Goal: Task Accomplishment & Management: Manage account settings

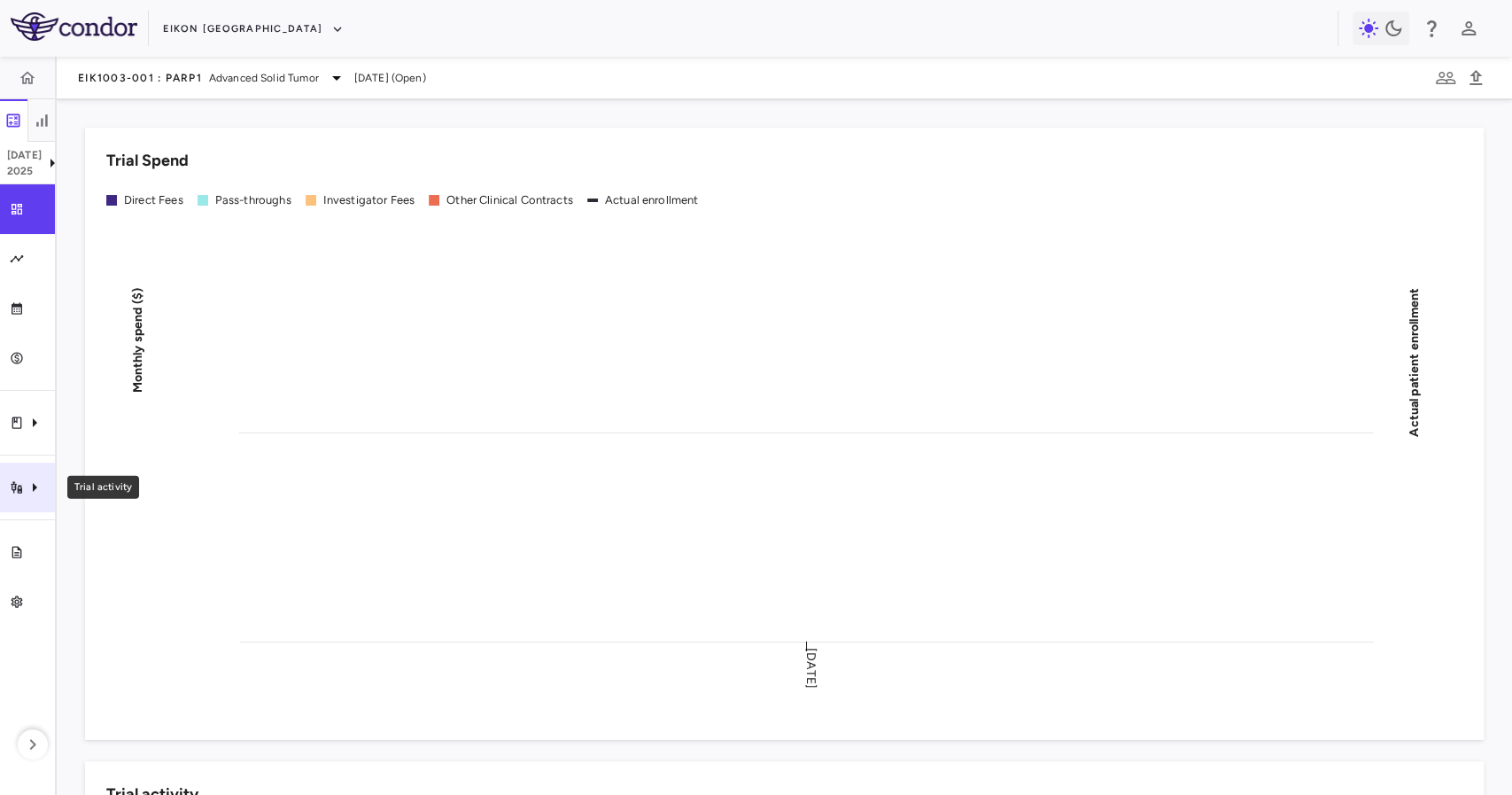
click at [12, 486] on icon "Trial activity" at bounding box center [16, 487] width 12 height 12
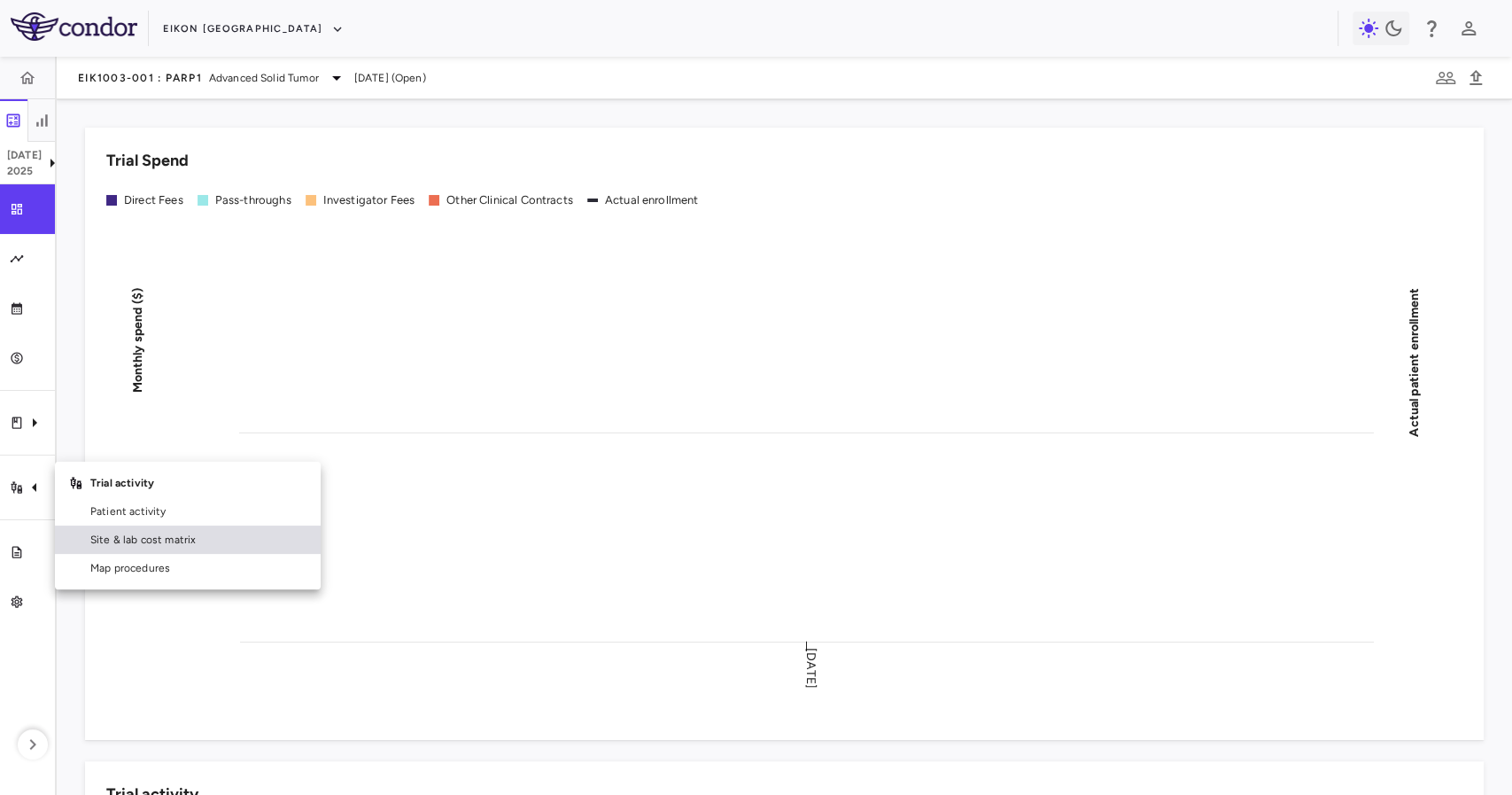
click at [209, 548] on link "Site & lab cost matrix" at bounding box center [188, 540] width 266 height 28
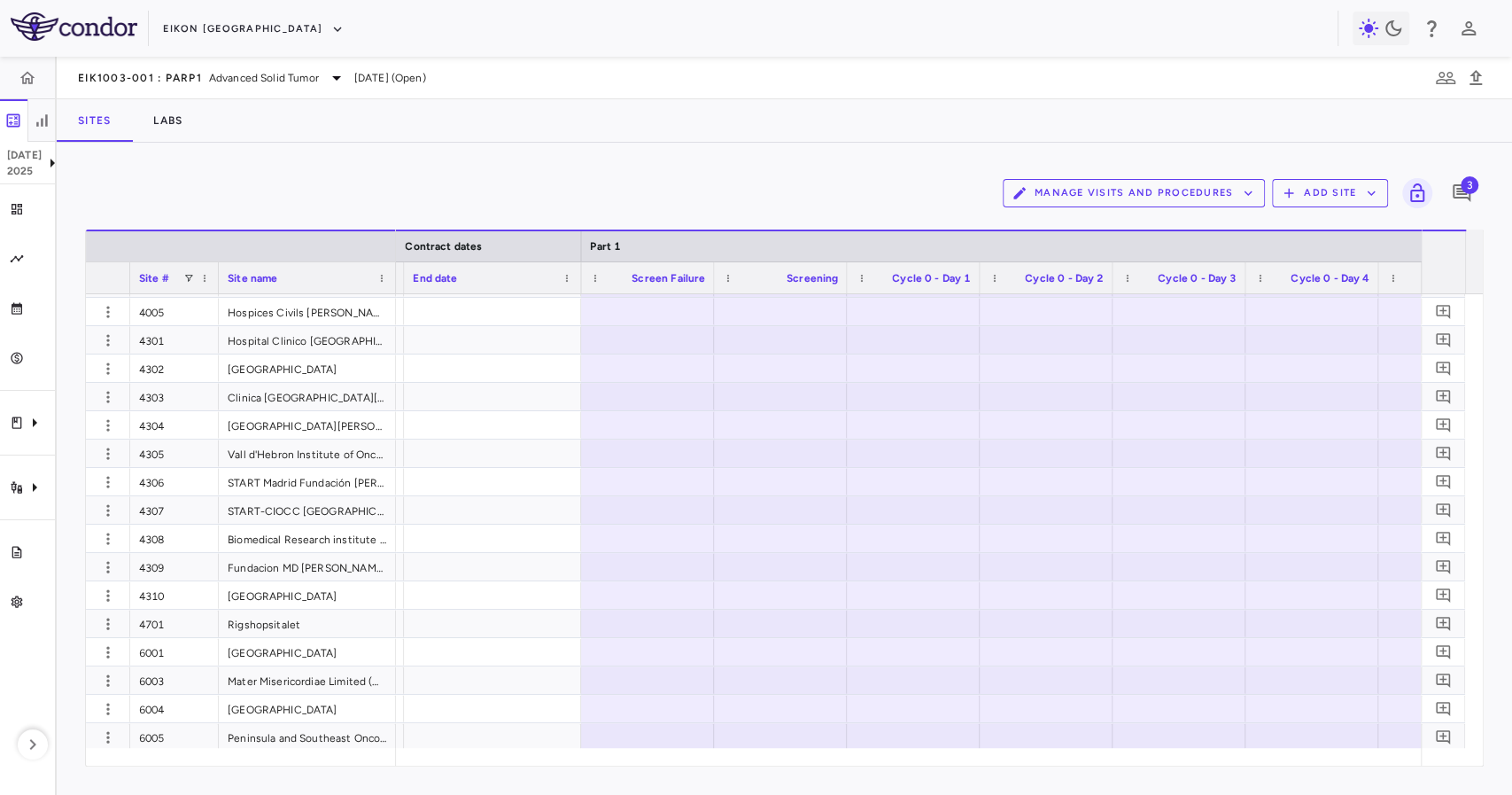
scroll to position [1047, 0]
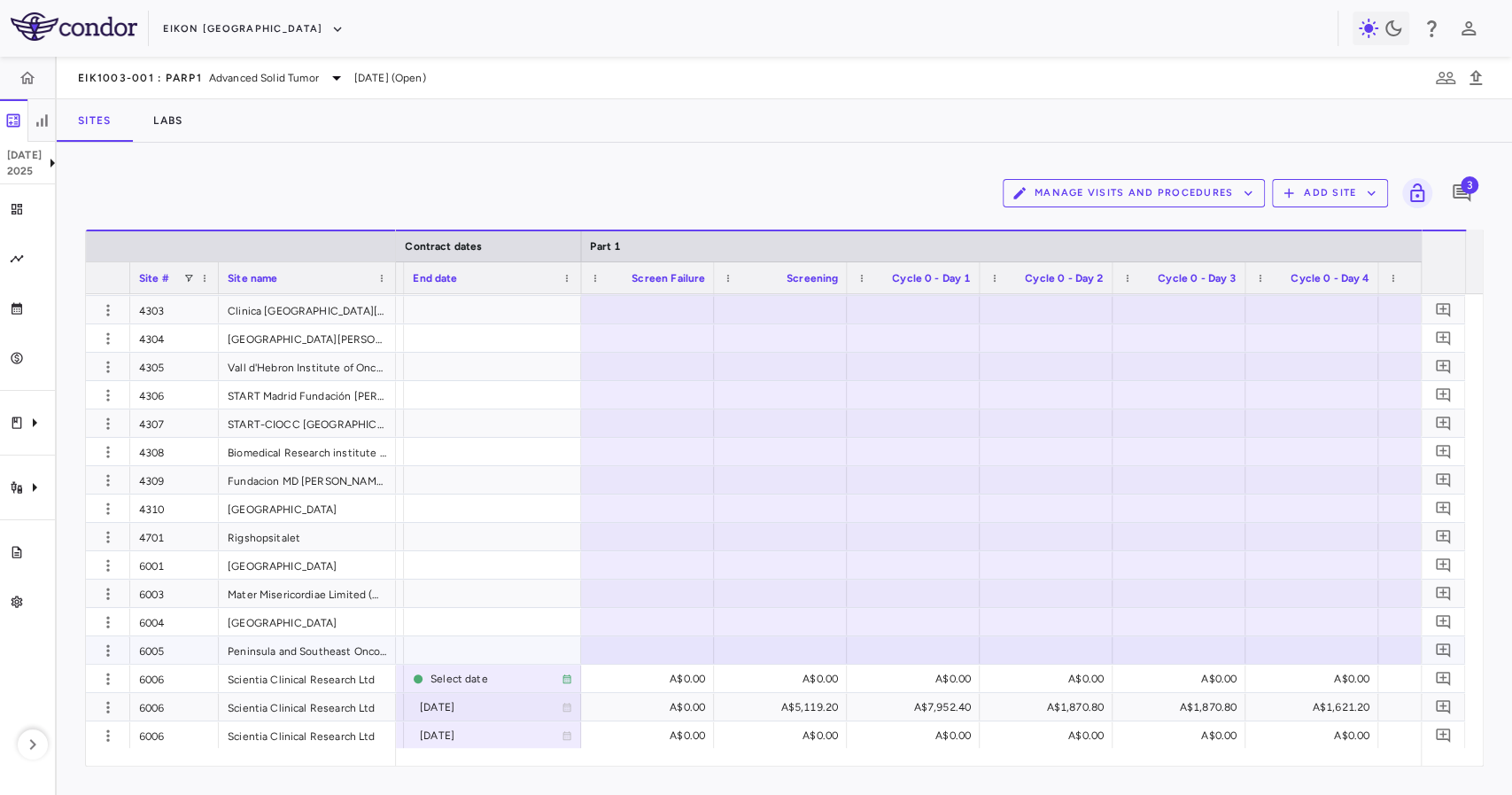
click at [597, 650] on div at bounding box center [648, 650] width 115 height 26
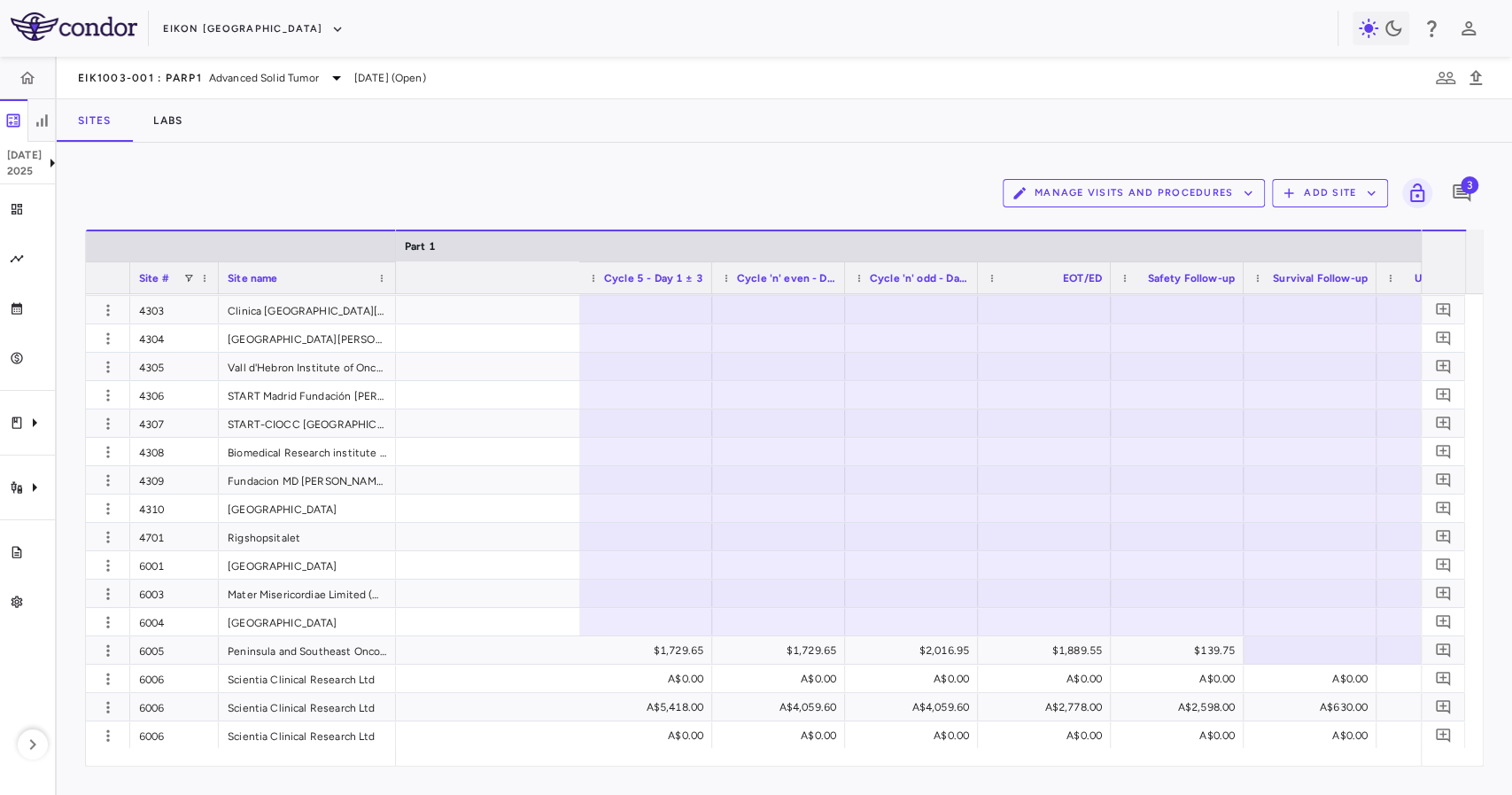
scroll to position [0, 4220]
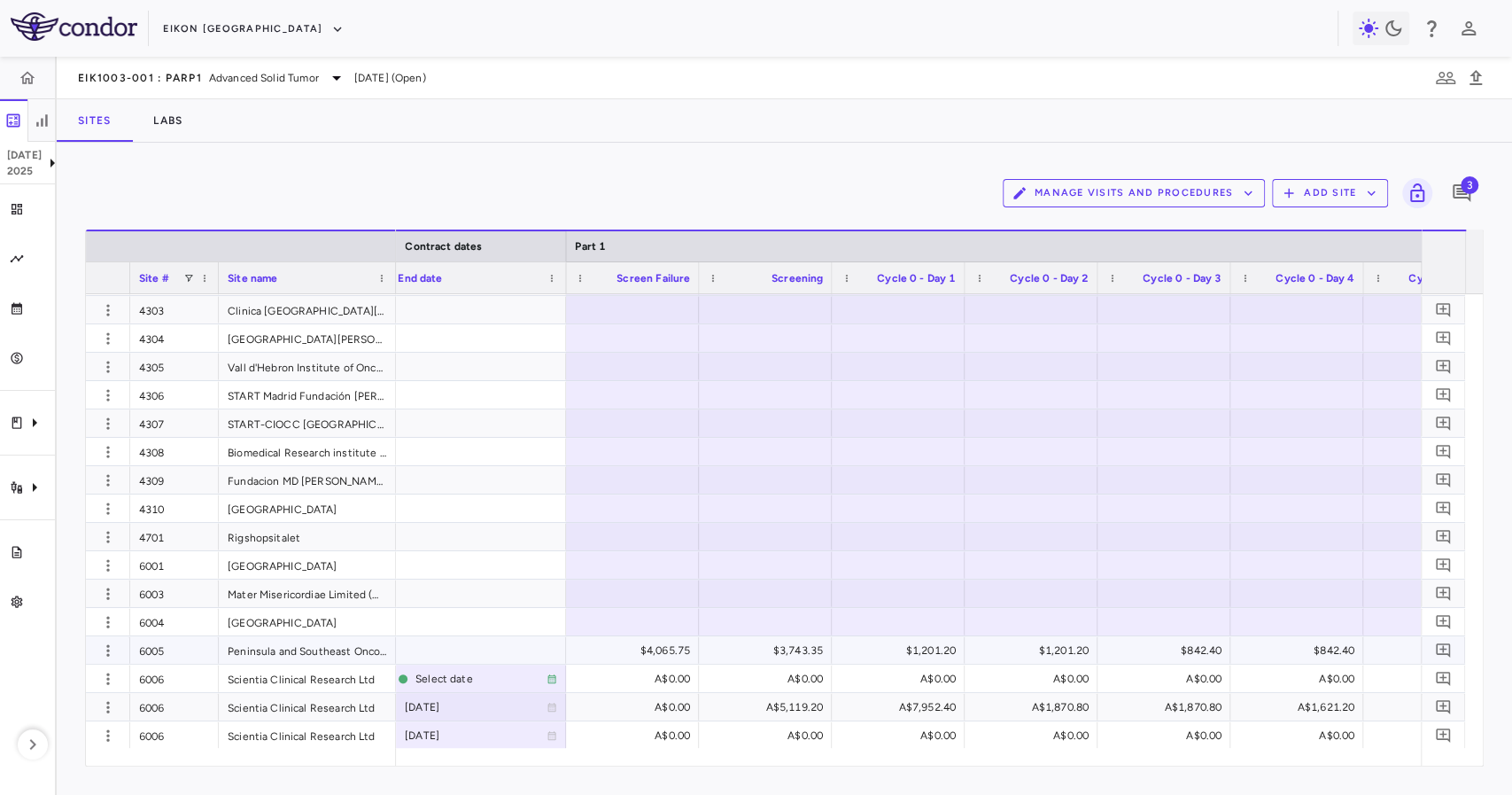
click at [670, 647] on div "$4,065.75" at bounding box center [636, 651] width 108 height 28
click at [670, 645] on input "*******" at bounding box center [646, 651] width 105 height 29
click at [669, 645] on input "*******" at bounding box center [646, 651] width 105 height 29
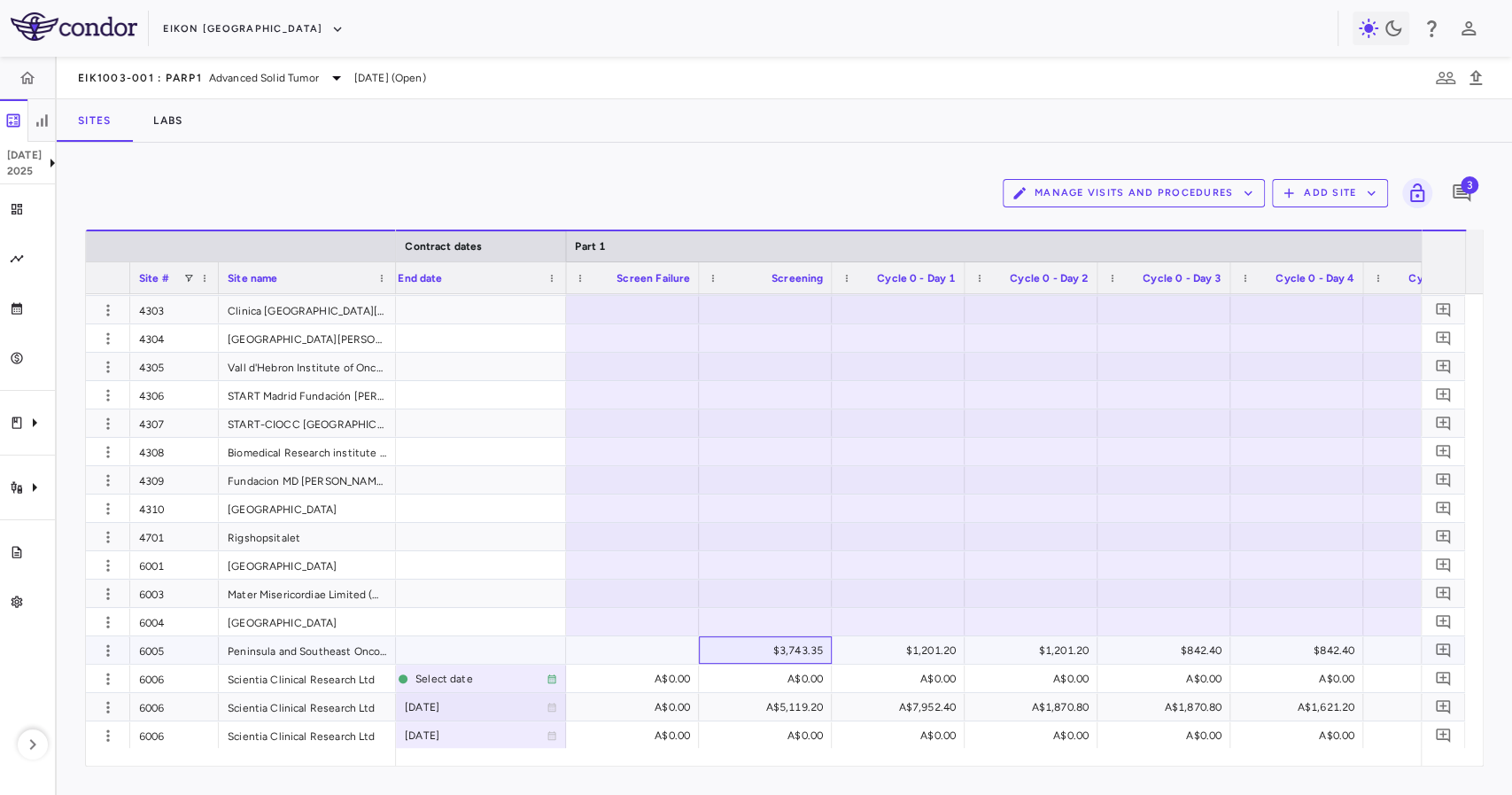
click at [796, 658] on div "$3,743.35" at bounding box center [769, 651] width 108 height 28
click at [775, 636] on div "$699.40" at bounding box center [769, 651] width 108 height 28
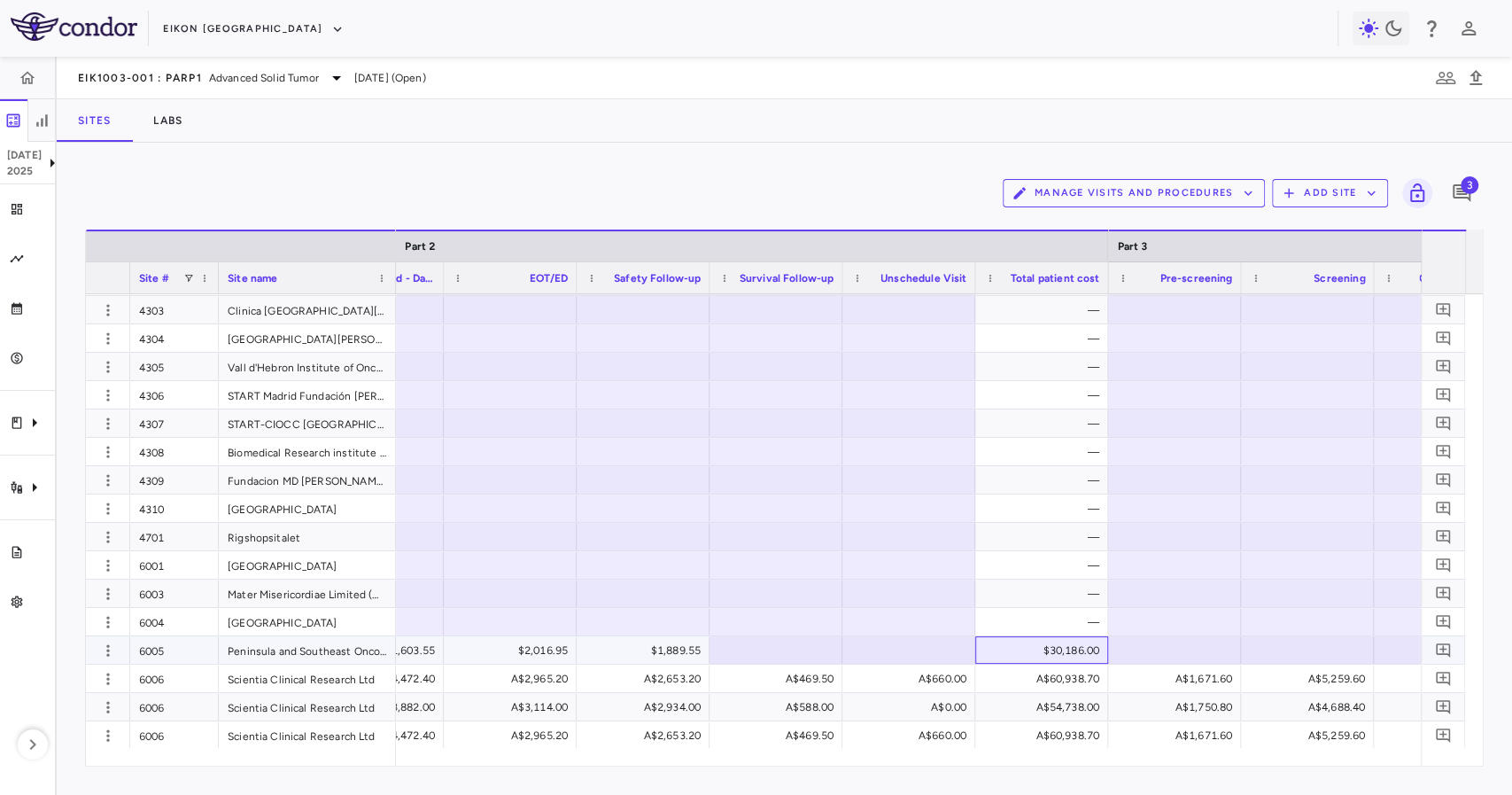
click at [1042, 655] on div "$30,186.00" at bounding box center [1045, 651] width 108 height 28
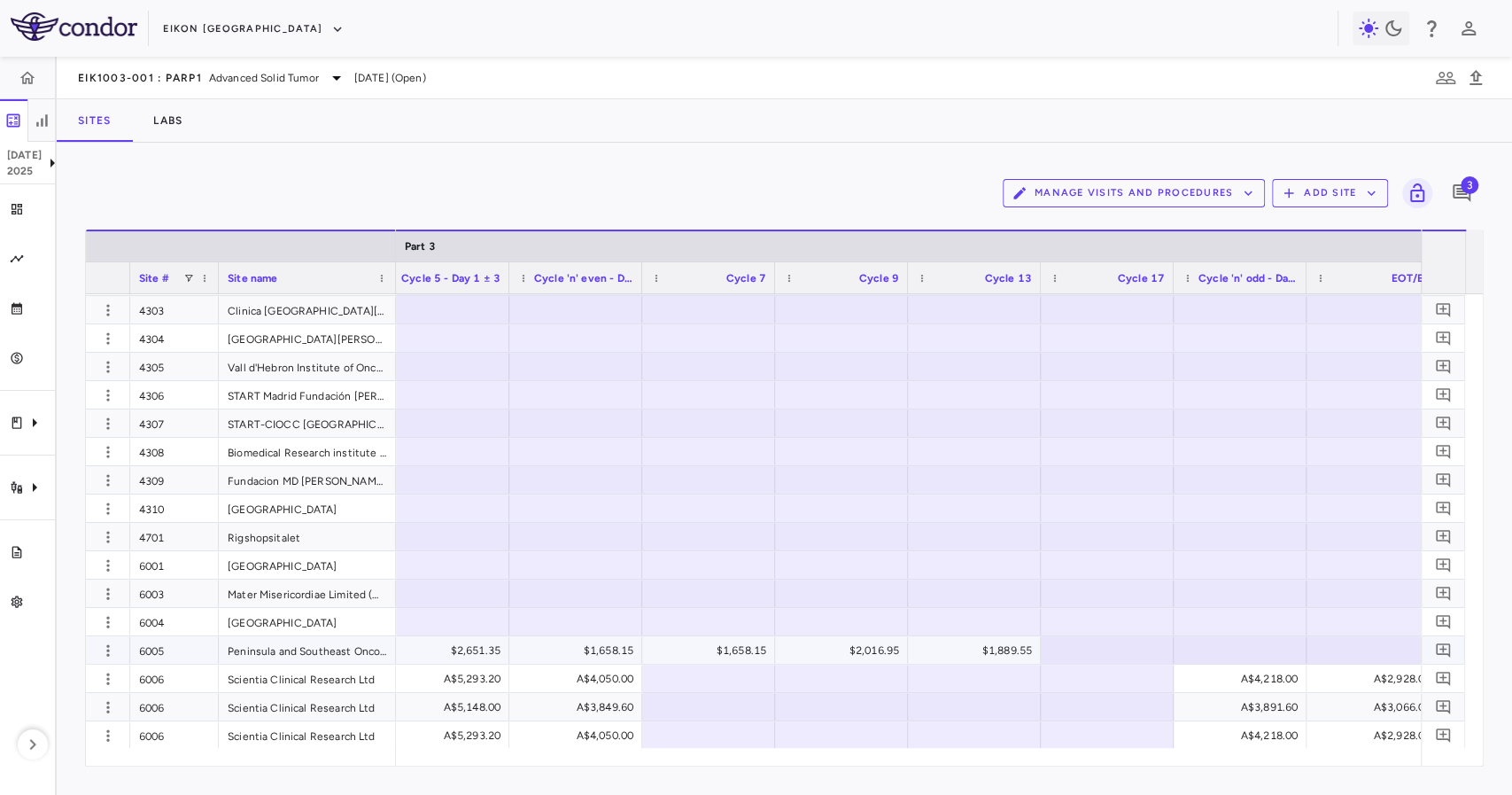
click at [744, 645] on div "$1,658.15" at bounding box center [713, 651] width 108 height 28
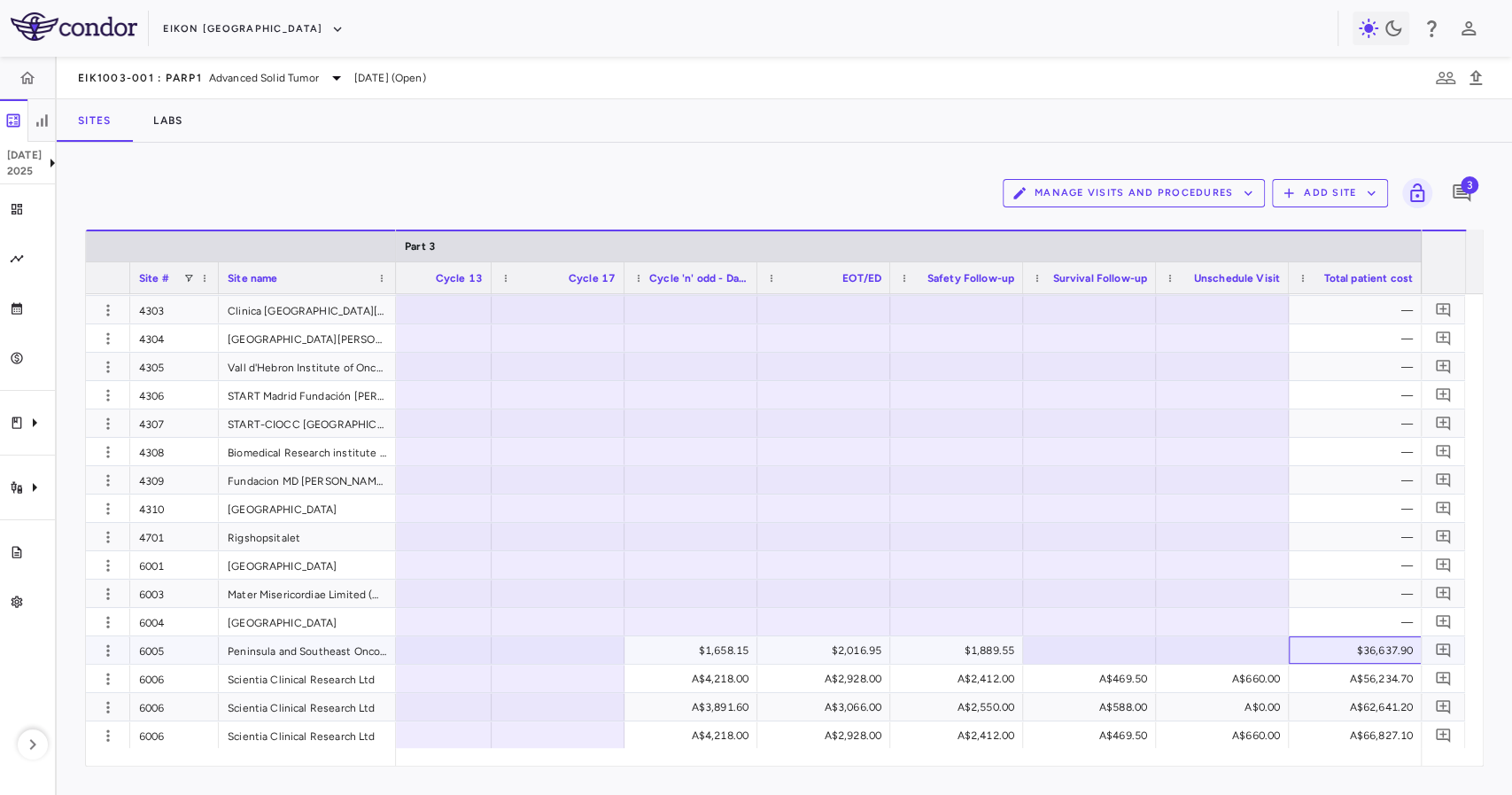
click at [1313, 651] on div "$36,637.90" at bounding box center [1359, 651] width 108 height 28
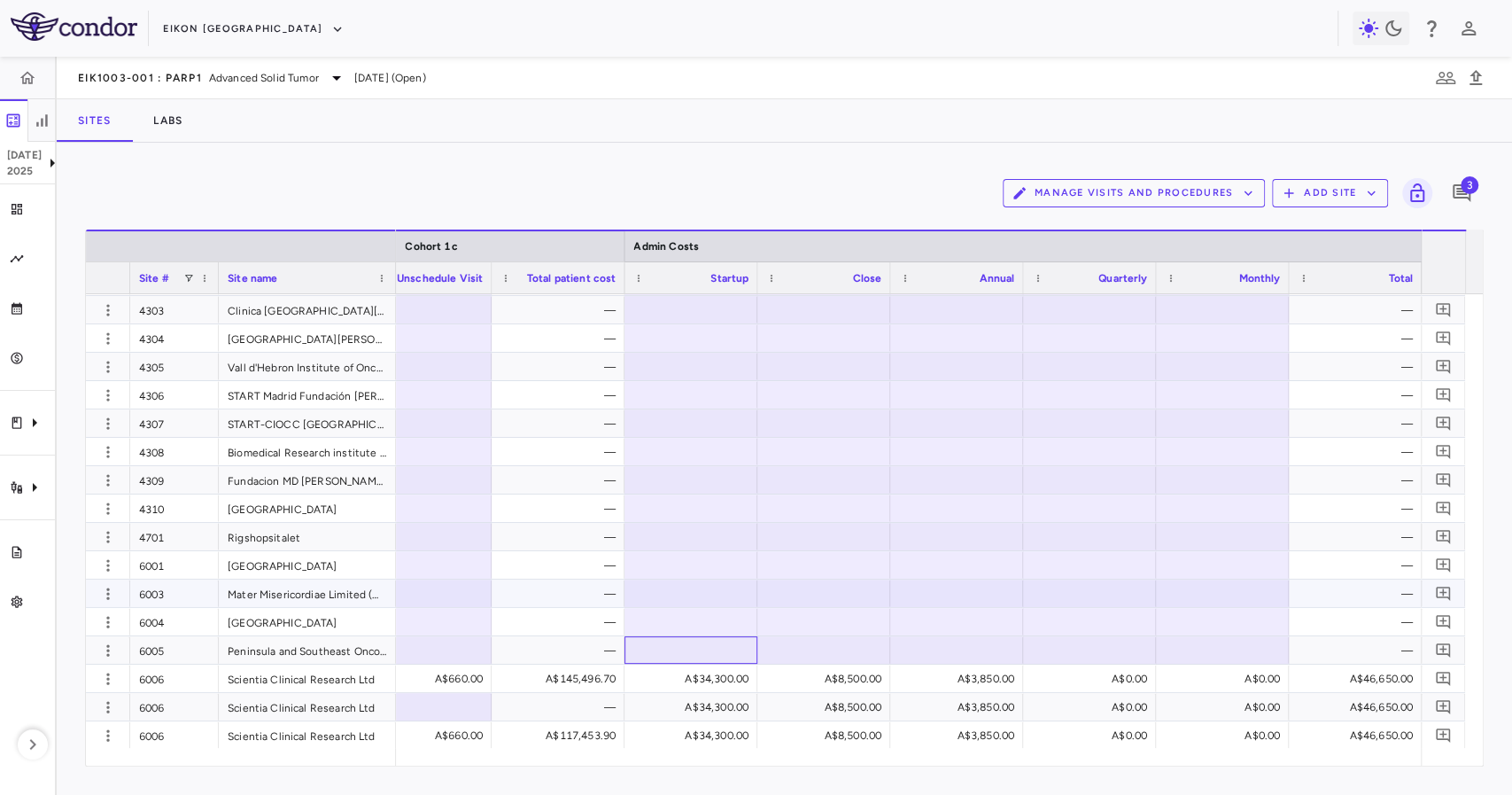
scroll to position [0, 24505]
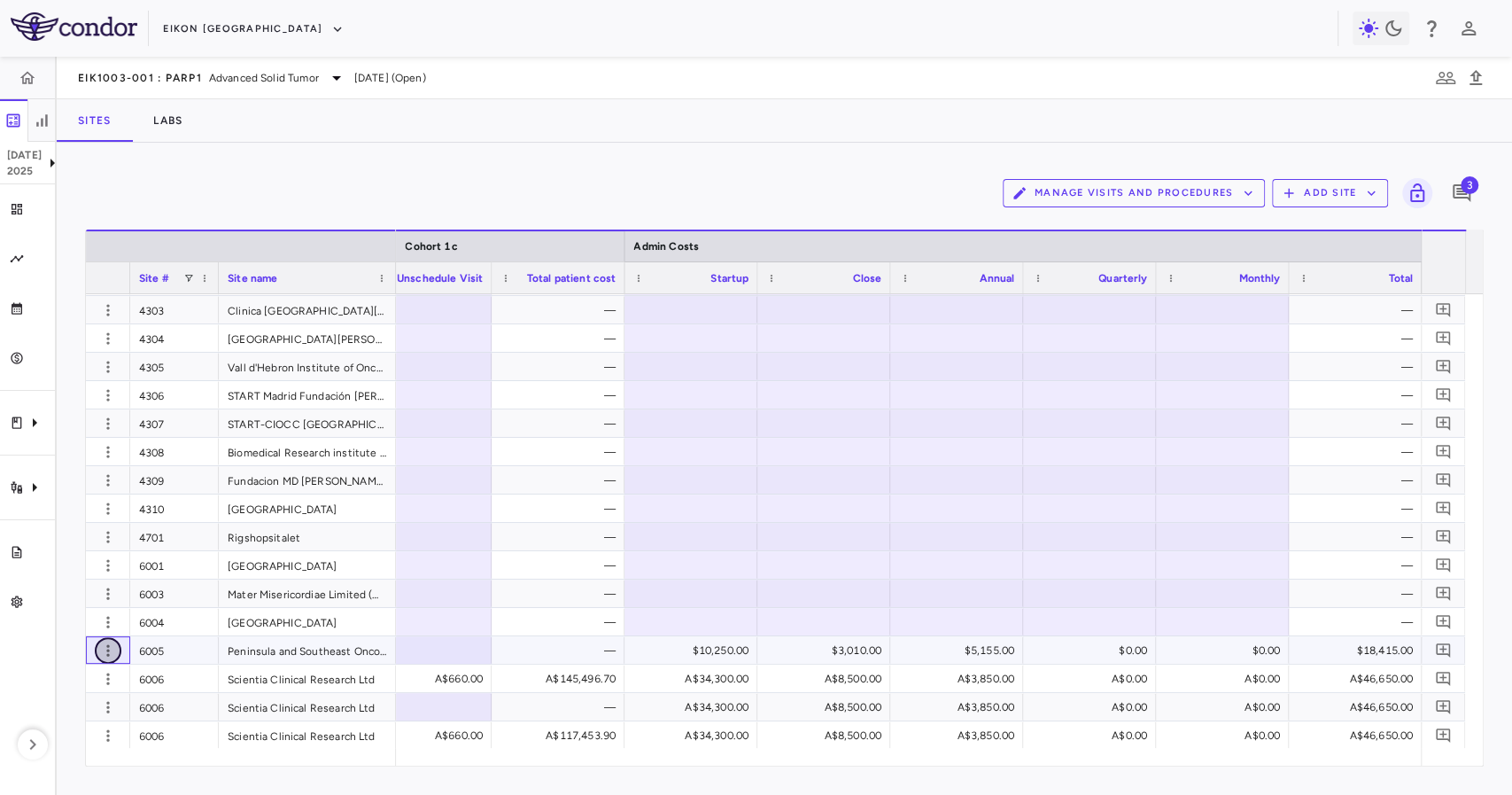
click at [106, 651] on icon "button" at bounding box center [108, 651] width 18 height 18
click at [137, 681] on div "Add new site version" at bounding box center [82, 686] width 165 height 32
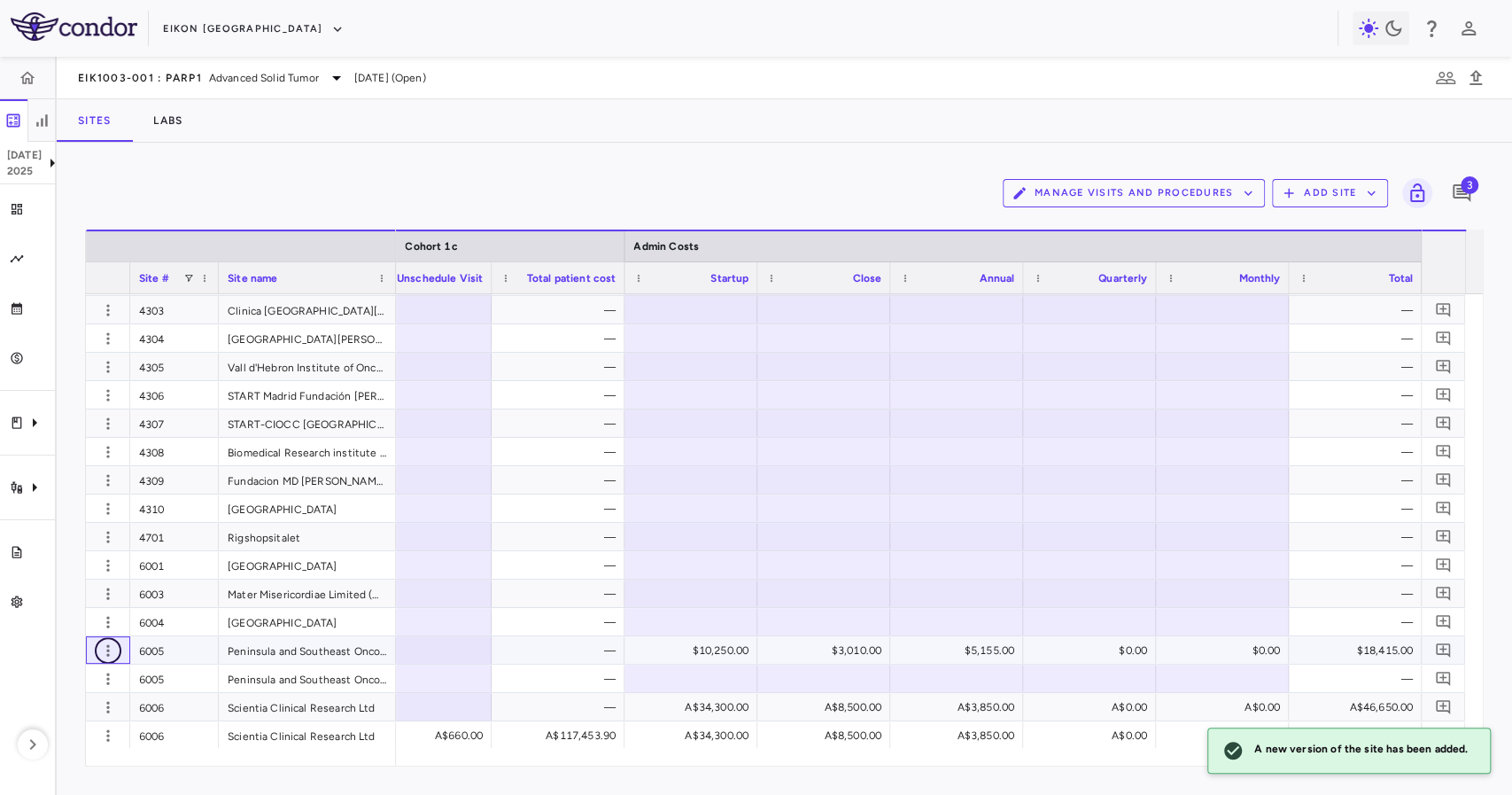
click at [108, 644] on icon "button" at bounding box center [107, 650] width 3 height 12
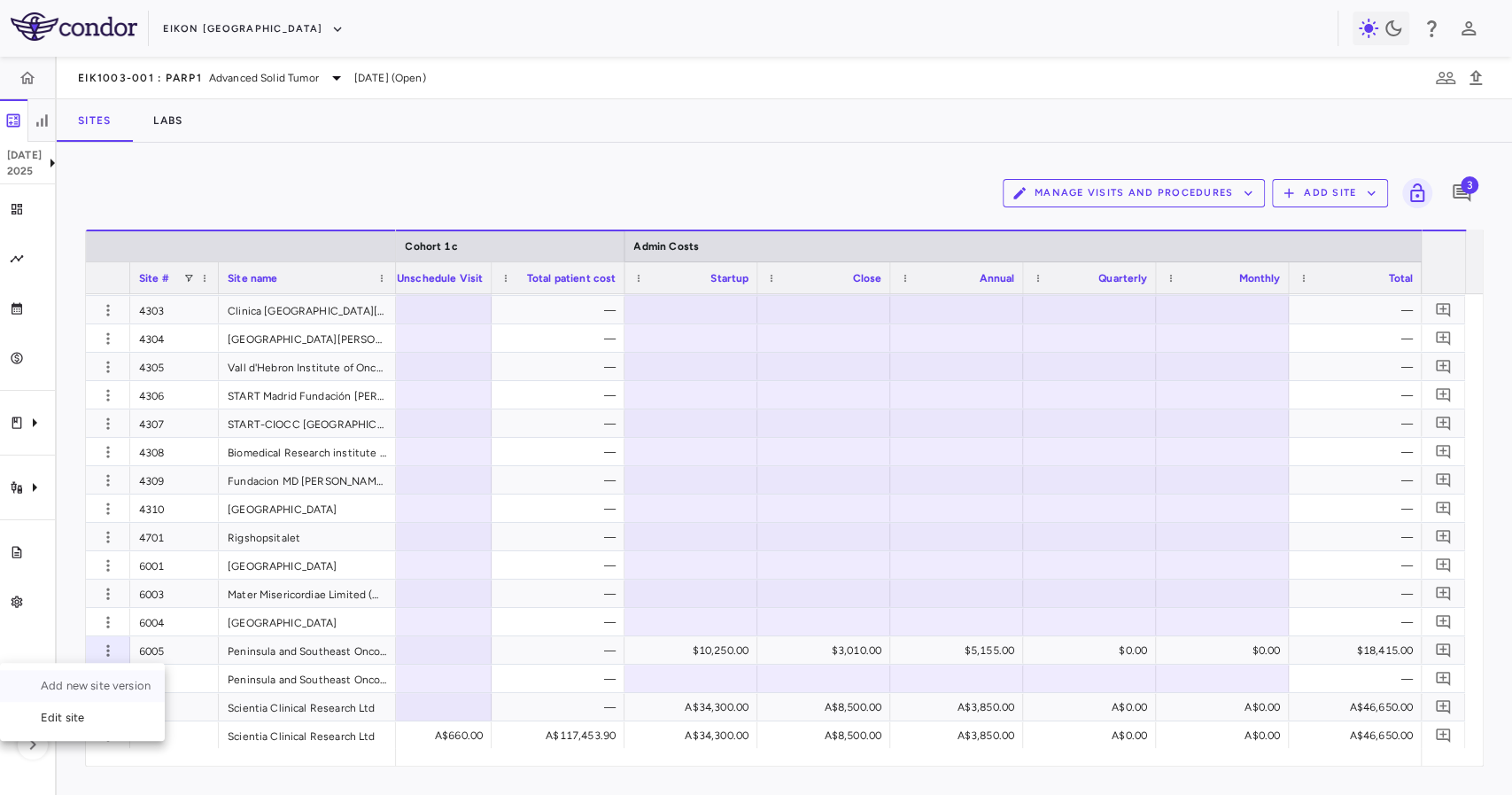
click at [128, 681] on div "Add new site version" at bounding box center [82, 686] width 165 height 32
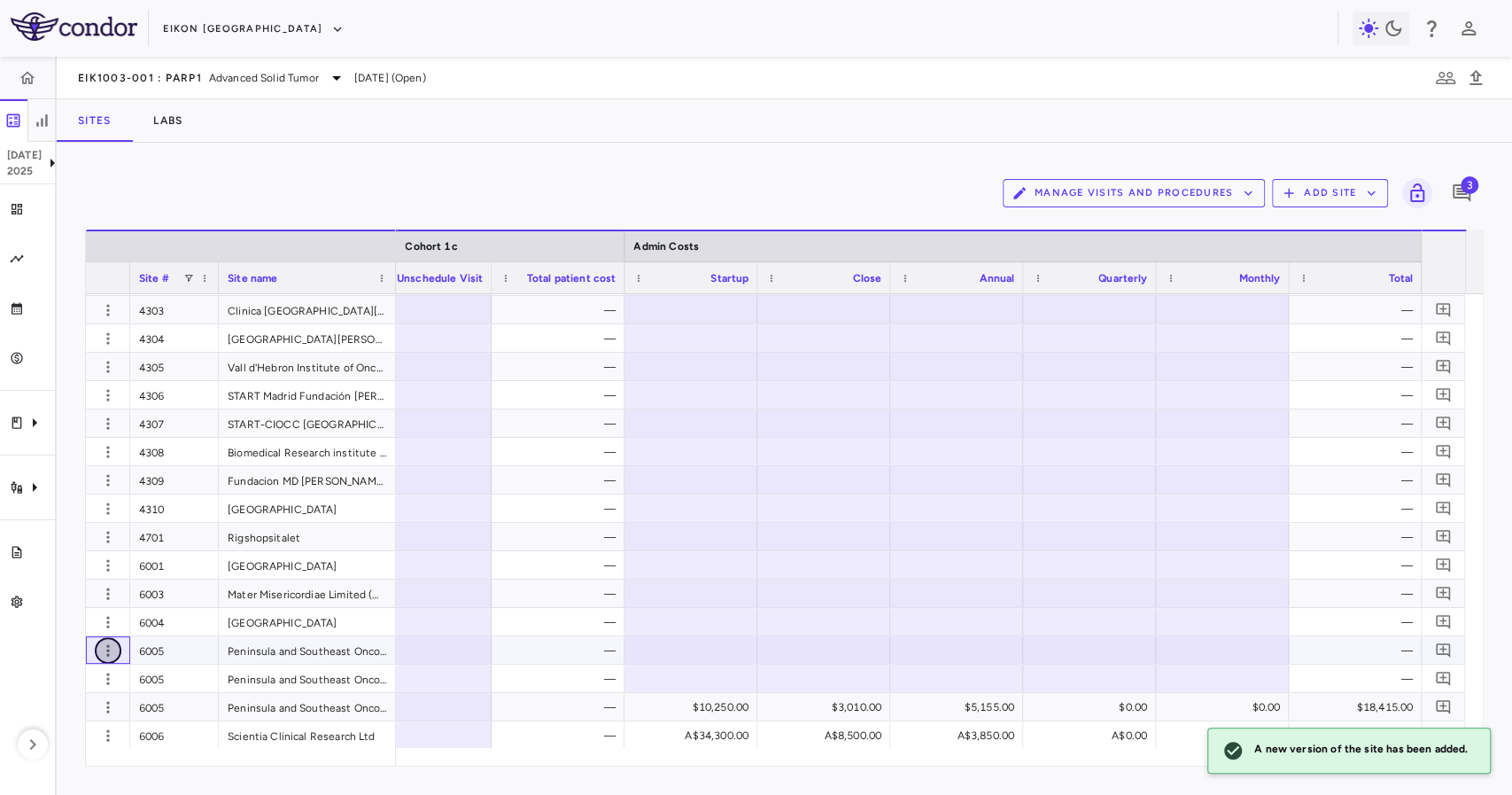
click at [111, 651] on icon "button" at bounding box center [108, 651] width 18 height 18
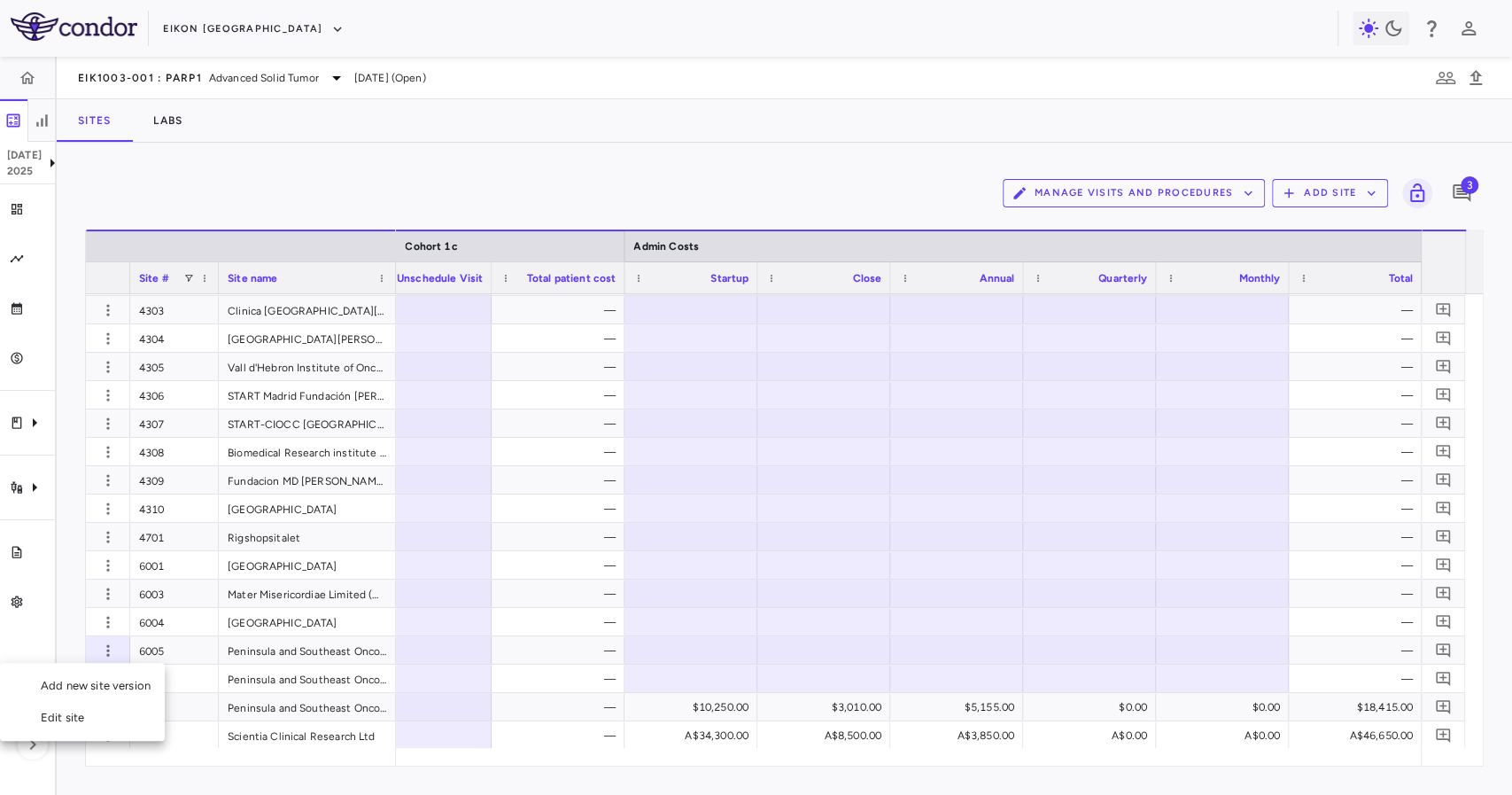
click at [112, 713] on div "Edit site" at bounding box center [82, 718] width 165 height 32
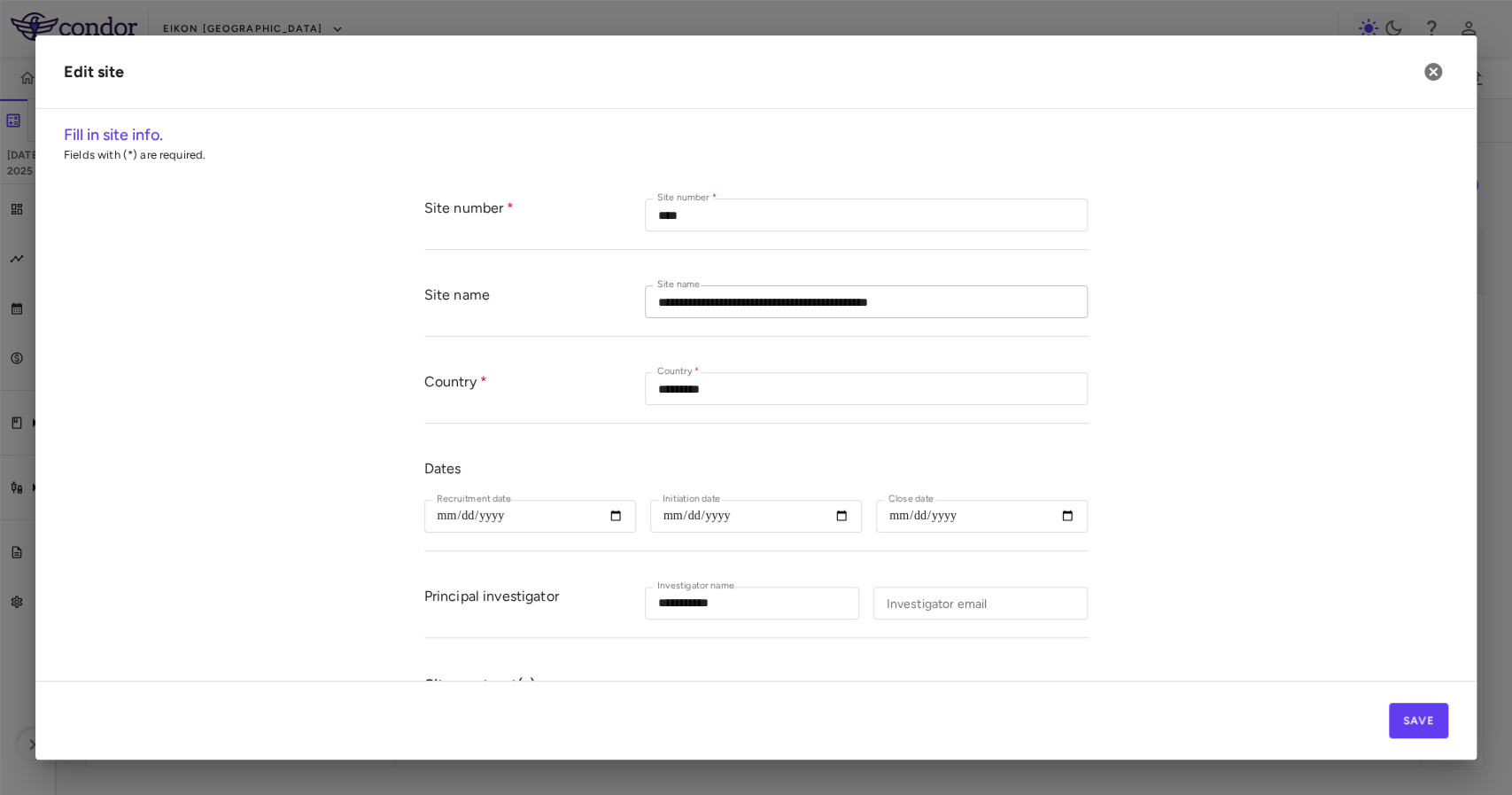
type input "****"
type input "**********"
type input "*********"
type input "**********"
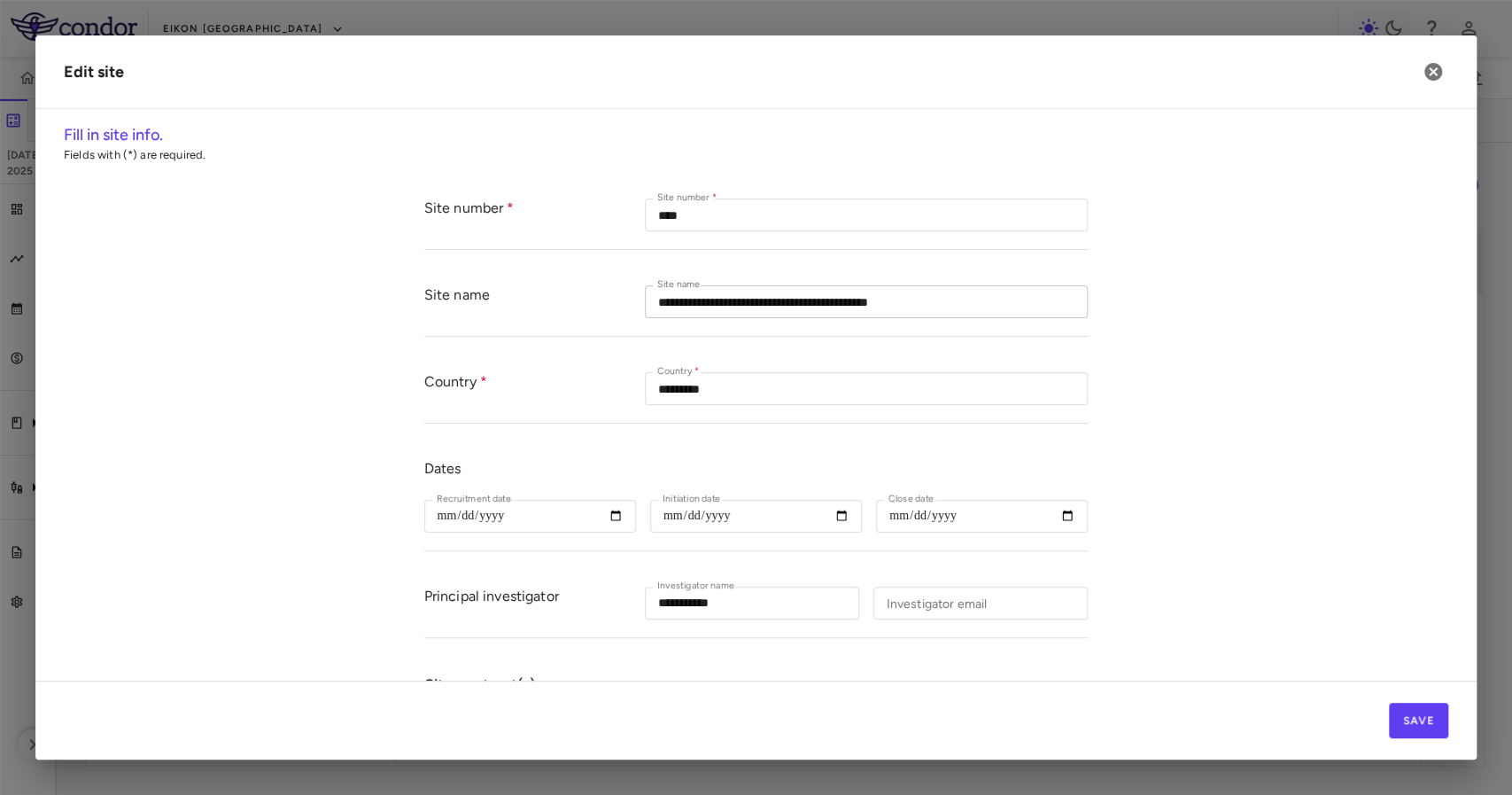
type input "**********"
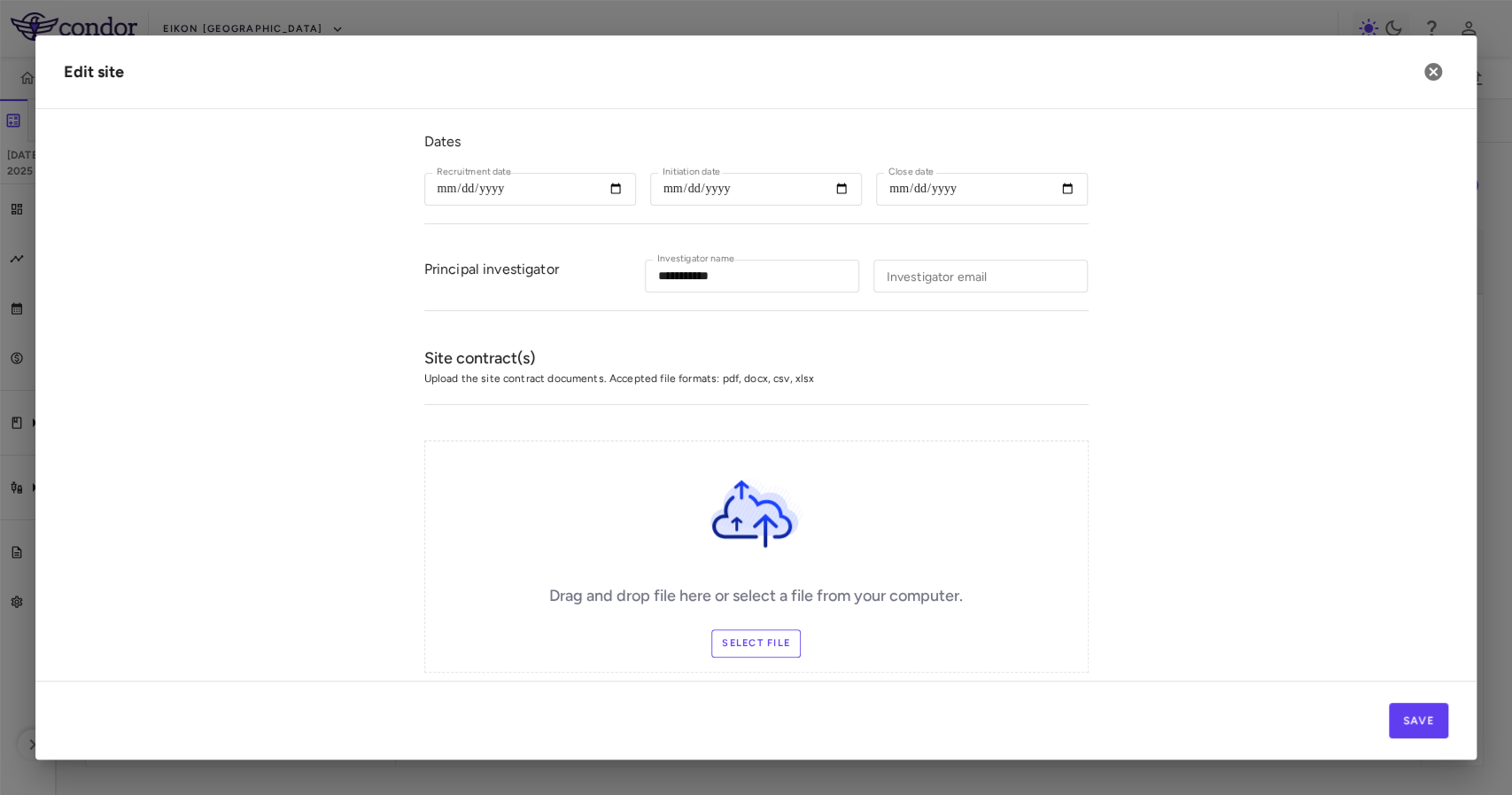
scroll to position [372, 0]
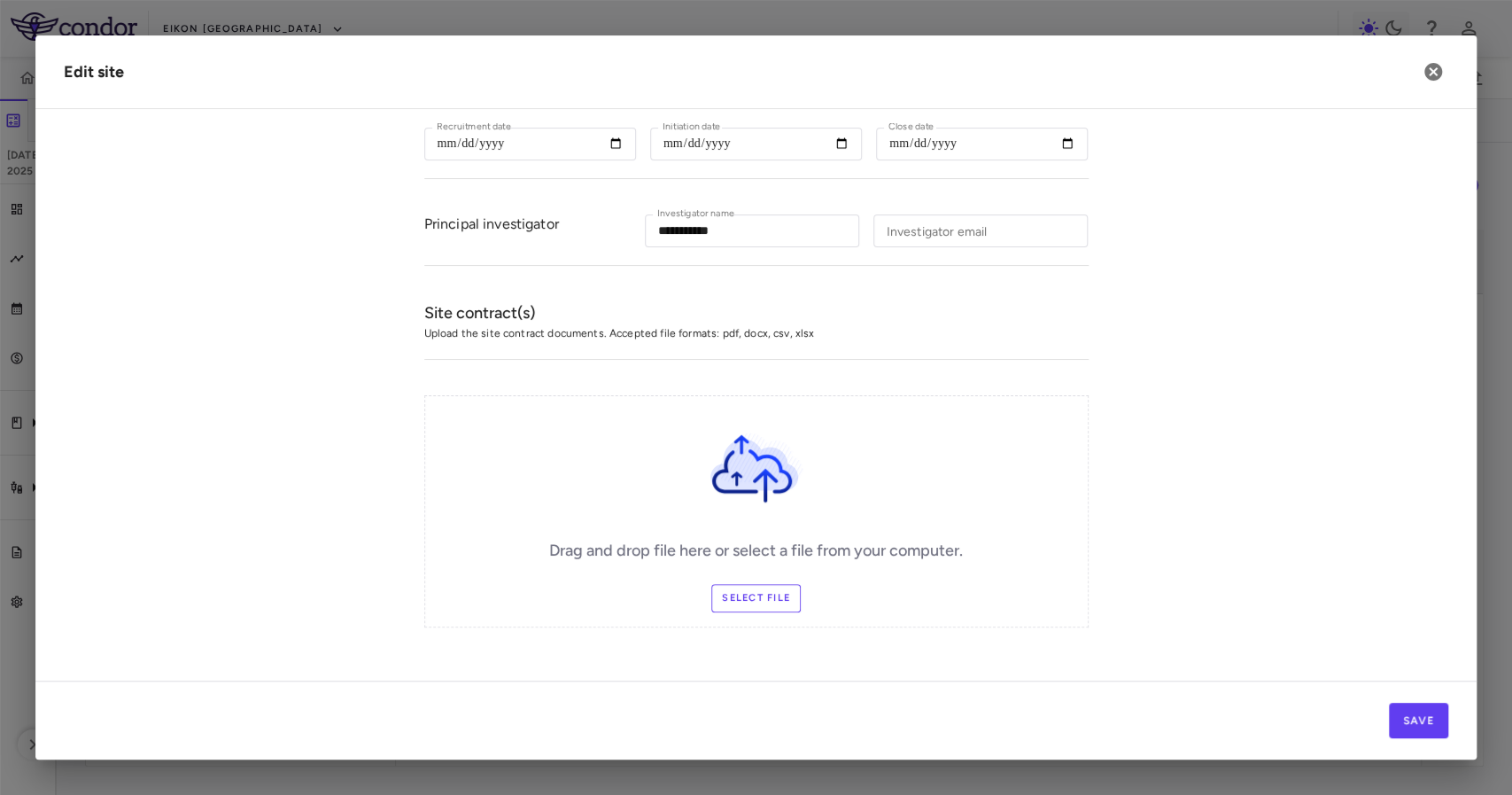
click at [773, 596] on label "Select file" at bounding box center [756, 598] width 90 height 28
click at [0, 0] on input "Select file" at bounding box center [0, 0] width 0 height 0
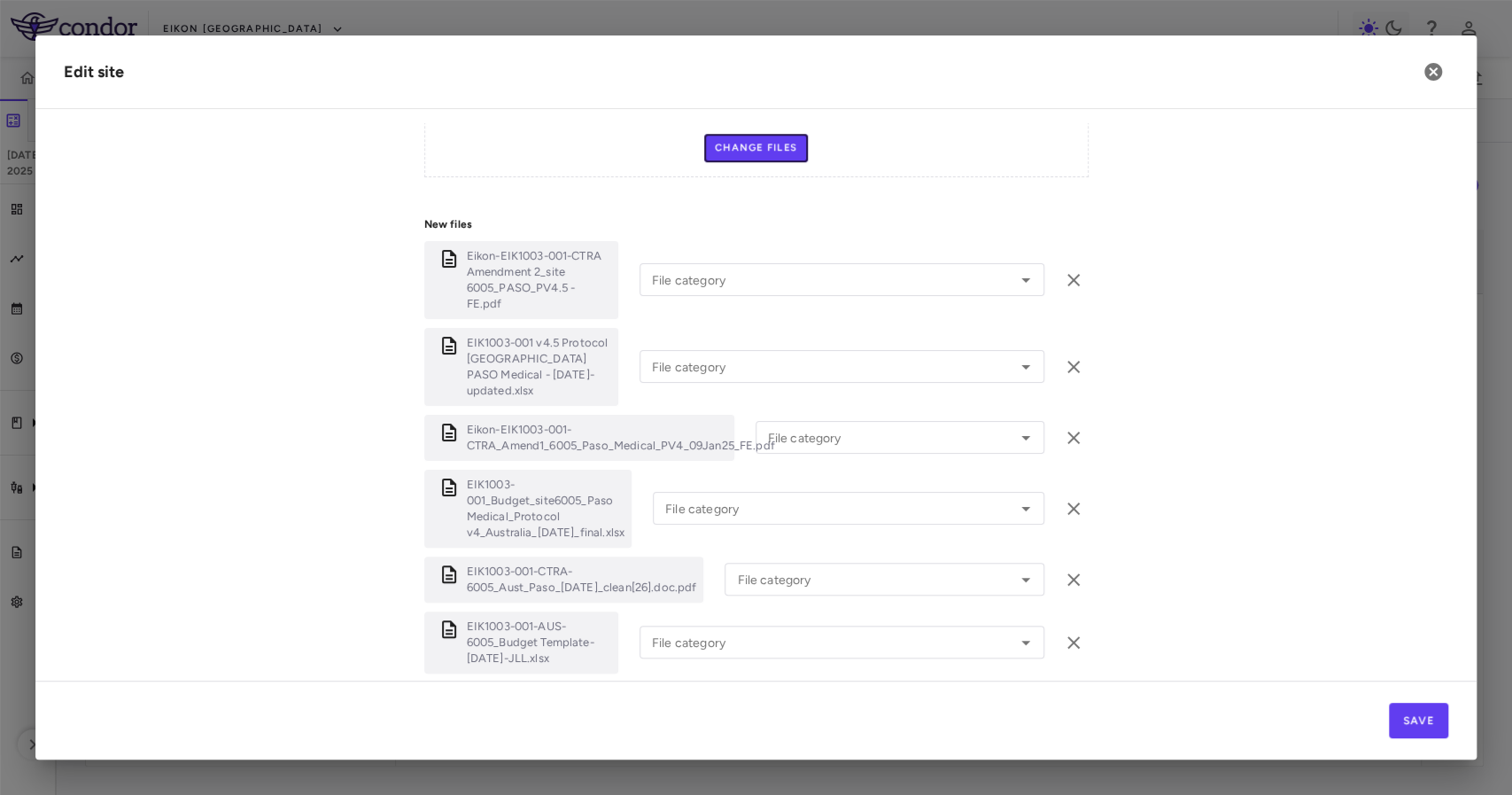
scroll to position [879, 0]
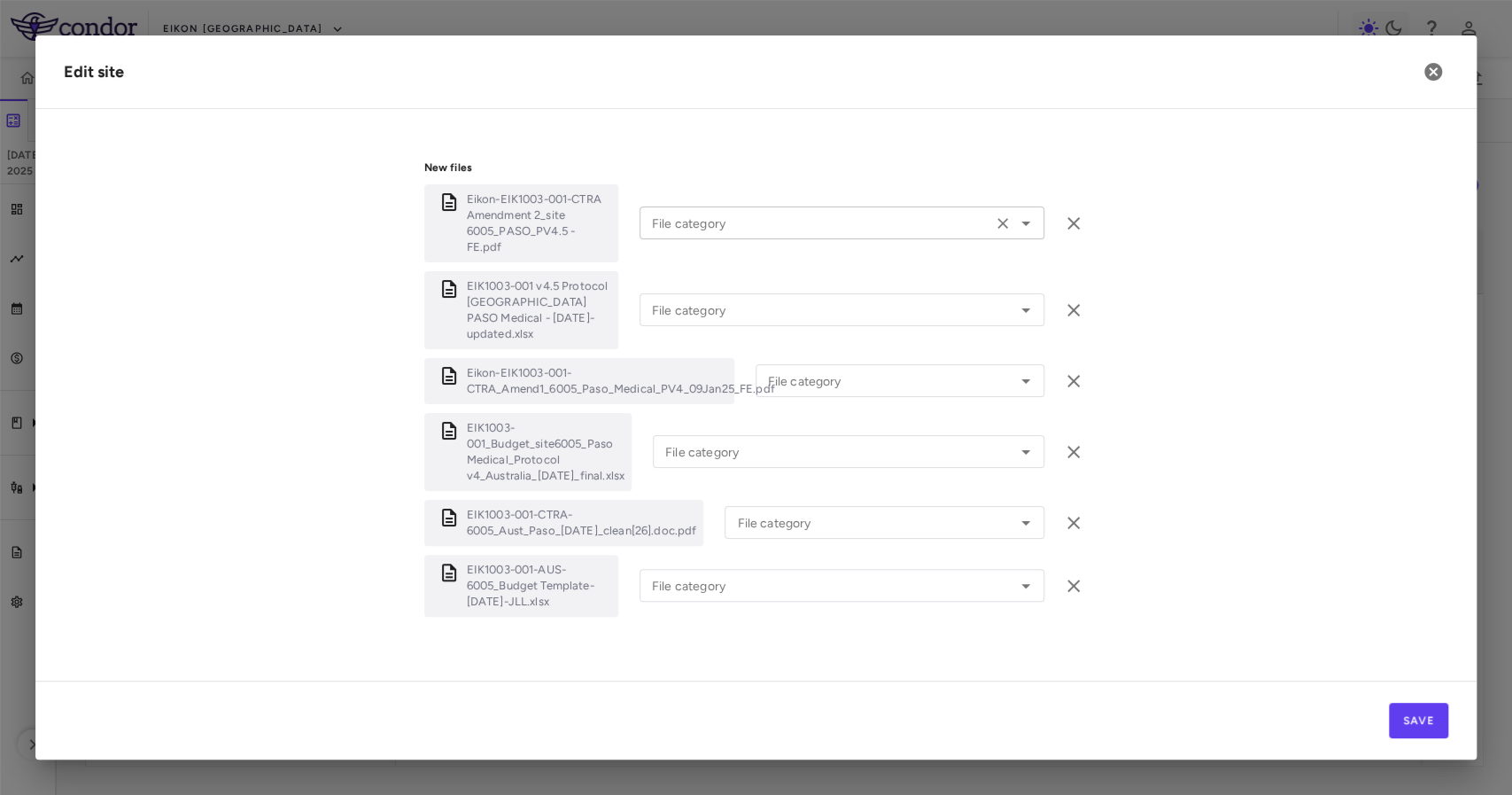
click at [802, 212] on input "File category" at bounding box center [816, 222] width 342 height 22
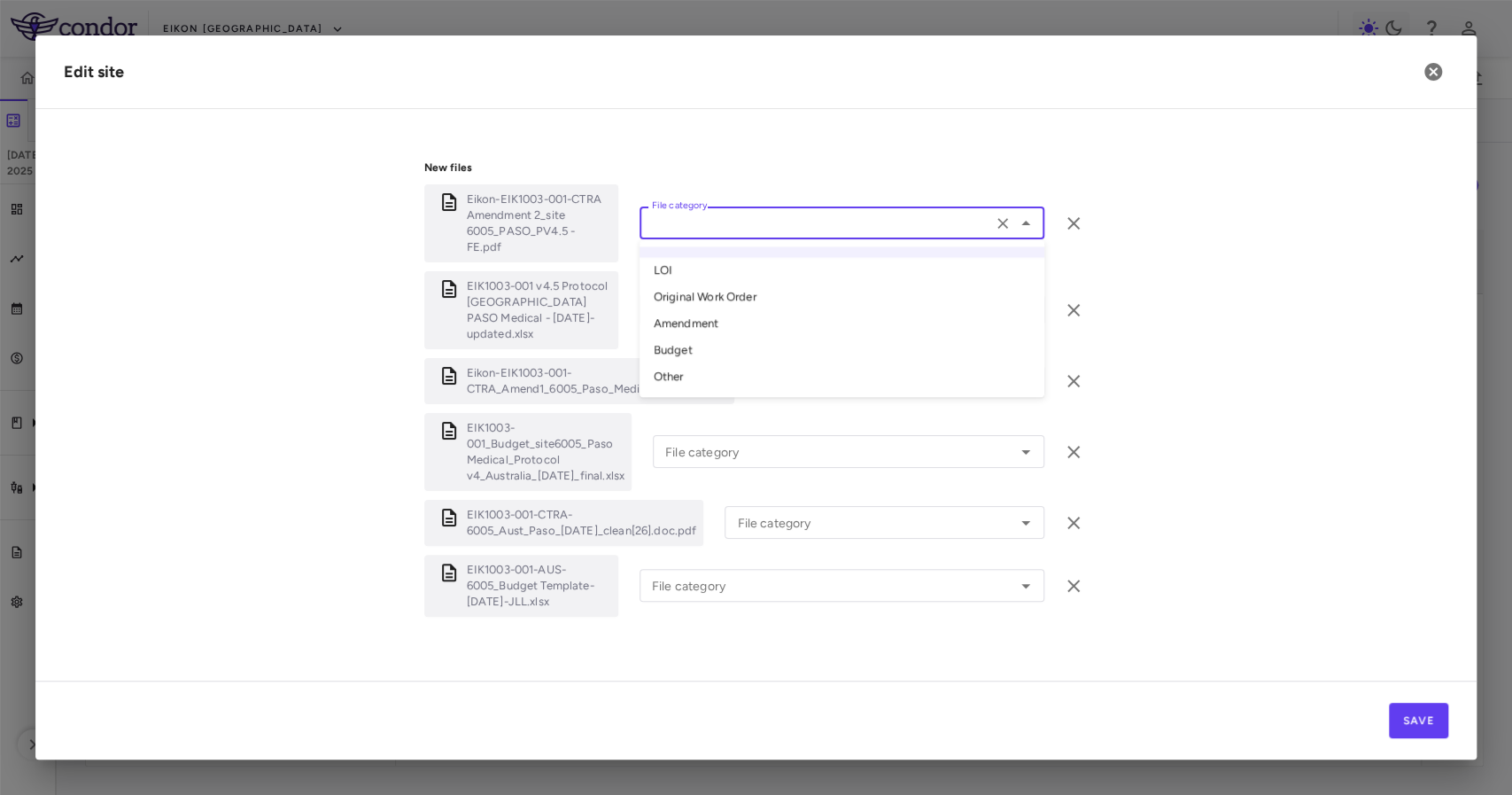
click at [760, 324] on li "Amendment" at bounding box center [842, 324] width 405 height 27
type input "*********"
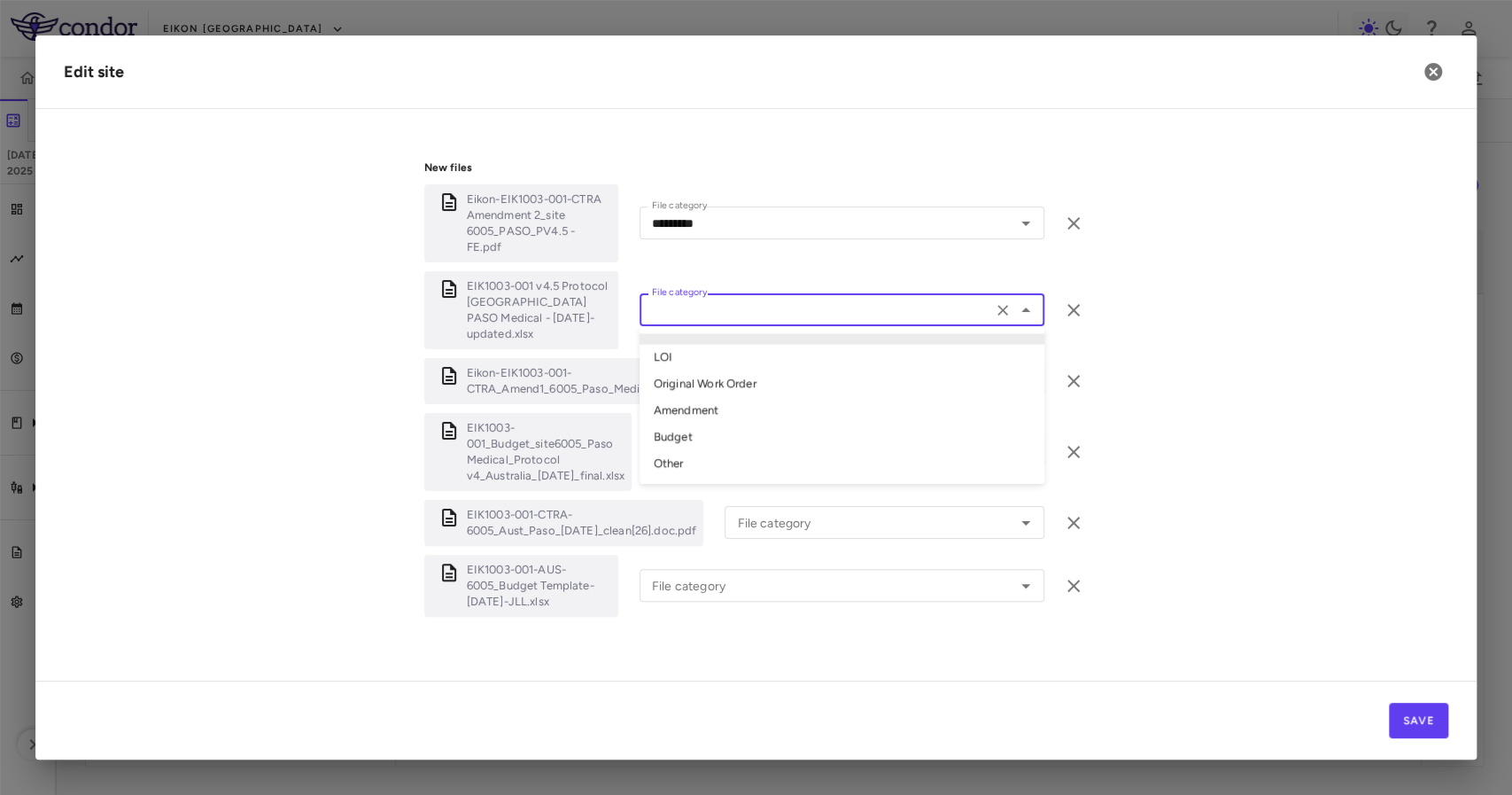
drag, startPoint x: 764, startPoint y: 299, endPoint x: 760, endPoint y: 315, distance: 16.5
click at [765, 299] on input "File category" at bounding box center [816, 309] width 342 height 22
click at [741, 425] on li "Budget" at bounding box center [842, 438] width 405 height 27
type input "******"
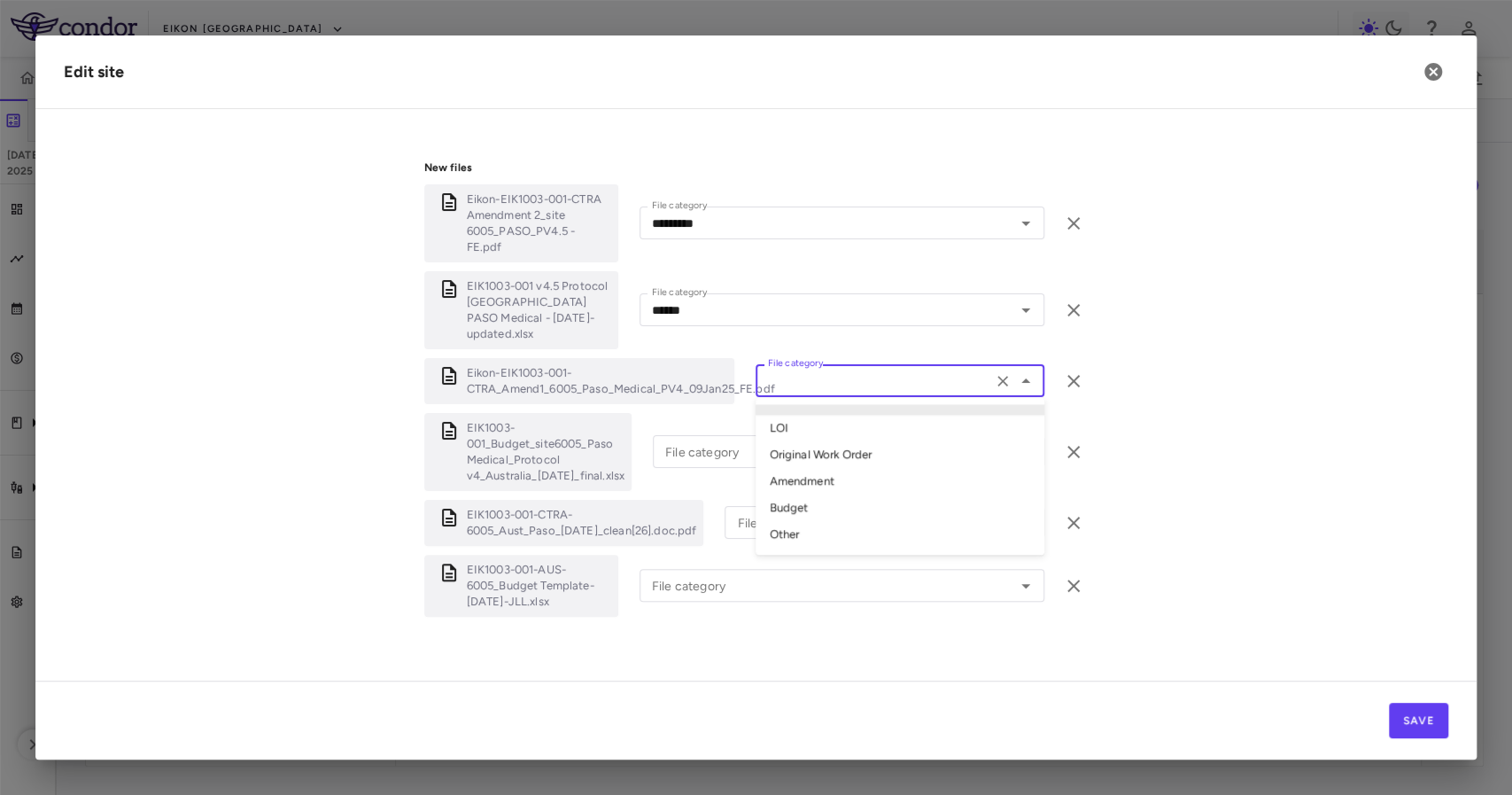
click at [781, 370] on input "File category" at bounding box center [874, 380] width 226 height 22
click at [814, 469] on li "Amendment" at bounding box center [900, 482] width 289 height 27
type input "*********"
click at [807, 445] on div "File category" at bounding box center [849, 451] width 392 height 33
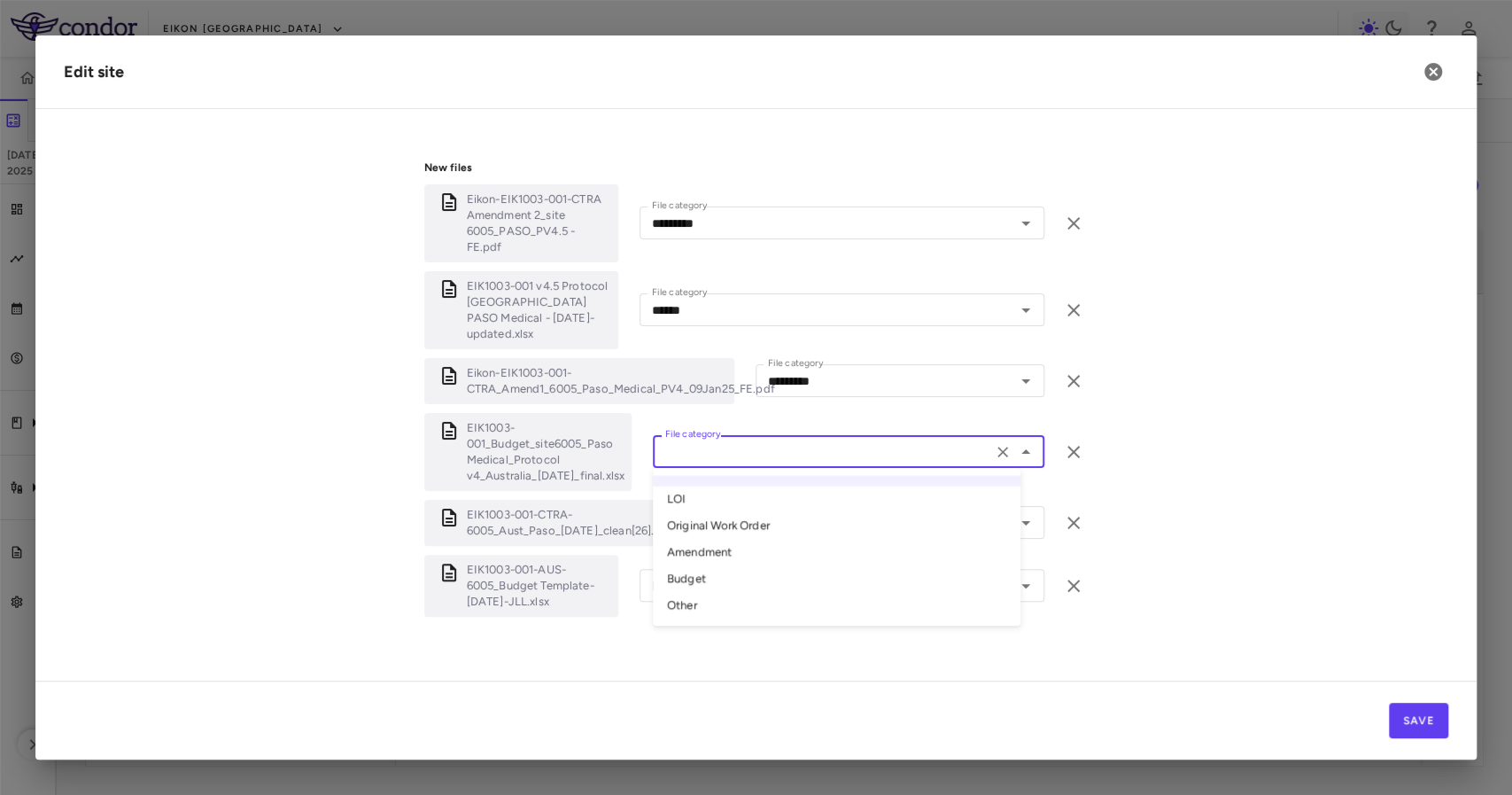
click at [795, 566] on li "Budget" at bounding box center [837, 580] width 368 height 27
type input "******"
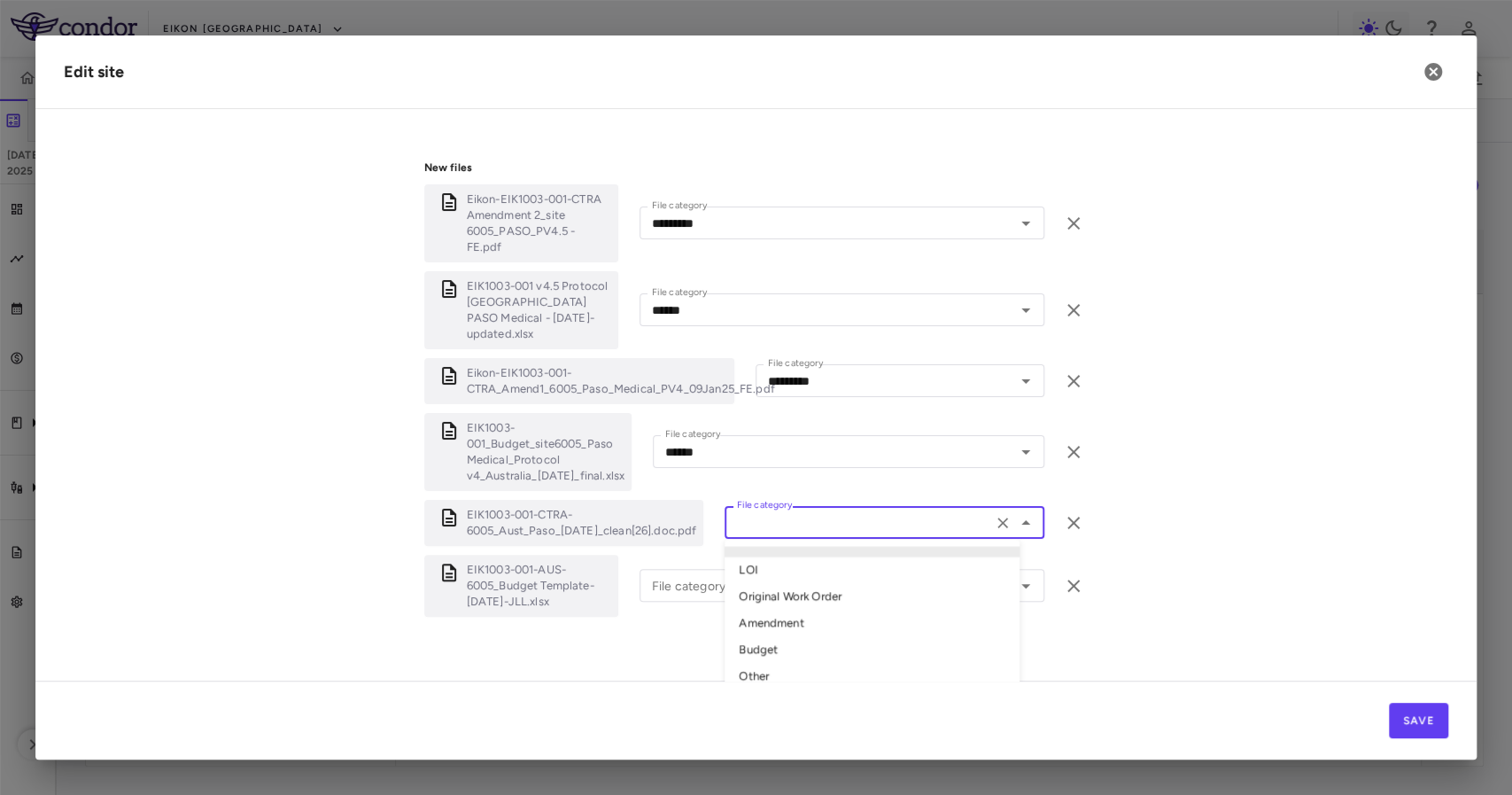
click at [789, 511] on input "File category" at bounding box center [858, 522] width 256 height 22
click at [800, 584] on li "Original Work Order" at bounding box center [872, 597] width 295 height 27
type input "**********"
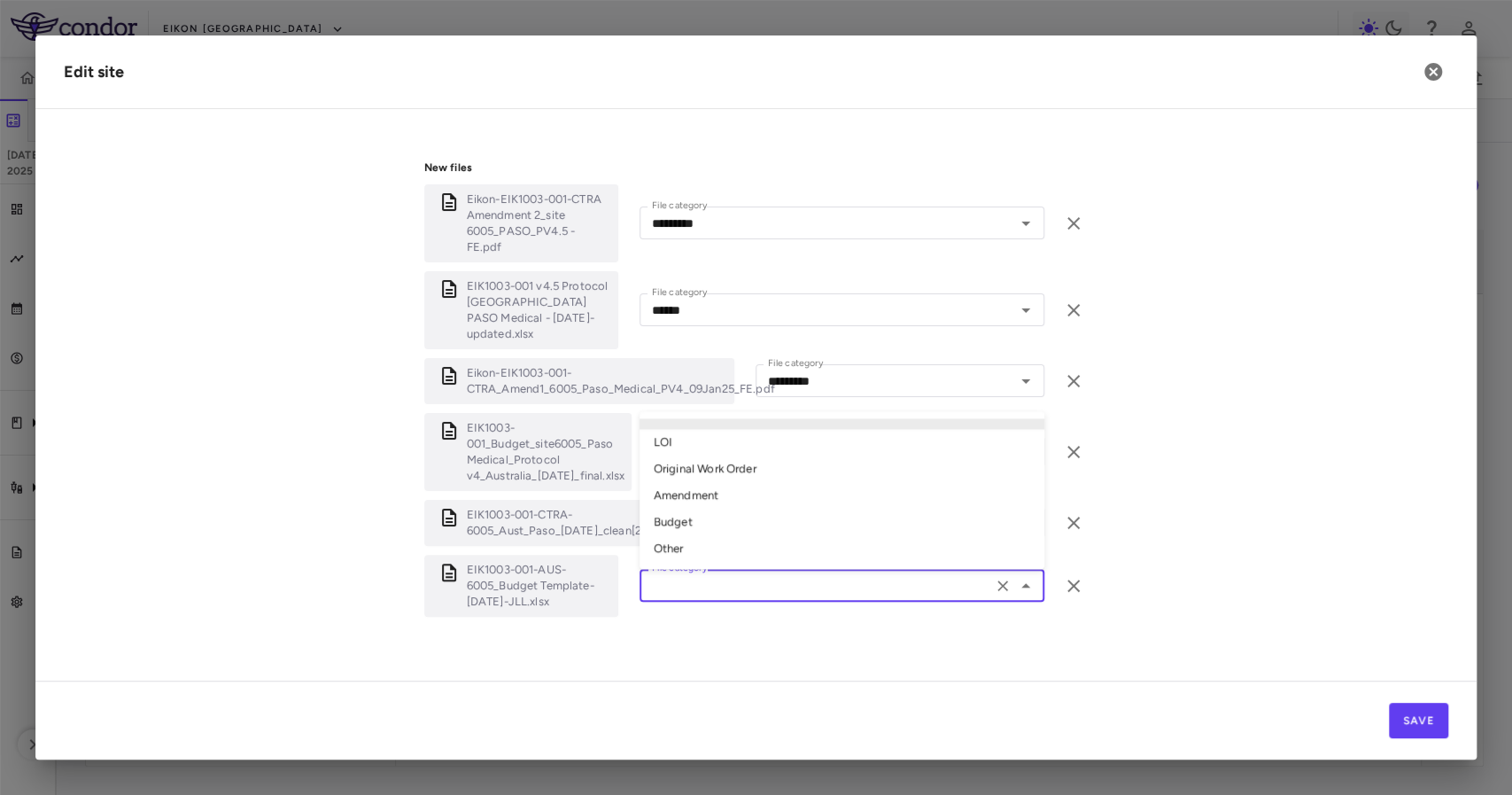
click at [800, 578] on input "File category" at bounding box center [816, 585] width 342 height 22
click at [755, 510] on li "Budget" at bounding box center [842, 523] width 405 height 27
type input "******"
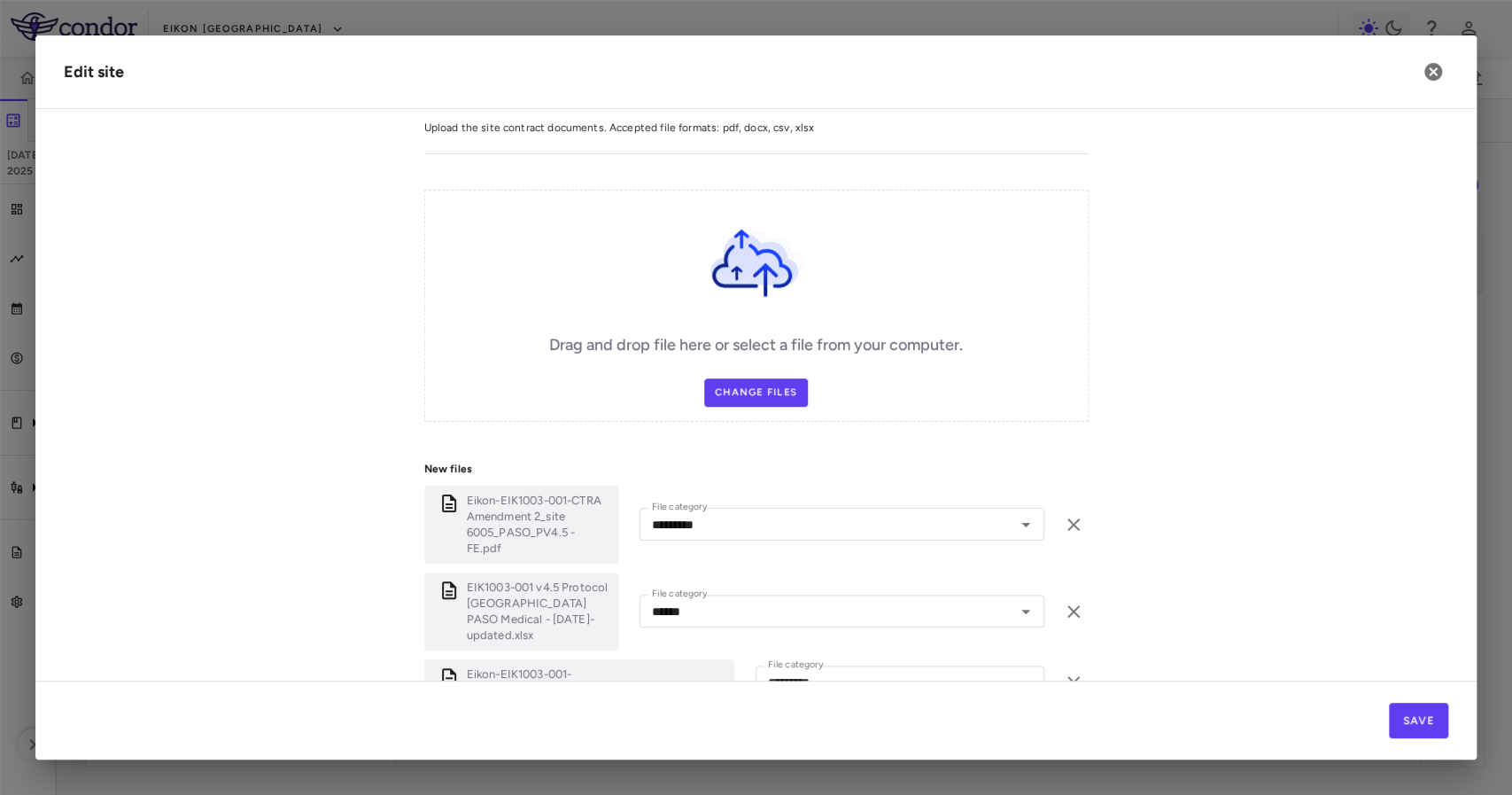
scroll to position [406, 0]
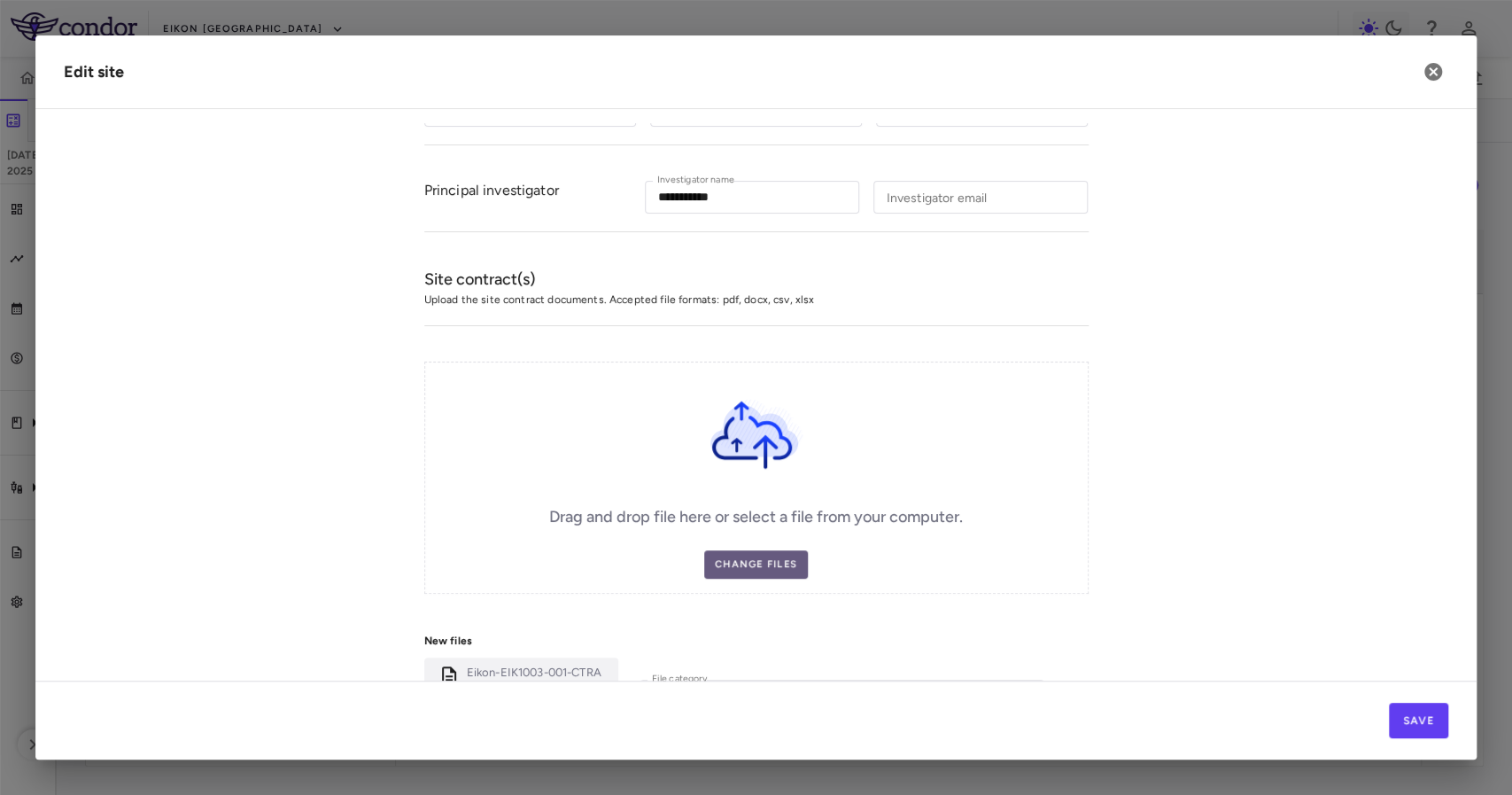
click at [775, 558] on label "Change Files" at bounding box center [756, 565] width 104 height 28
click at [0, 0] on input "Change Files" at bounding box center [0, 0] width 0 height 0
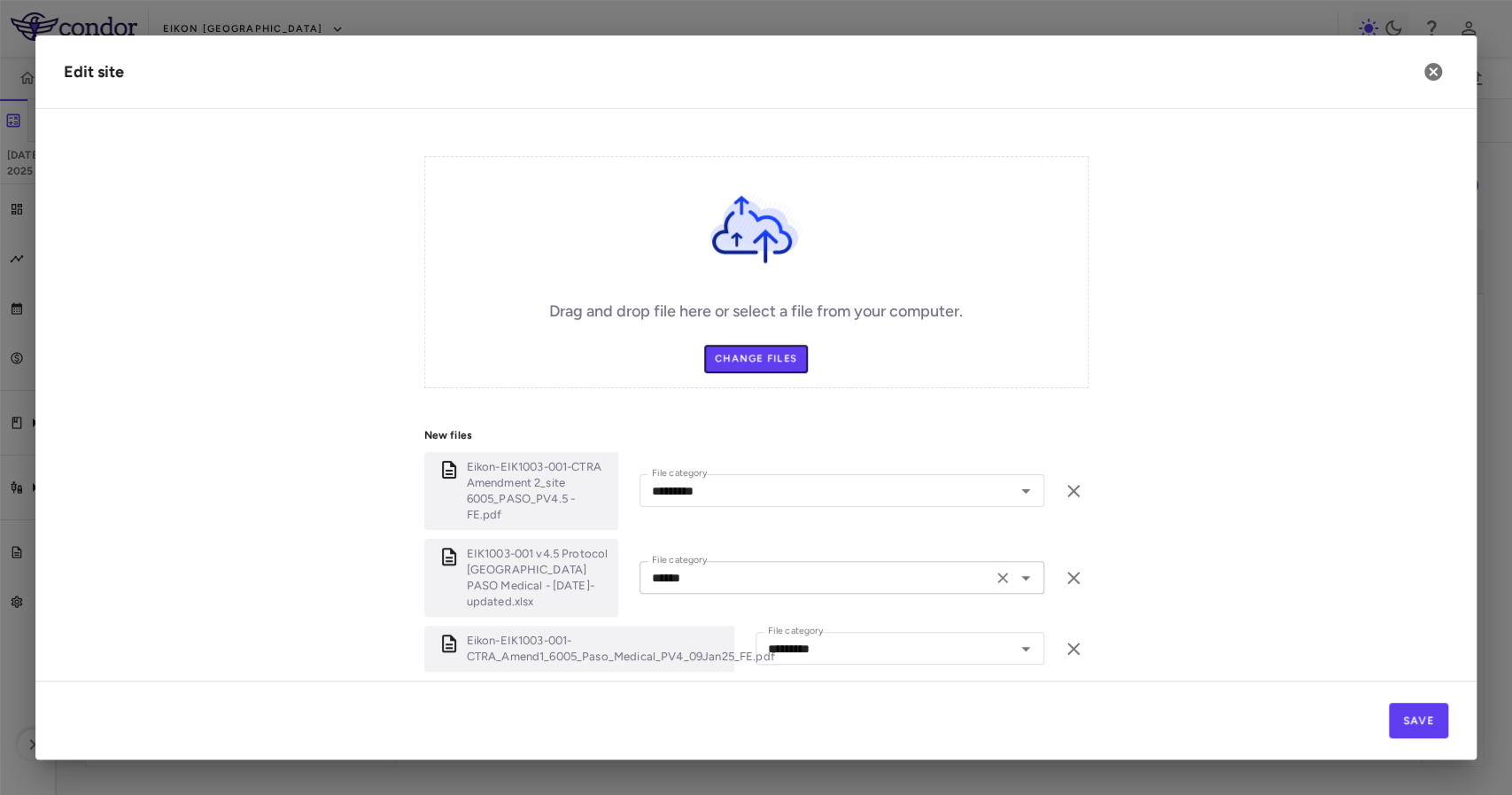
scroll to position [965, 0]
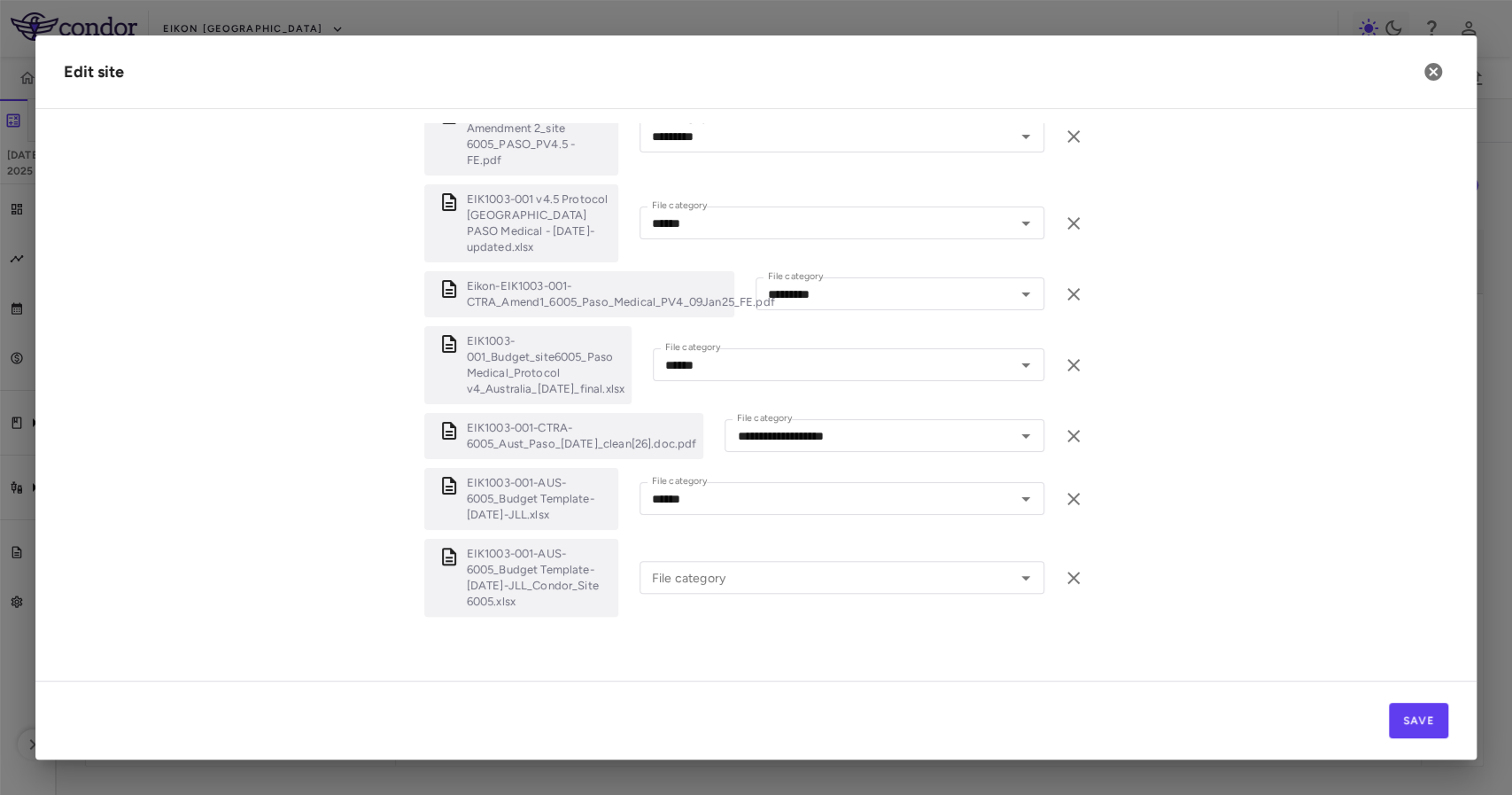
click at [743, 539] on div "EIK1003-001-AUS-6005_Budget Template-[DATE]-JLL_Condor_Site 6005.xlsx File cate…" at bounding box center [757, 578] width 665 height 78
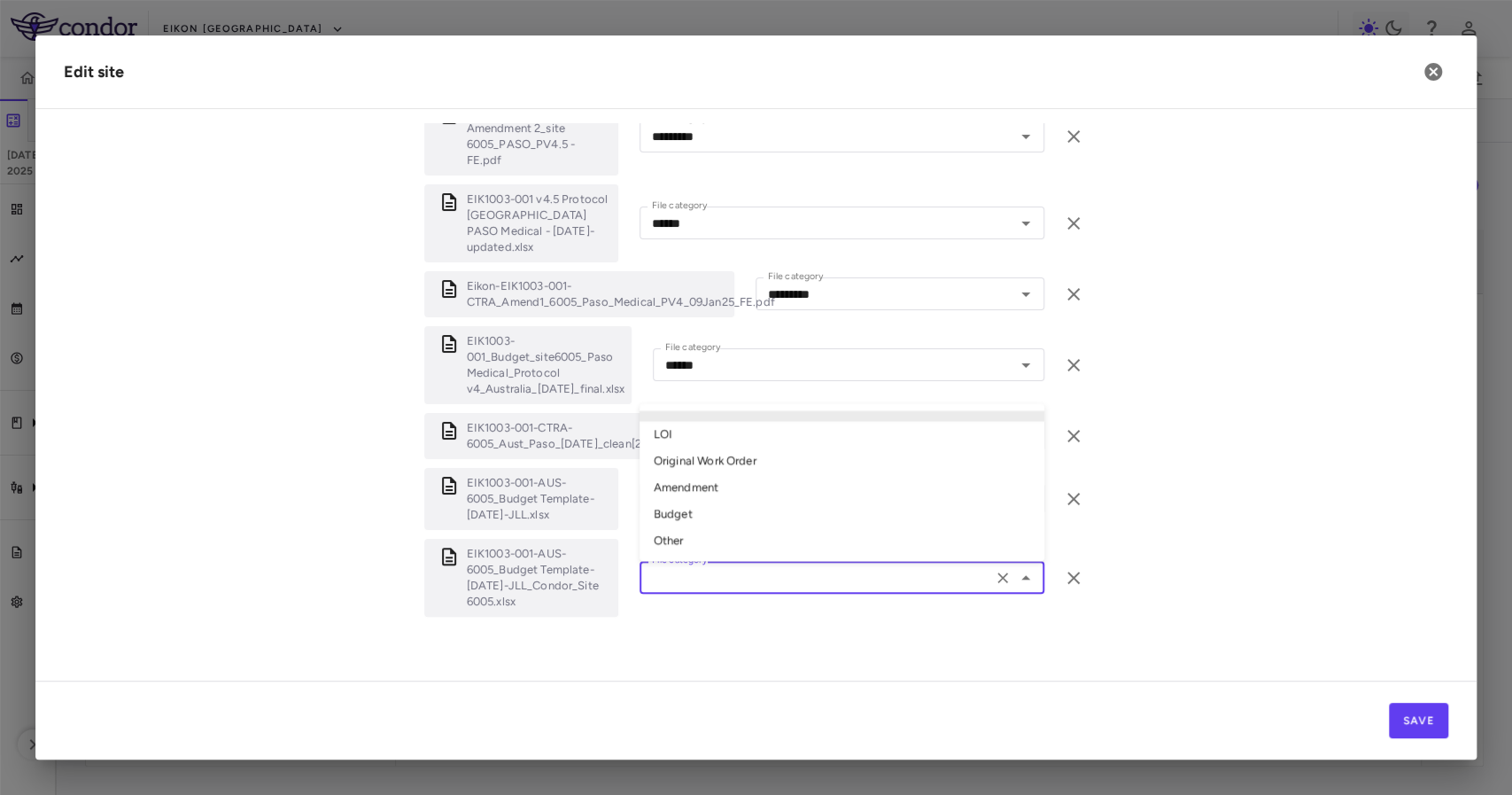
click at [756, 566] on input "File category" at bounding box center [816, 577] width 342 height 22
click at [737, 528] on li "Other" at bounding box center [842, 542] width 405 height 27
type input "*****"
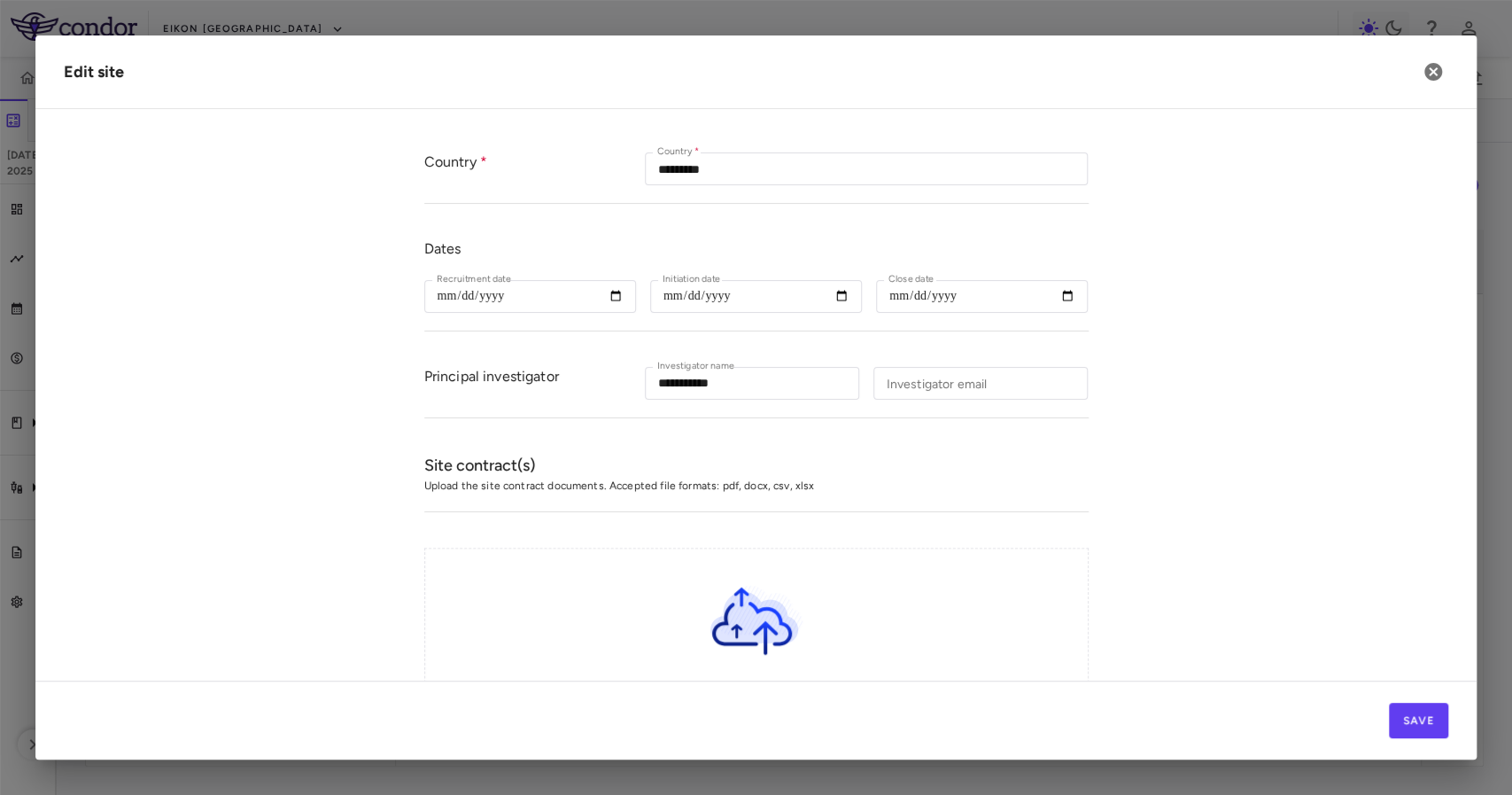
scroll to position [0, 0]
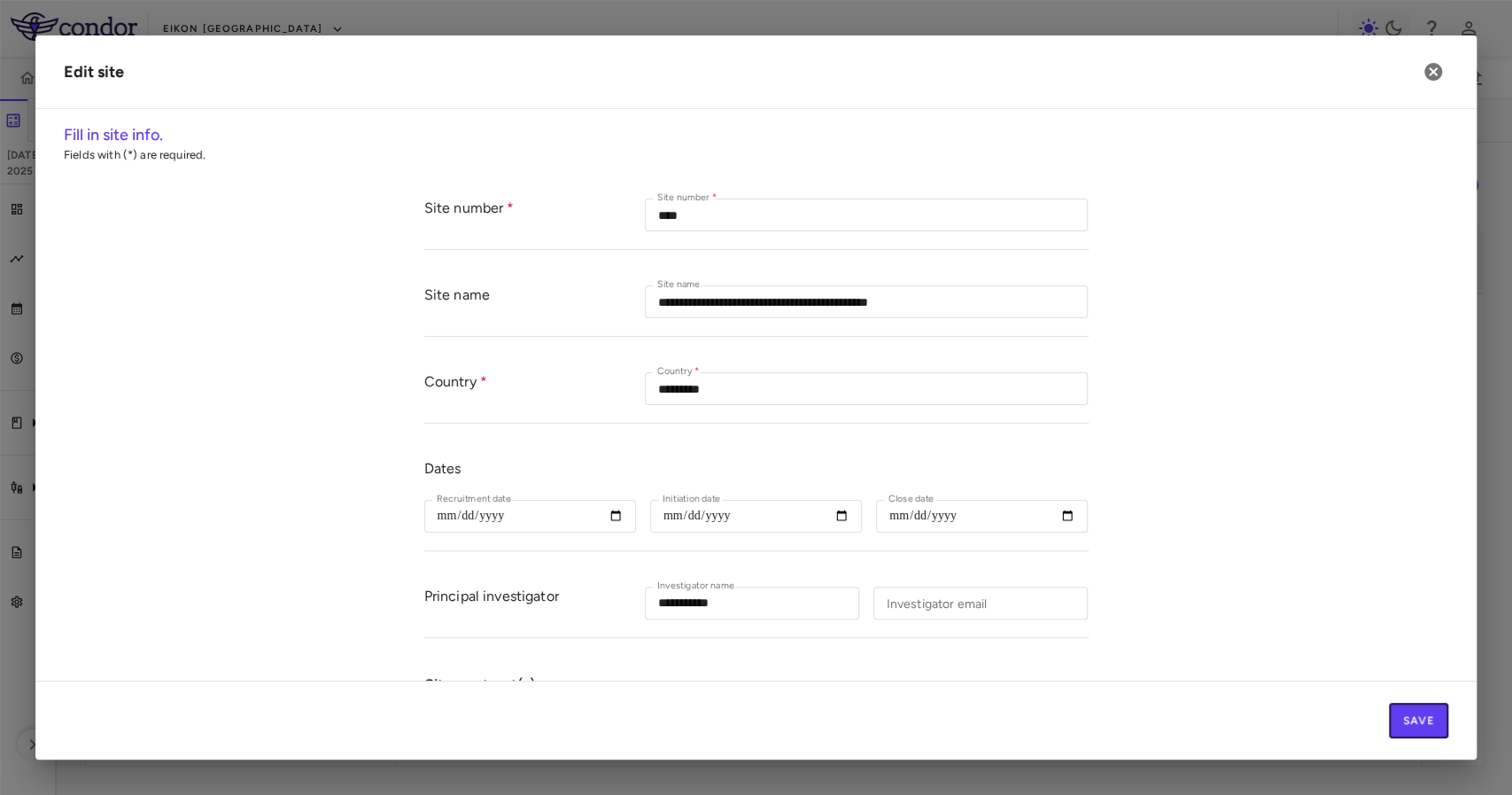
click at [1417, 710] on button "Save" at bounding box center [1418, 721] width 59 height 35
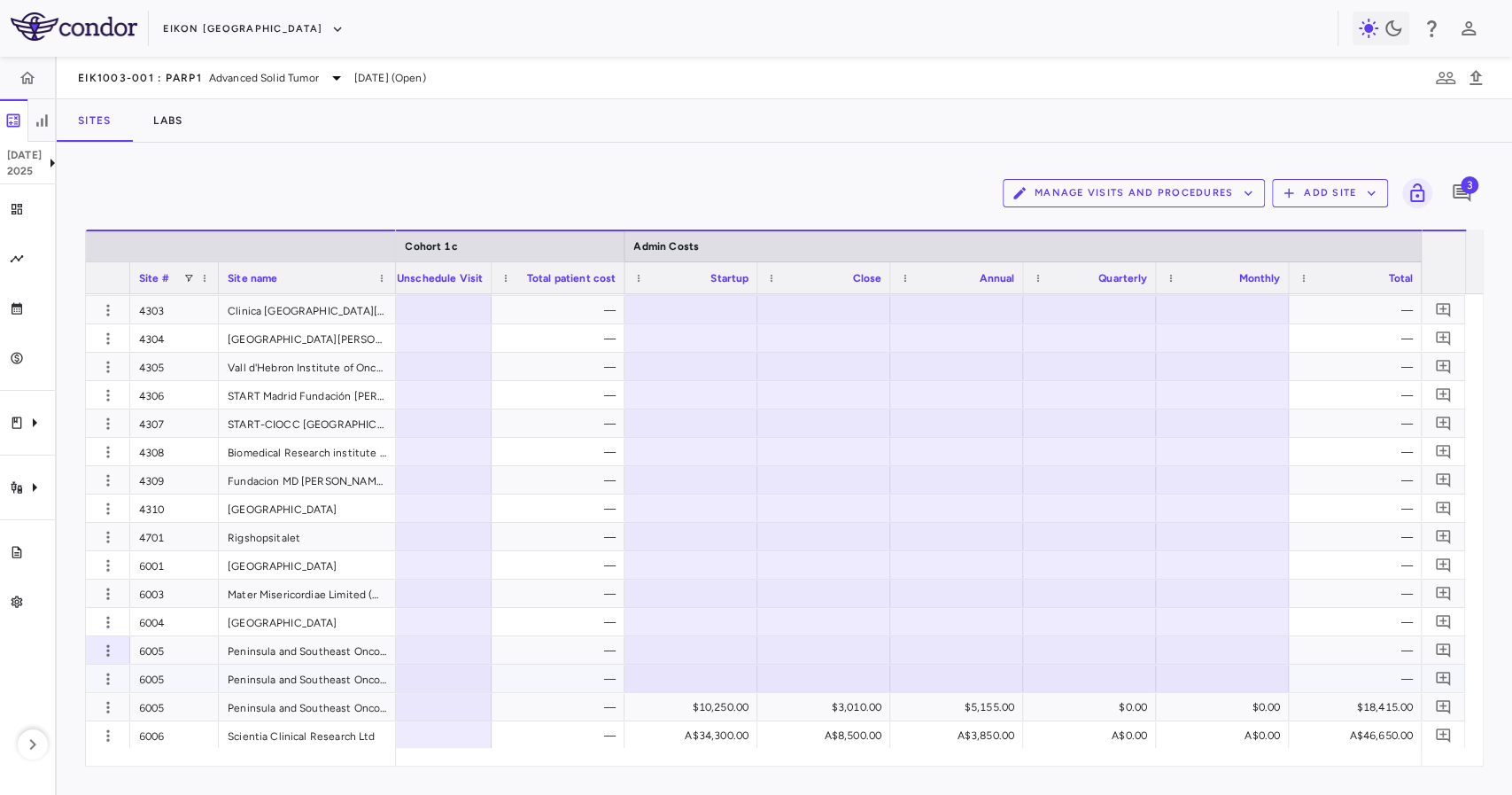
drag, startPoint x: 579, startPoint y: 684, endPoint x: 570, endPoint y: 653, distance: 32.3
click at [578, 681] on div "—" at bounding box center [562, 679] width 108 height 28
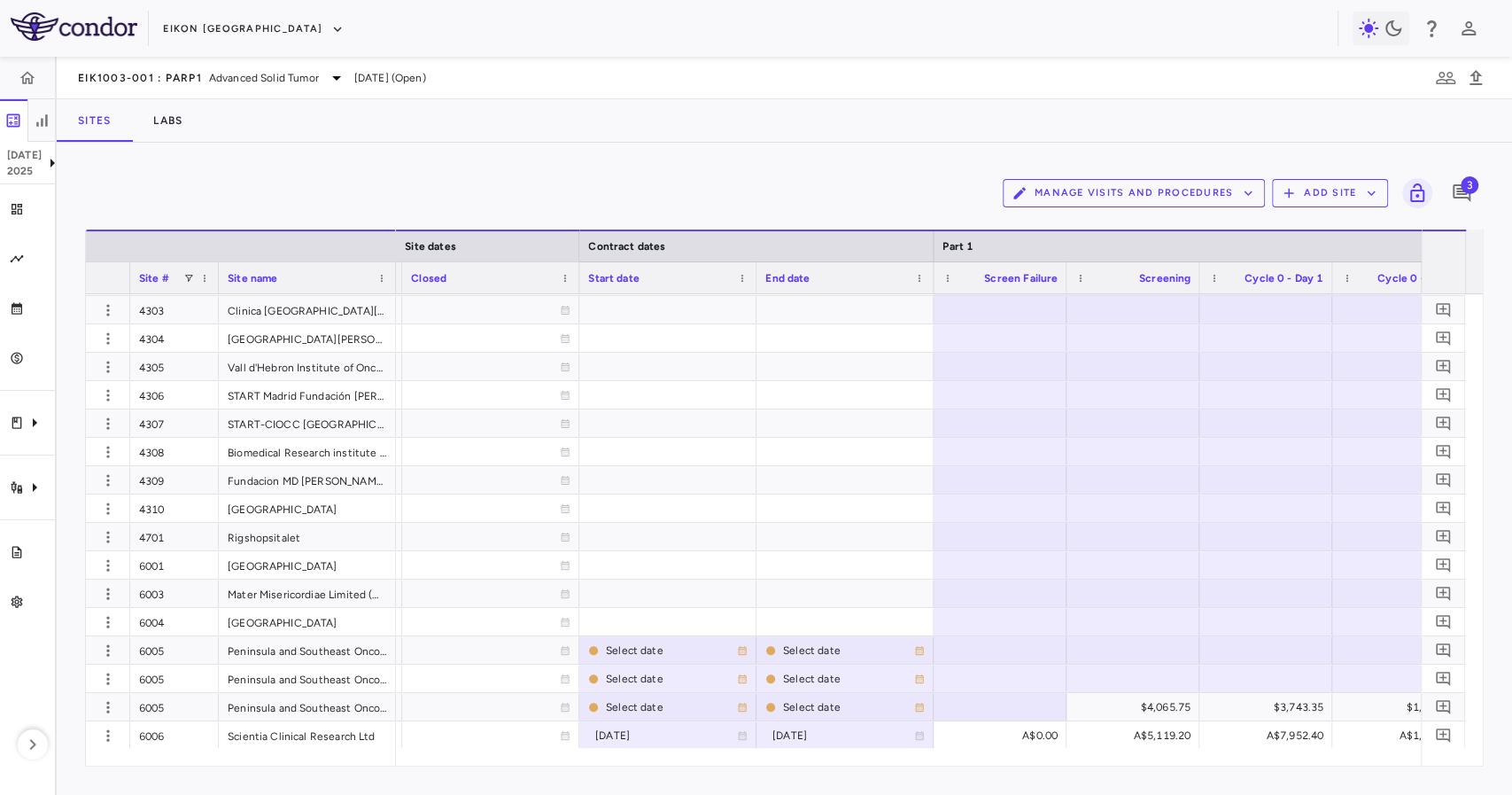
scroll to position [0, 1719]
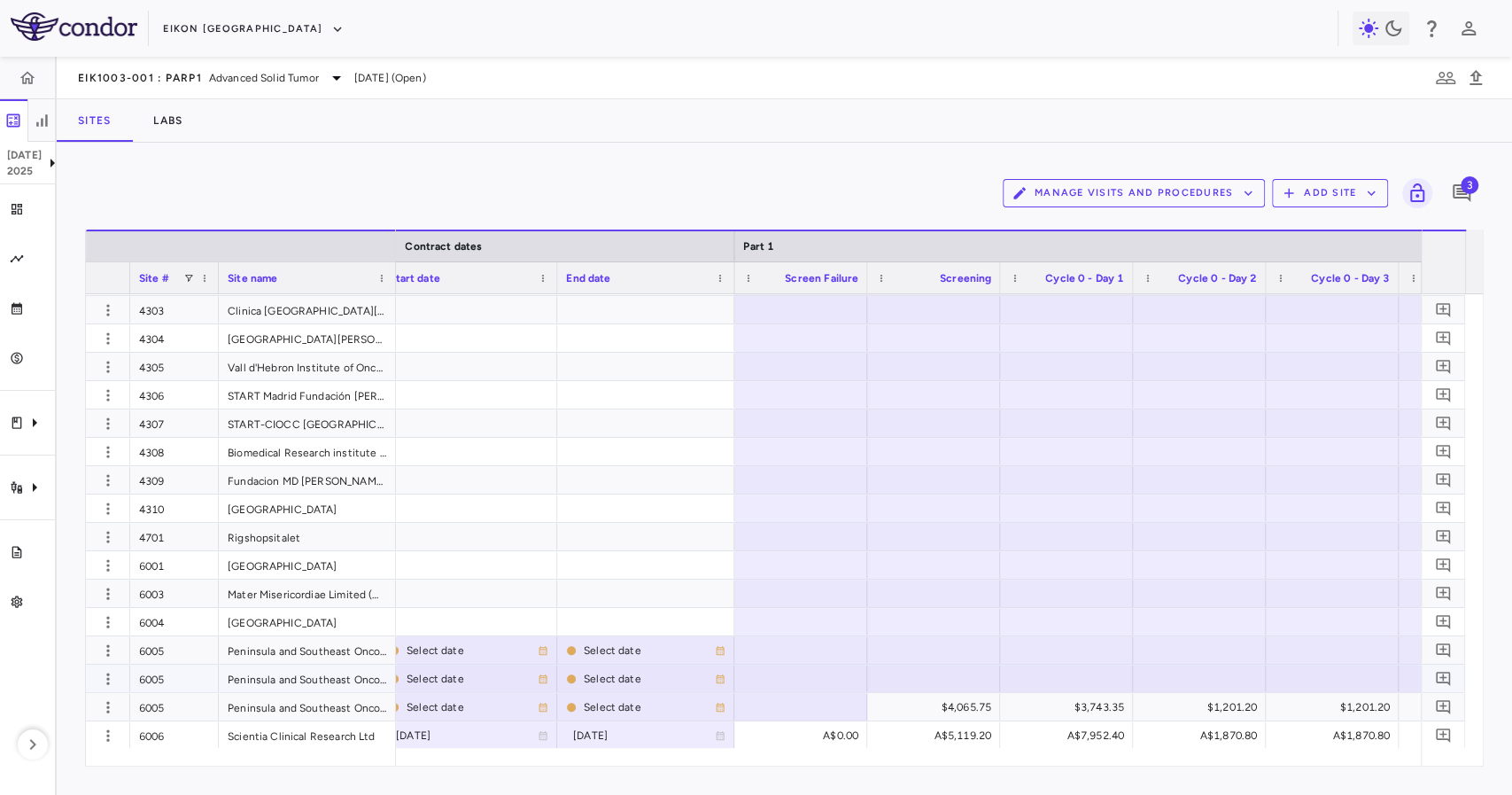
click at [898, 676] on div at bounding box center [934, 678] width 115 height 26
click at [847, 679] on div at bounding box center [801, 678] width 115 height 26
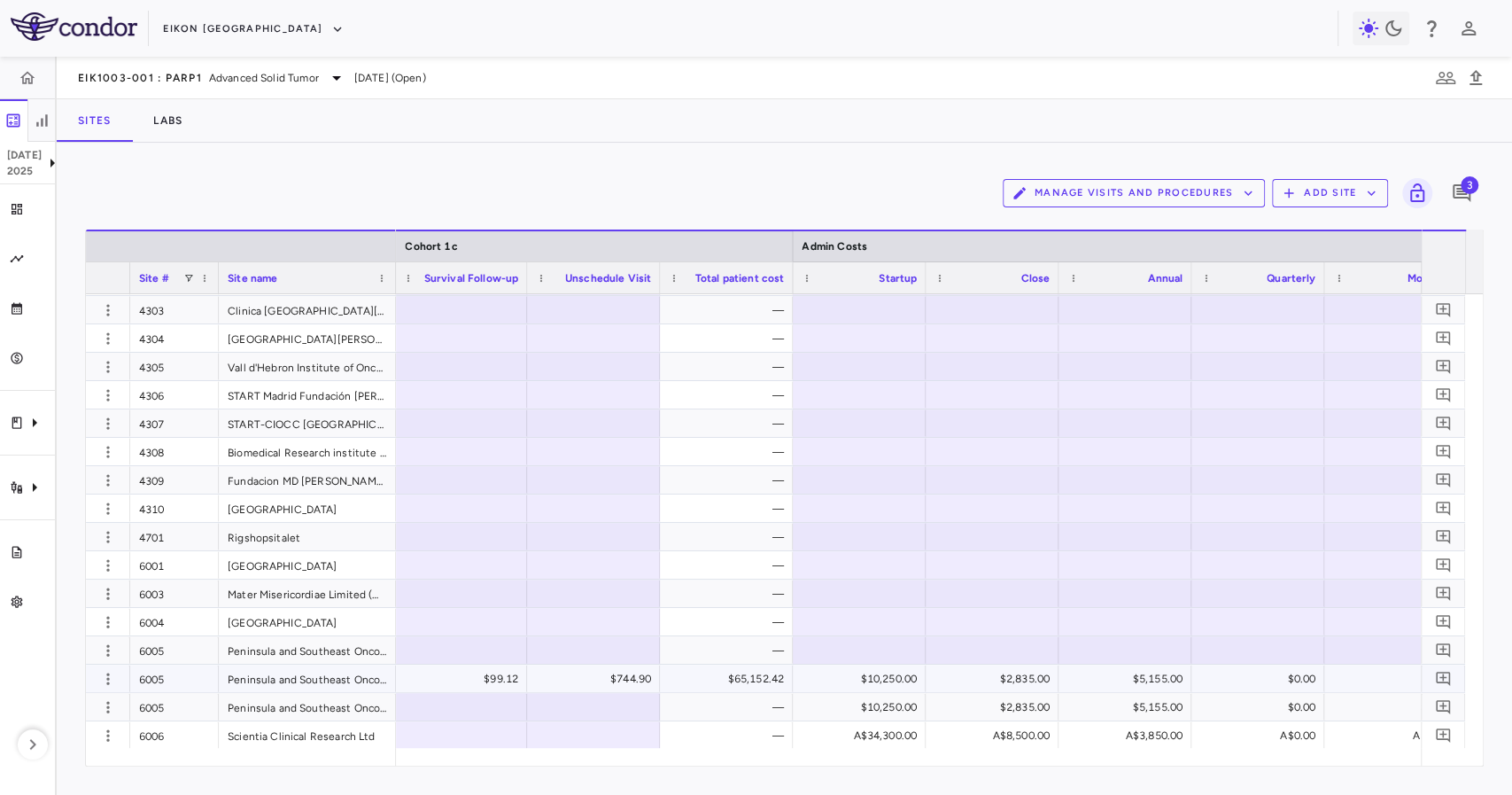
click at [737, 672] on div "$65,152.42" at bounding box center [730, 679] width 108 height 28
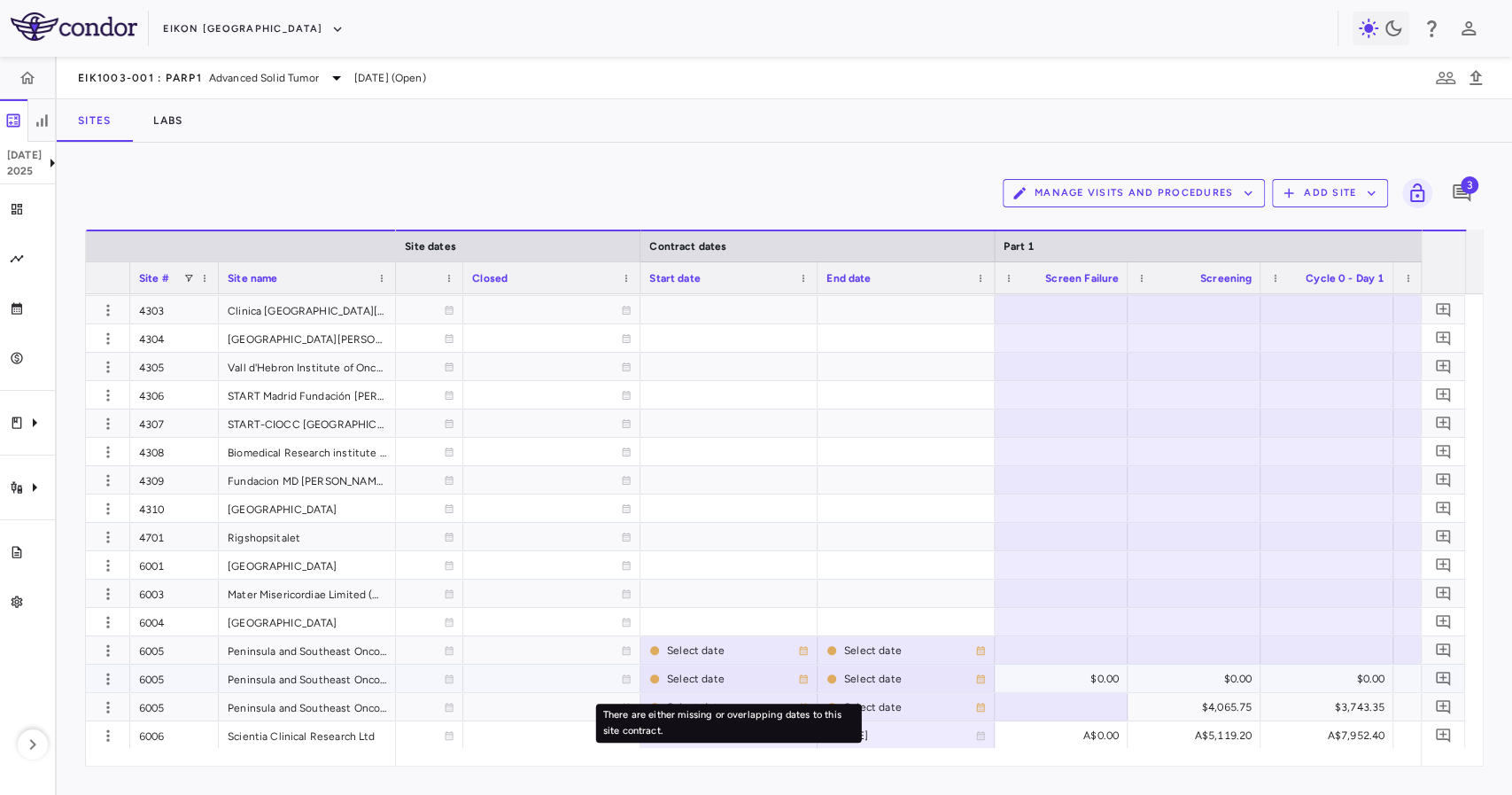
click at [725, 676] on div "Select date" at bounding box center [733, 679] width 131 height 28
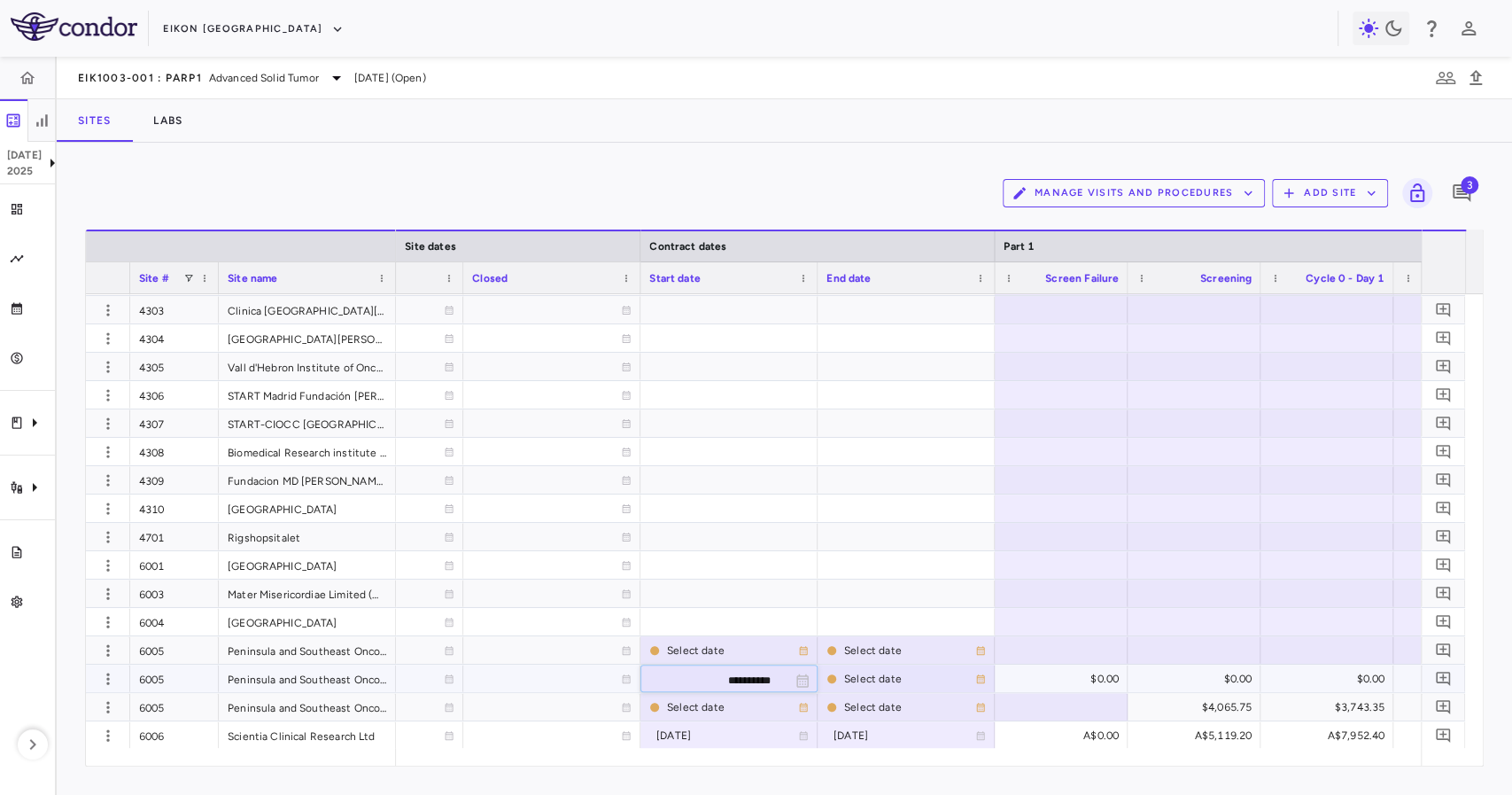
click at [750, 686] on input "**********" at bounding box center [713, 680] width 144 height 29
type input "**********"
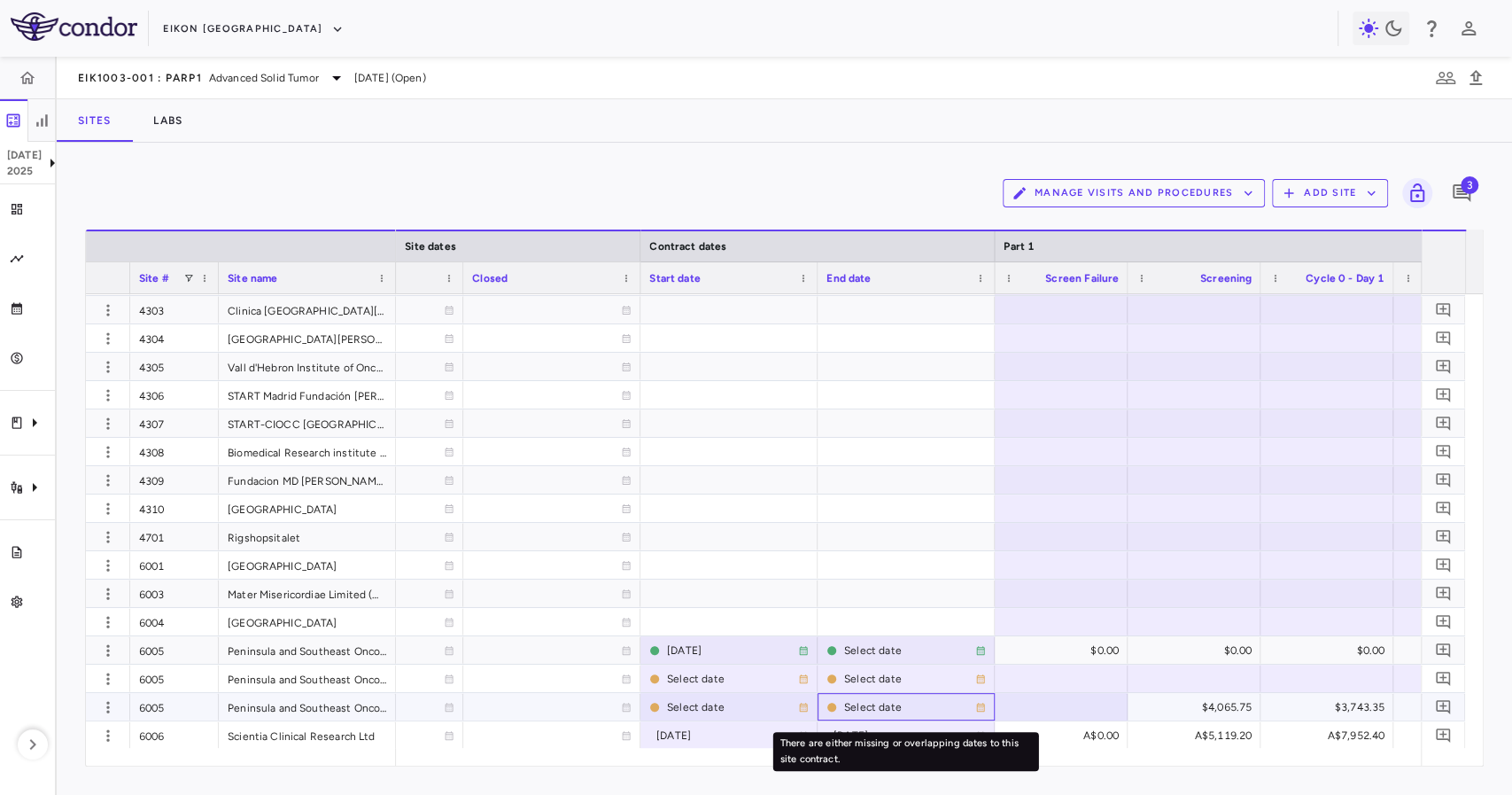
click at [865, 707] on div "Select date" at bounding box center [910, 707] width 131 height 28
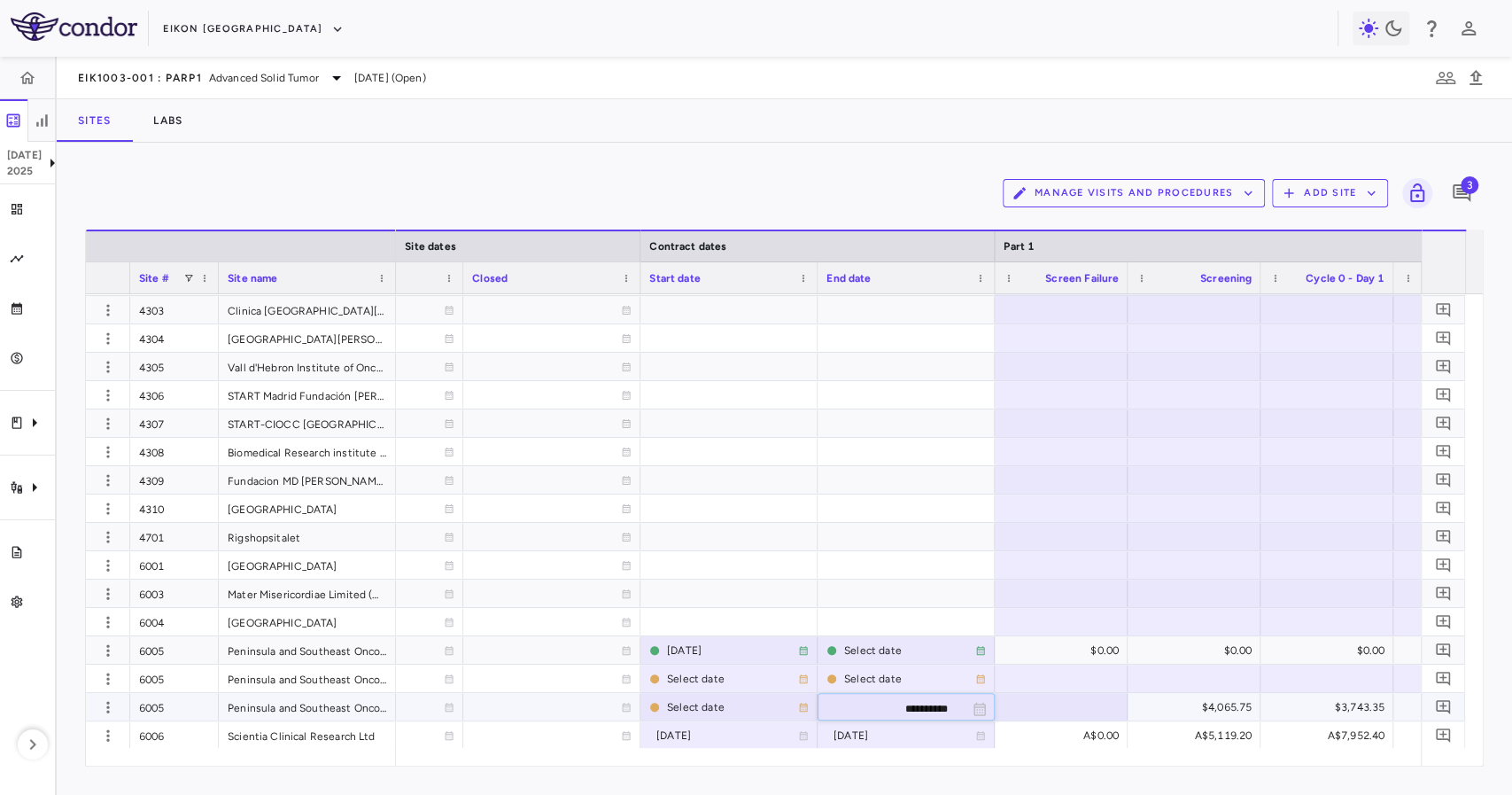
click at [921, 704] on input "**********" at bounding box center [891, 708] width 144 height 29
type input "**********"
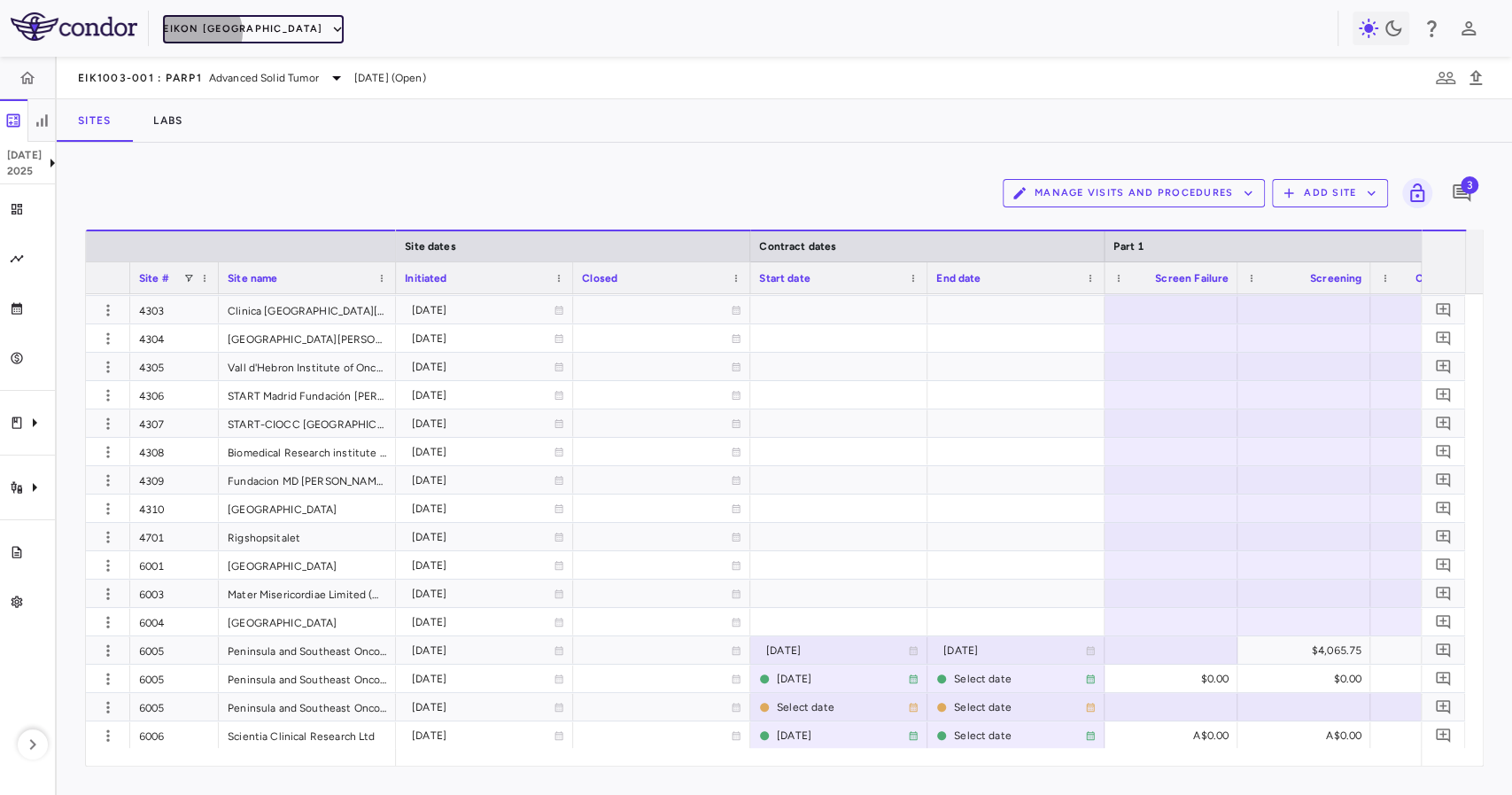
click at [199, 32] on button "Eikon [GEOGRAPHIC_DATA]" at bounding box center [253, 29] width 181 height 28
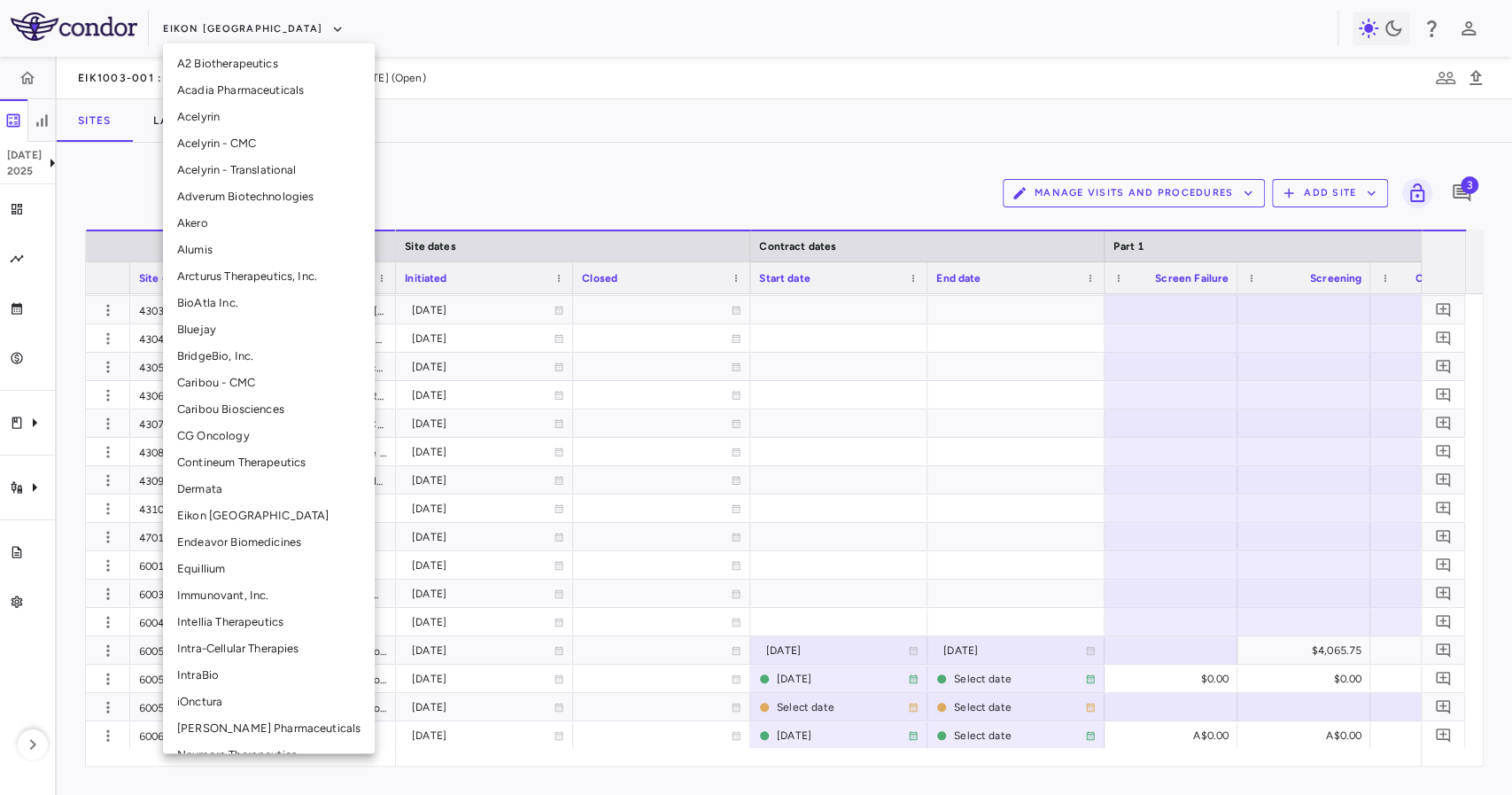
click at [300, 631] on li "Intellia Therapeutics" at bounding box center [269, 622] width 212 height 27
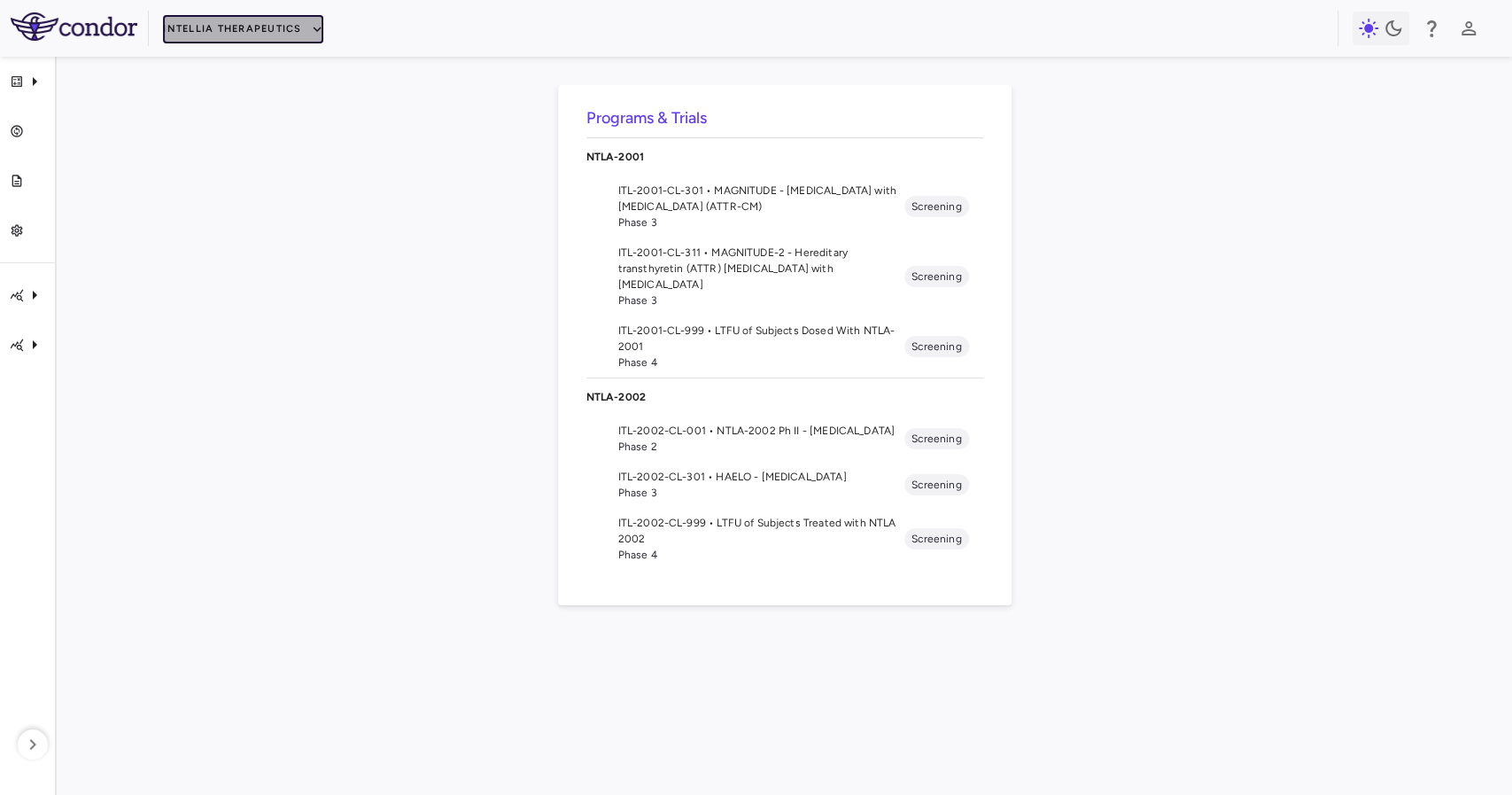
click at [245, 37] on button "Intellia Therapeutics" at bounding box center [243, 29] width 160 height 28
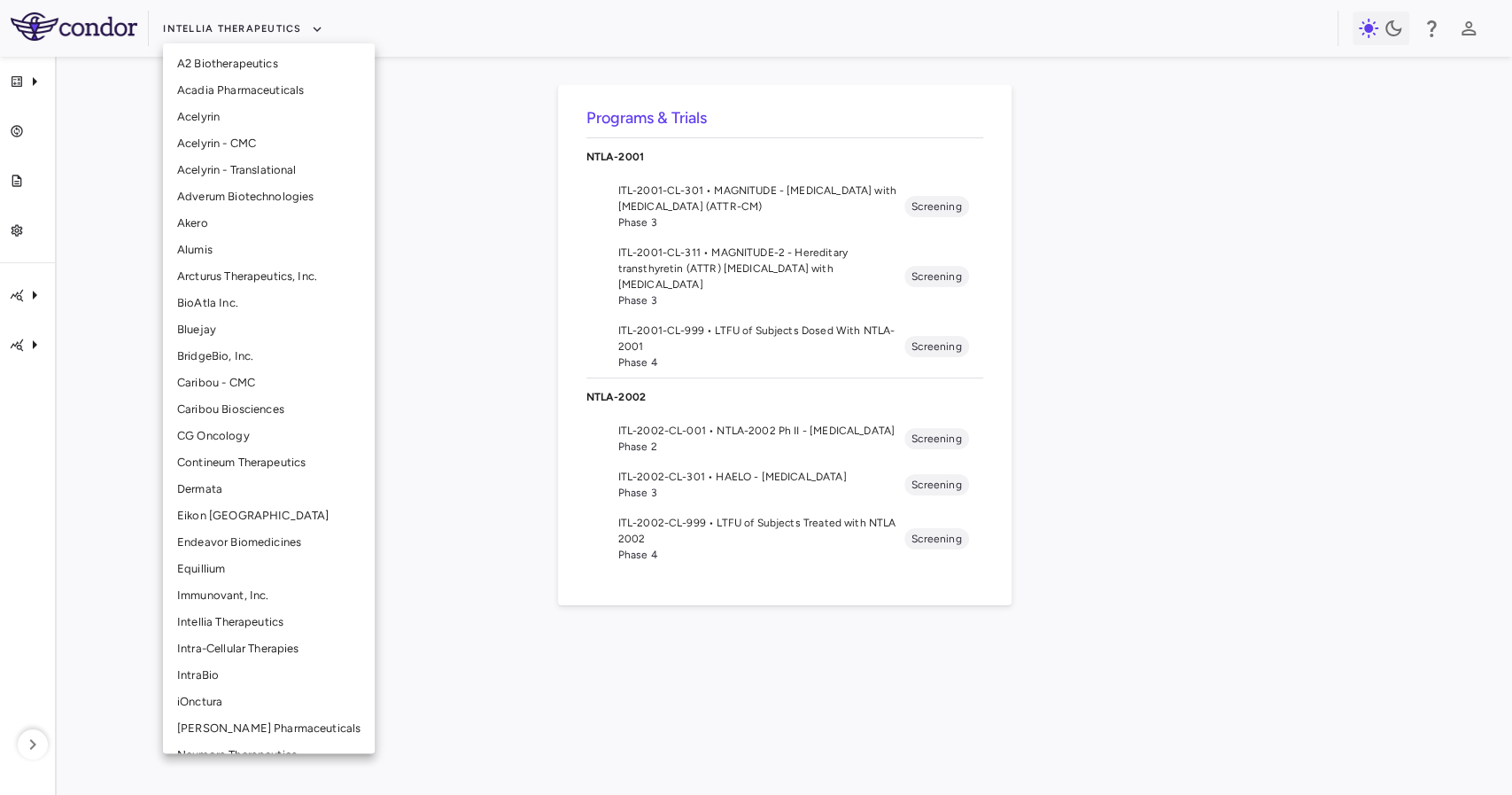
click at [268, 522] on li "Eikon [GEOGRAPHIC_DATA]" at bounding box center [269, 516] width 212 height 27
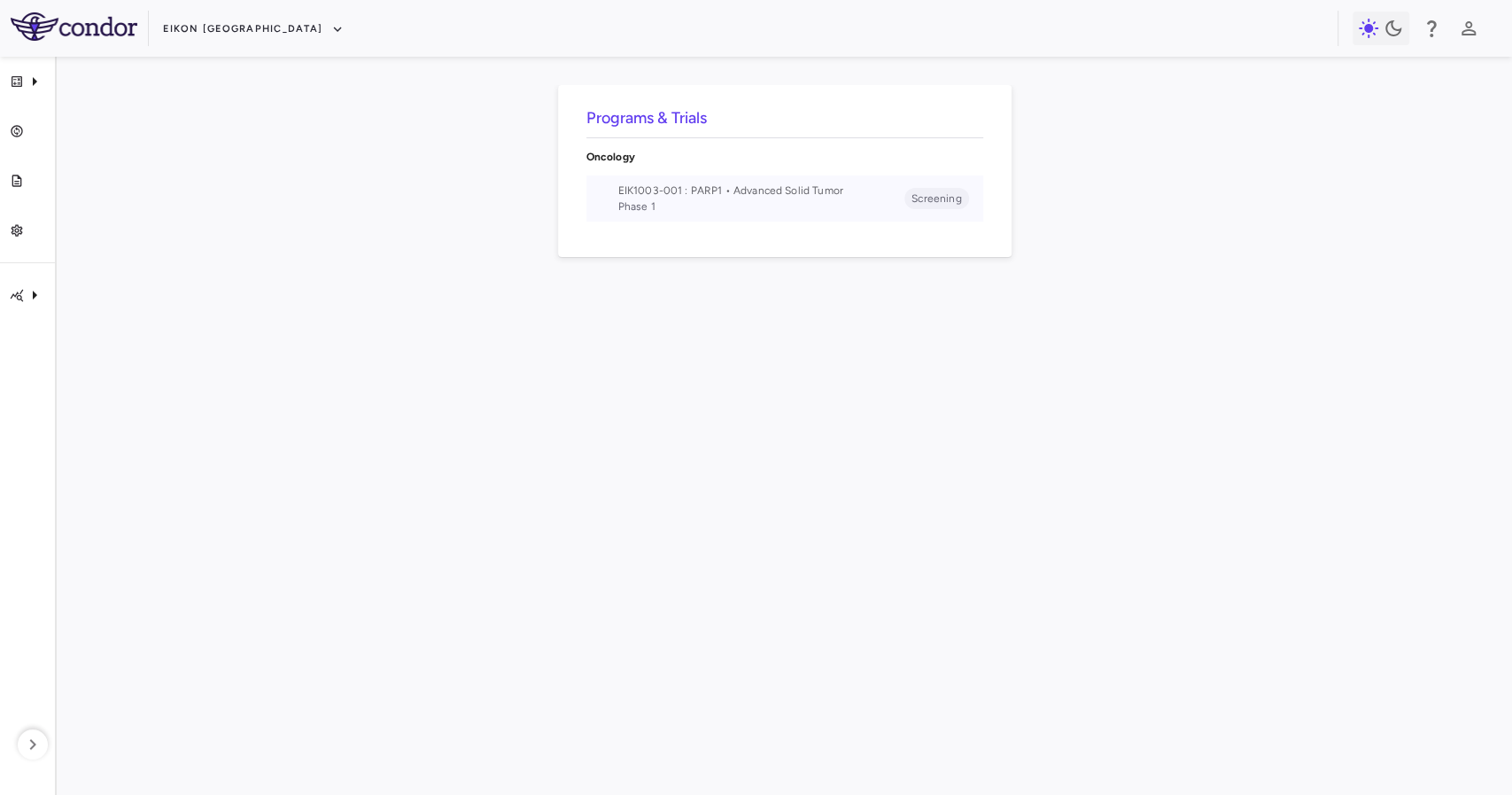
click at [832, 195] on span "EIK1003-001 : PARP1 • Advanced Solid Tumor" at bounding box center [762, 191] width 287 height 16
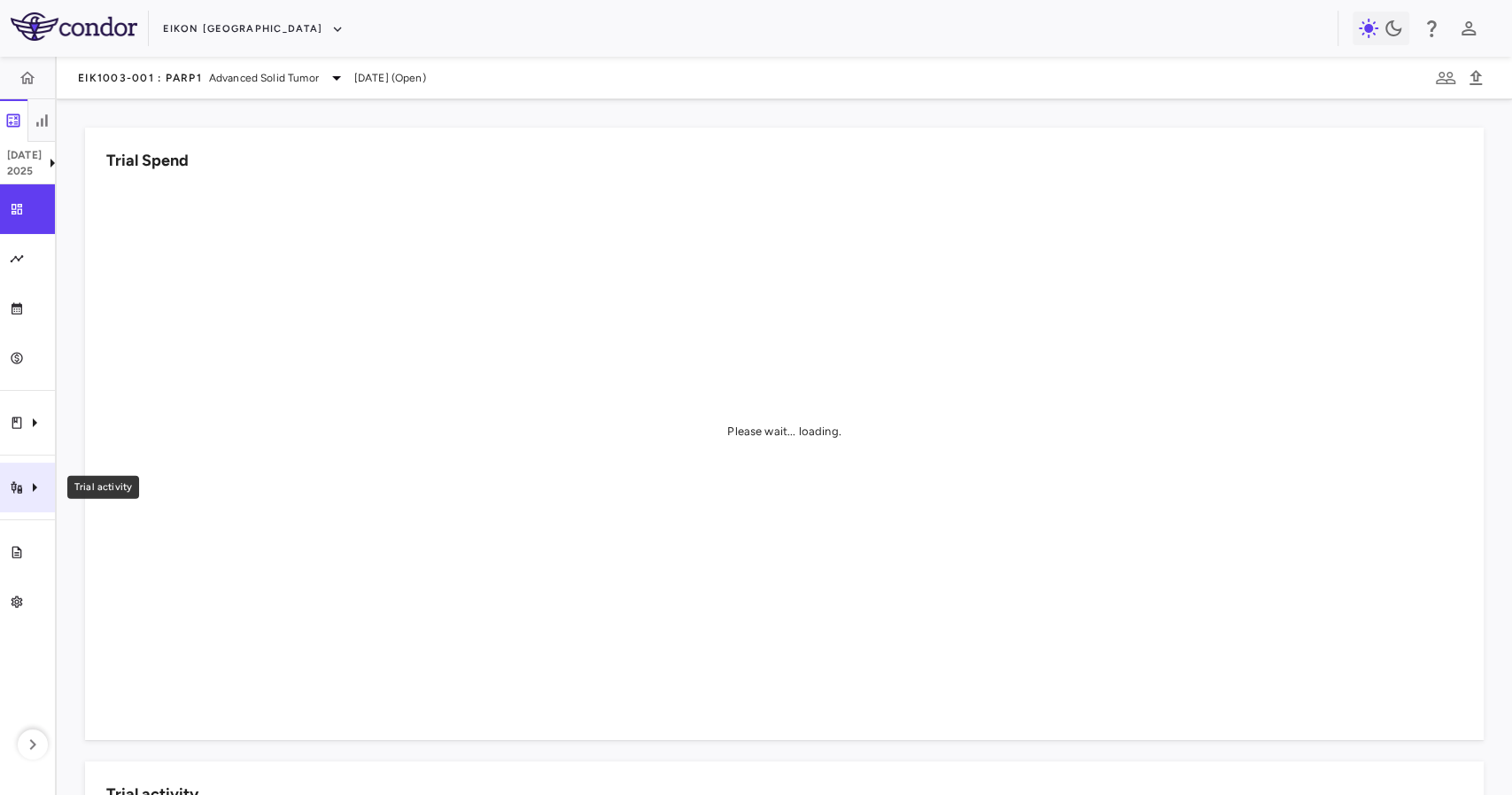
click at [26, 480] on icon "Trial activity" at bounding box center [35, 487] width 21 height 21
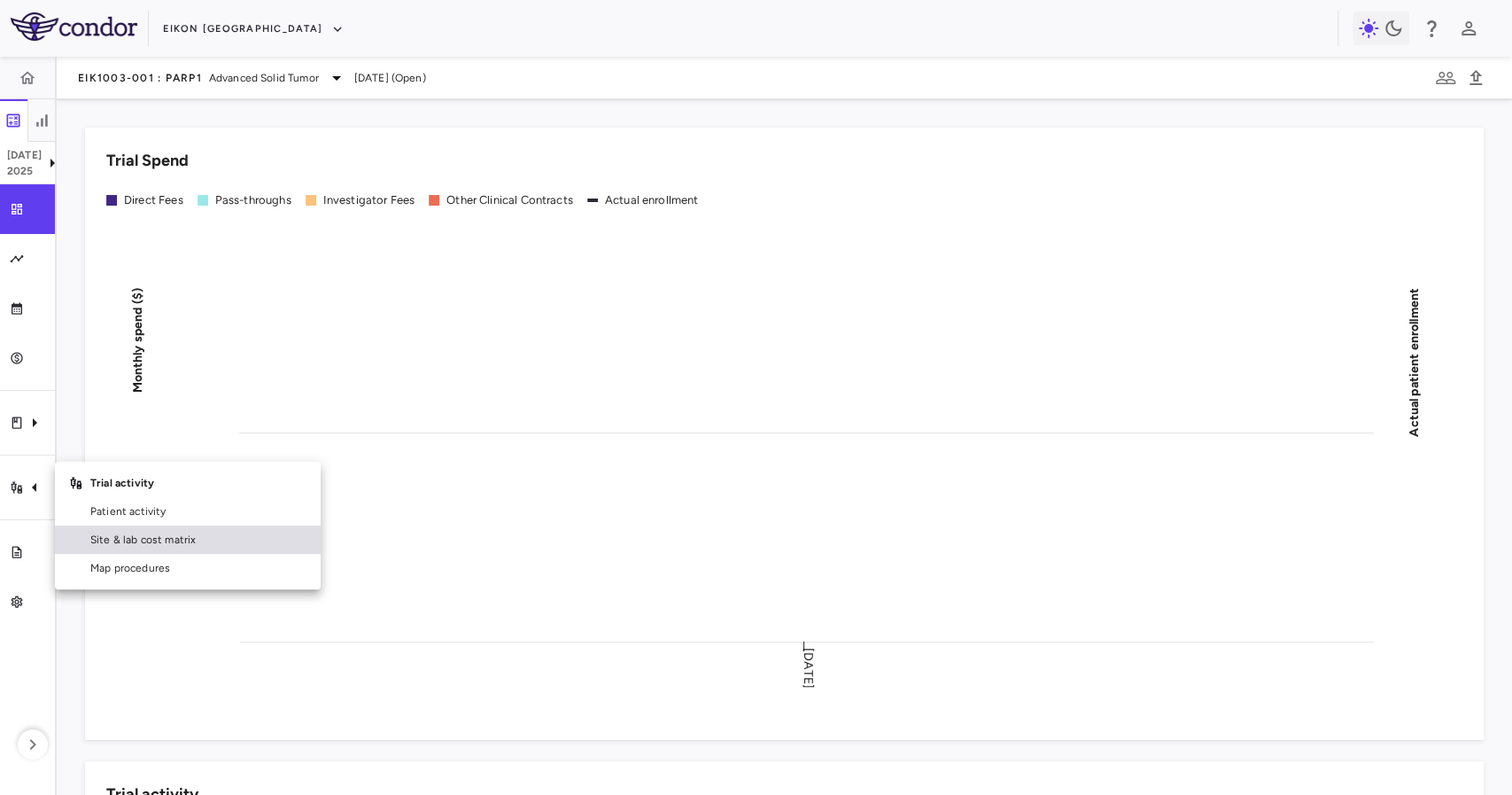
click at [89, 544] on div "Site & lab cost matrix" at bounding box center [197, 540] width 220 height 16
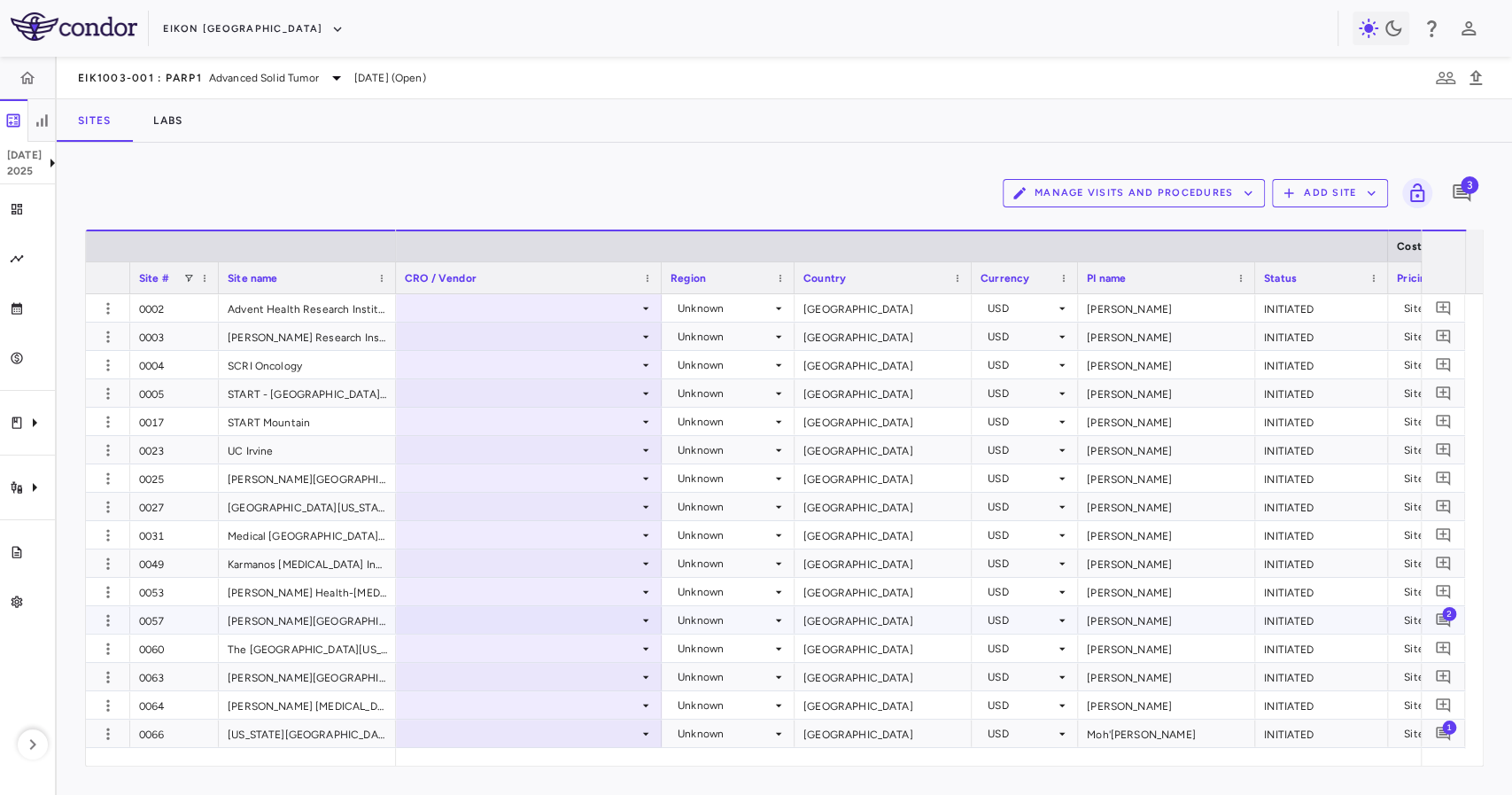
click at [1447, 612] on span "2" at bounding box center [1449, 613] width 14 height 14
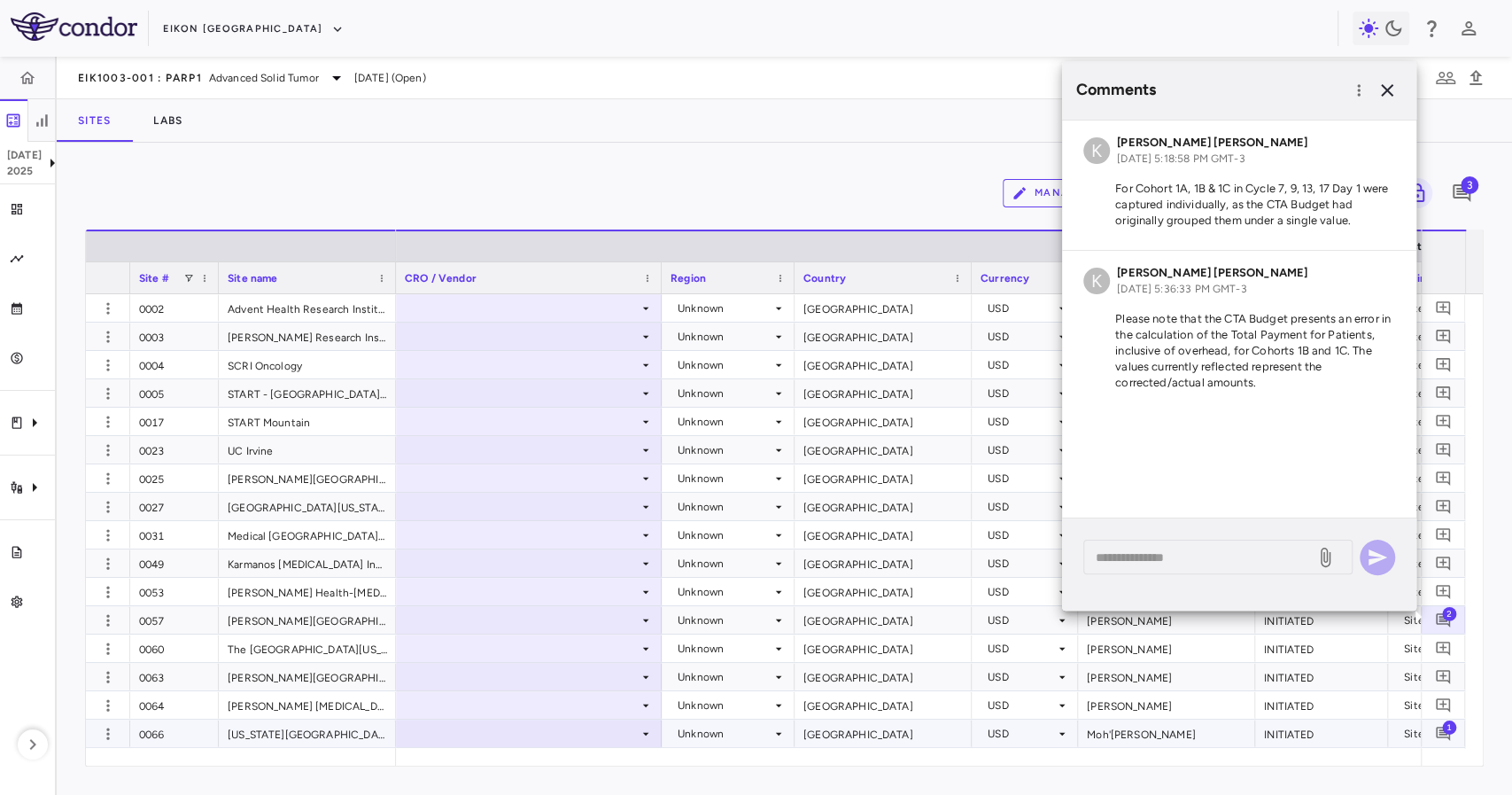
click at [1446, 729] on span "1" at bounding box center [1449, 727] width 14 height 14
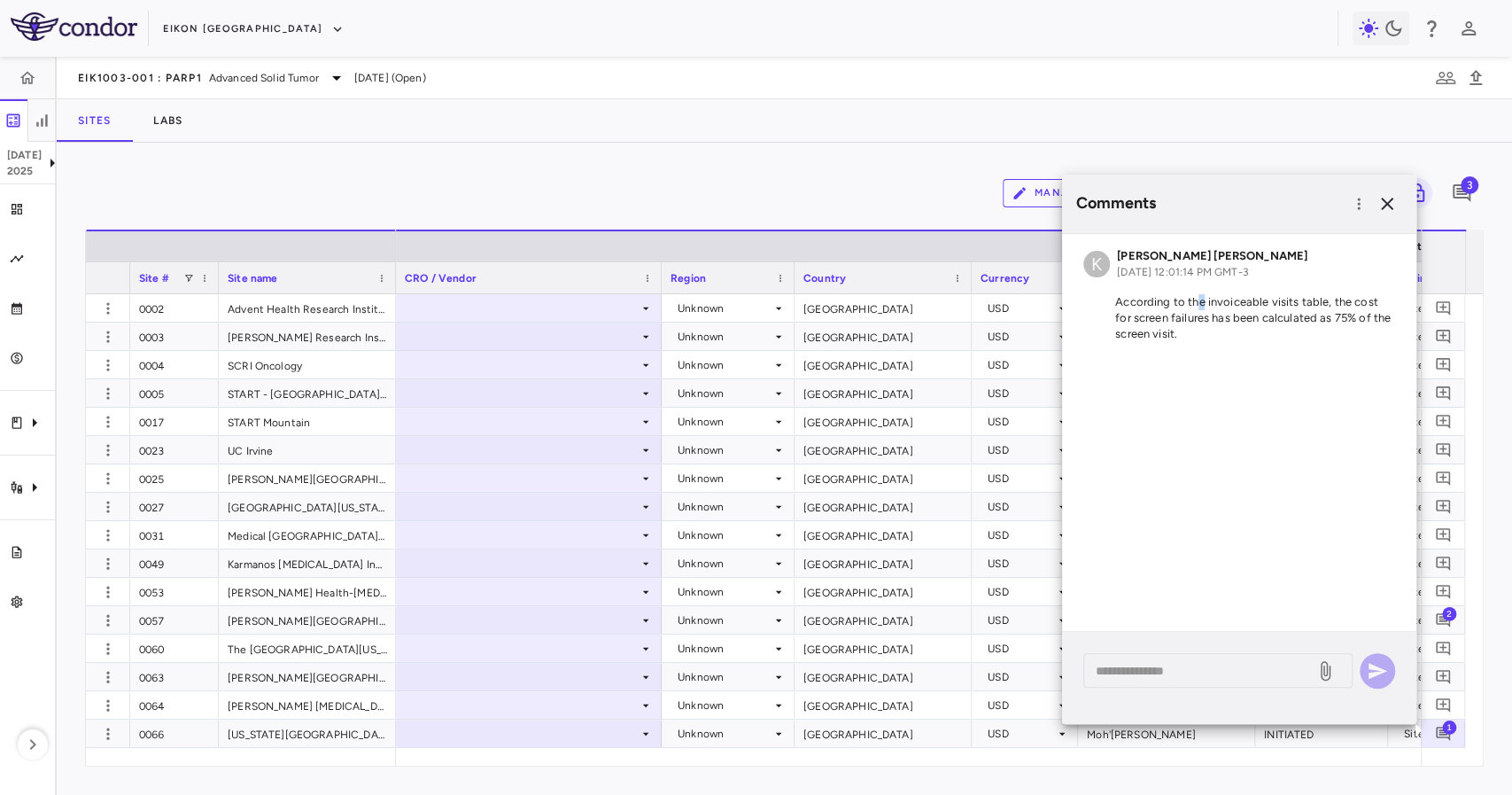
click at [1201, 305] on p "According to the invoiceable visits table, the cost for screen failures has bee…" at bounding box center [1239, 318] width 312 height 48
click at [1222, 322] on p "According to the invoiceable visits table, the cost for screen failures has bee…" at bounding box center [1239, 318] width 312 height 48
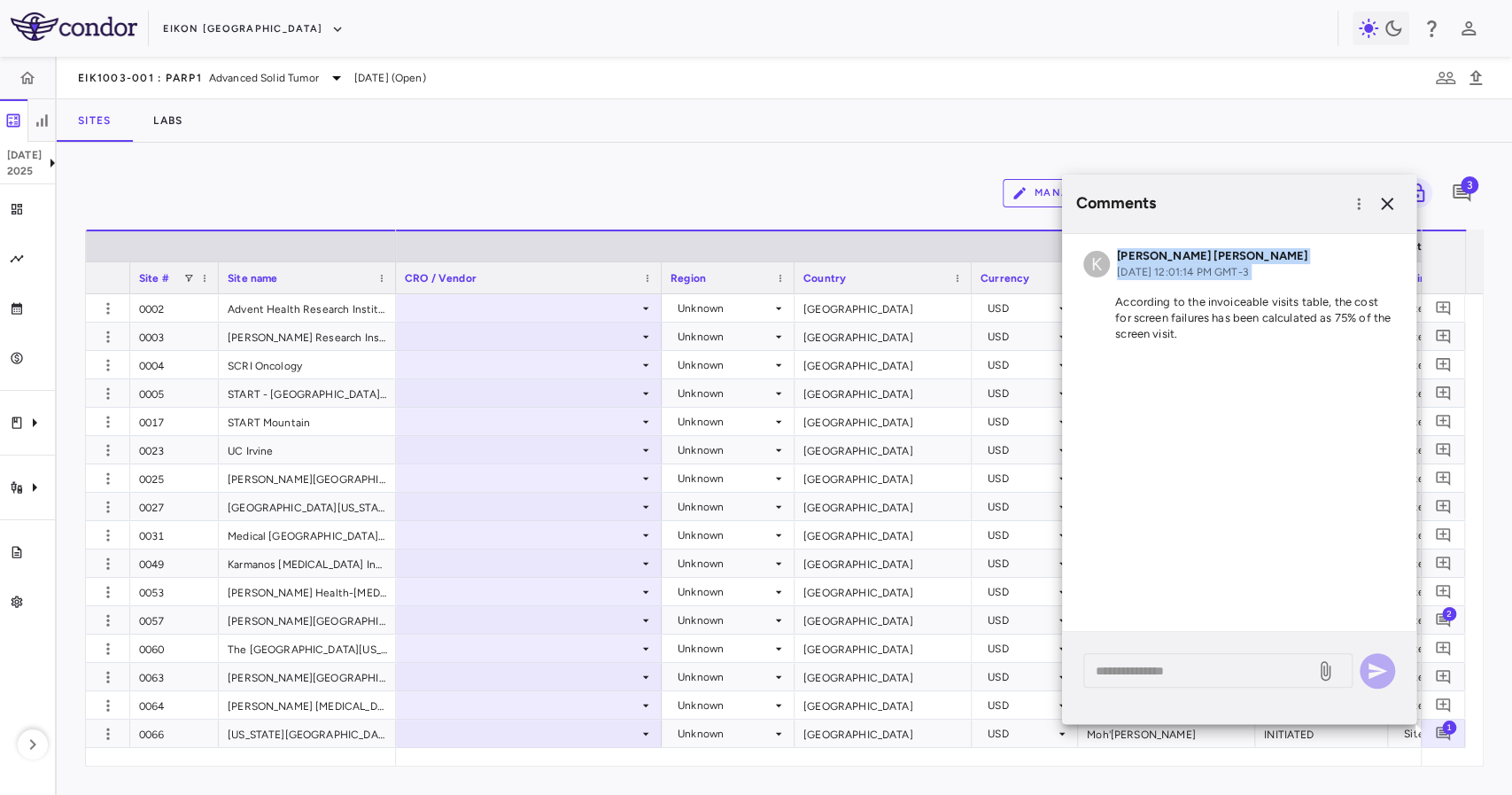
drag, startPoint x: 1222, startPoint y: 322, endPoint x: 1242, endPoint y: 307, distance: 25.0
click at [1242, 307] on p "According to the invoiceable visits table, the cost for screen failures has bee…" at bounding box center [1239, 318] width 312 height 48
click at [1243, 307] on p "According to the invoiceable visits table, the cost for screen failures has bee…" at bounding box center [1239, 318] width 312 height 48
drag, startPoint x: 1242, startPoint y: 307, endPoint x: 1249, endPoint y: 333, distance: 26.9
click at [1249, 333] on p "According to the invoiceable visits table, the cost for screen failures has bee…" at bounding box center [1239, 318] width 312 height 48
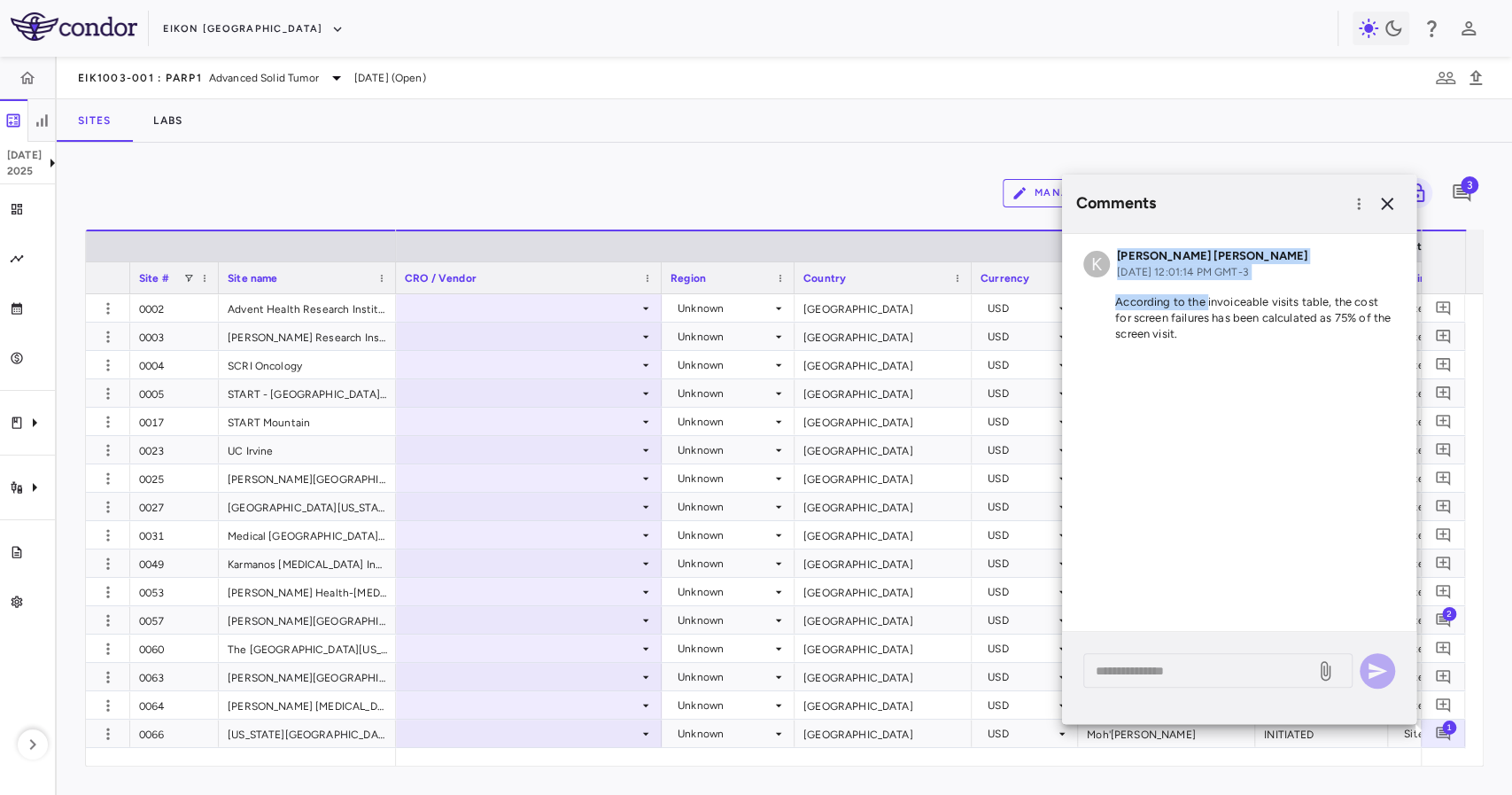
click at [1249, 333] on p "According to the invoiceable visits table, the cost for screen failures has bee…" at bounding box center [1239, 318] width 312 height 48
click at [1391, 206] on icon "button" at bounding box center [1387, 204] width 21 height 21
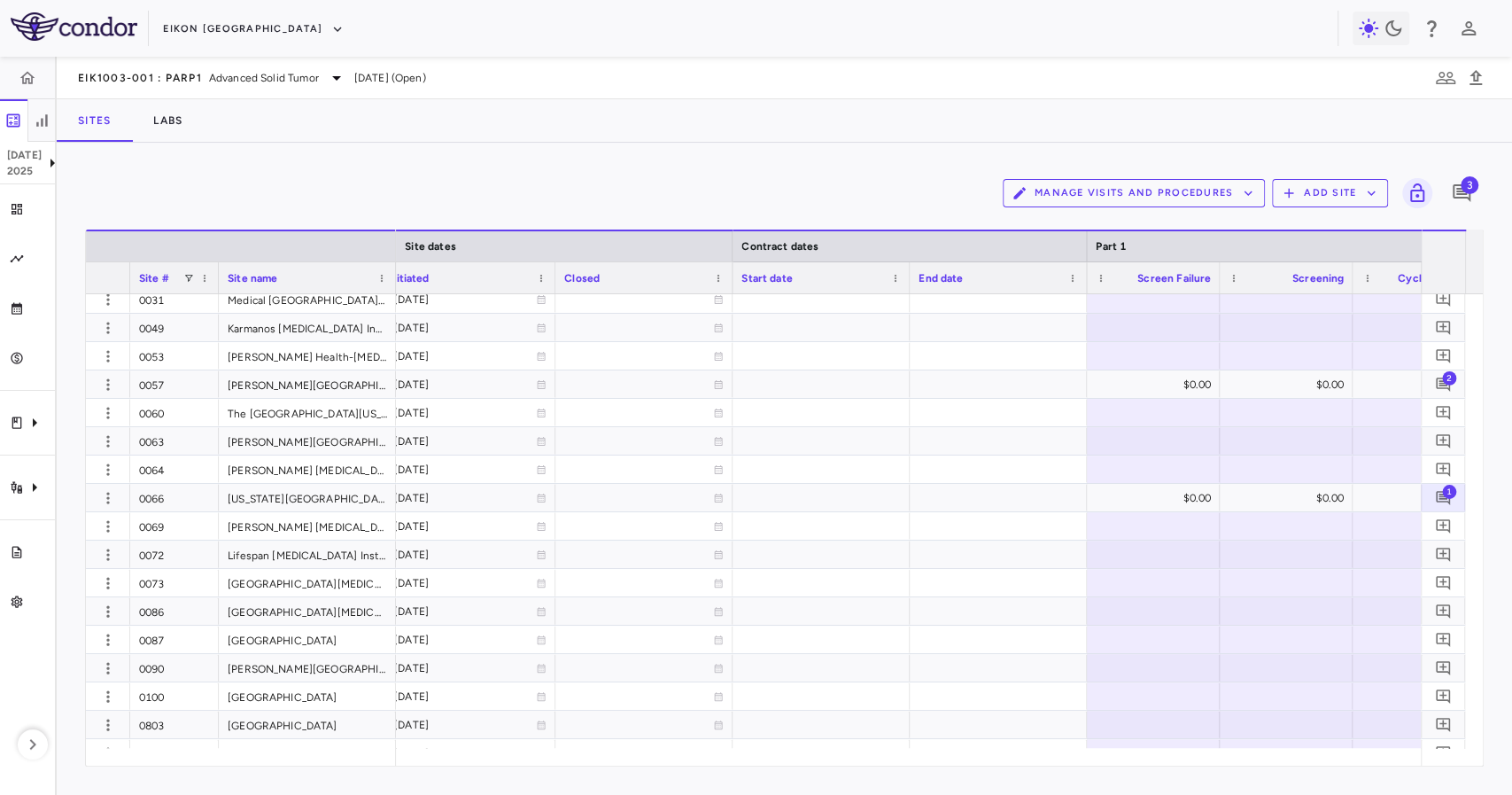
scroll to position [0, 3037]
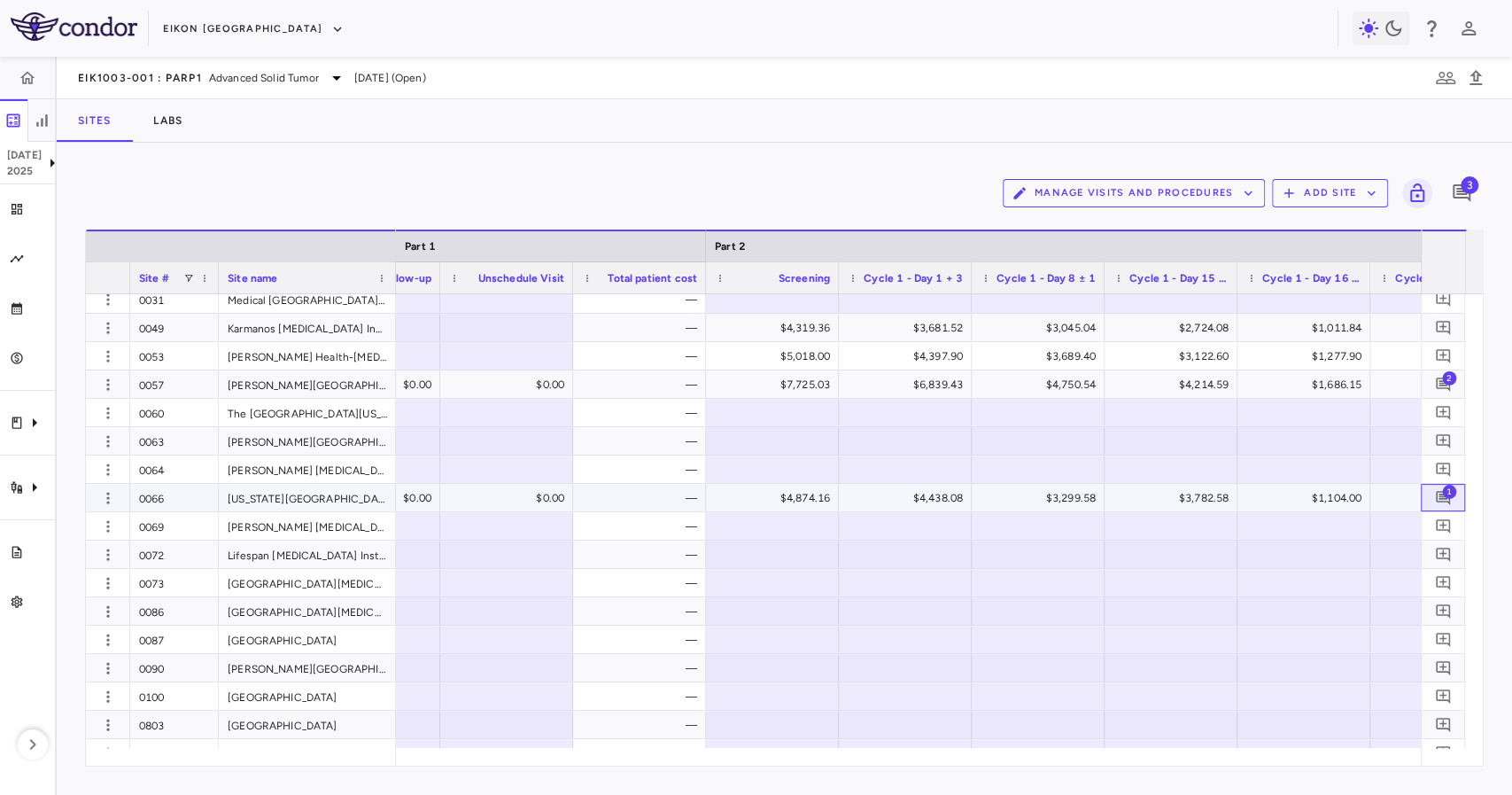
click at [1445, 493] on span "1" at bounding box center [1449, 491] width 14 height 14
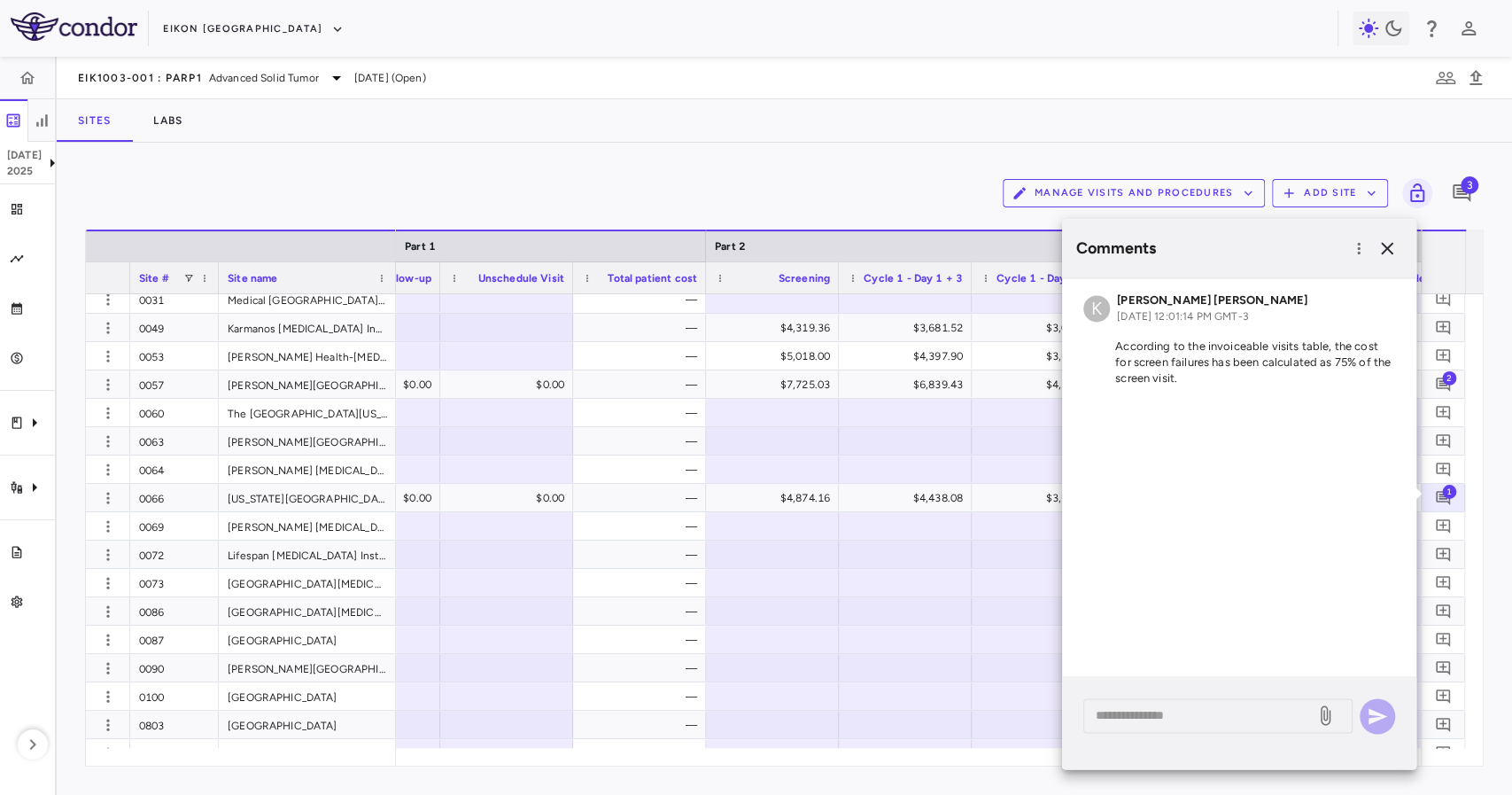
click at [1185, 346] on p "According to the invoiceable visits table, the cost for screen failures has bee…" at bounding box center [1239, 362] width 312 height 48
drag, startPoint x: 1185, startPoint y: 346, endPoint x: 1197, endPoint y: 381, distance: 37.0
click at [1197, 381] on p "According to the invoiceable visits table, the cost for screen failures has bee…" at bounding box center [1239, 362] width 312 height 48
drag, startPoint x: 1197, startPoint y: 381, endPoint x: 1182, endPoint y: 346, distance: 38.1
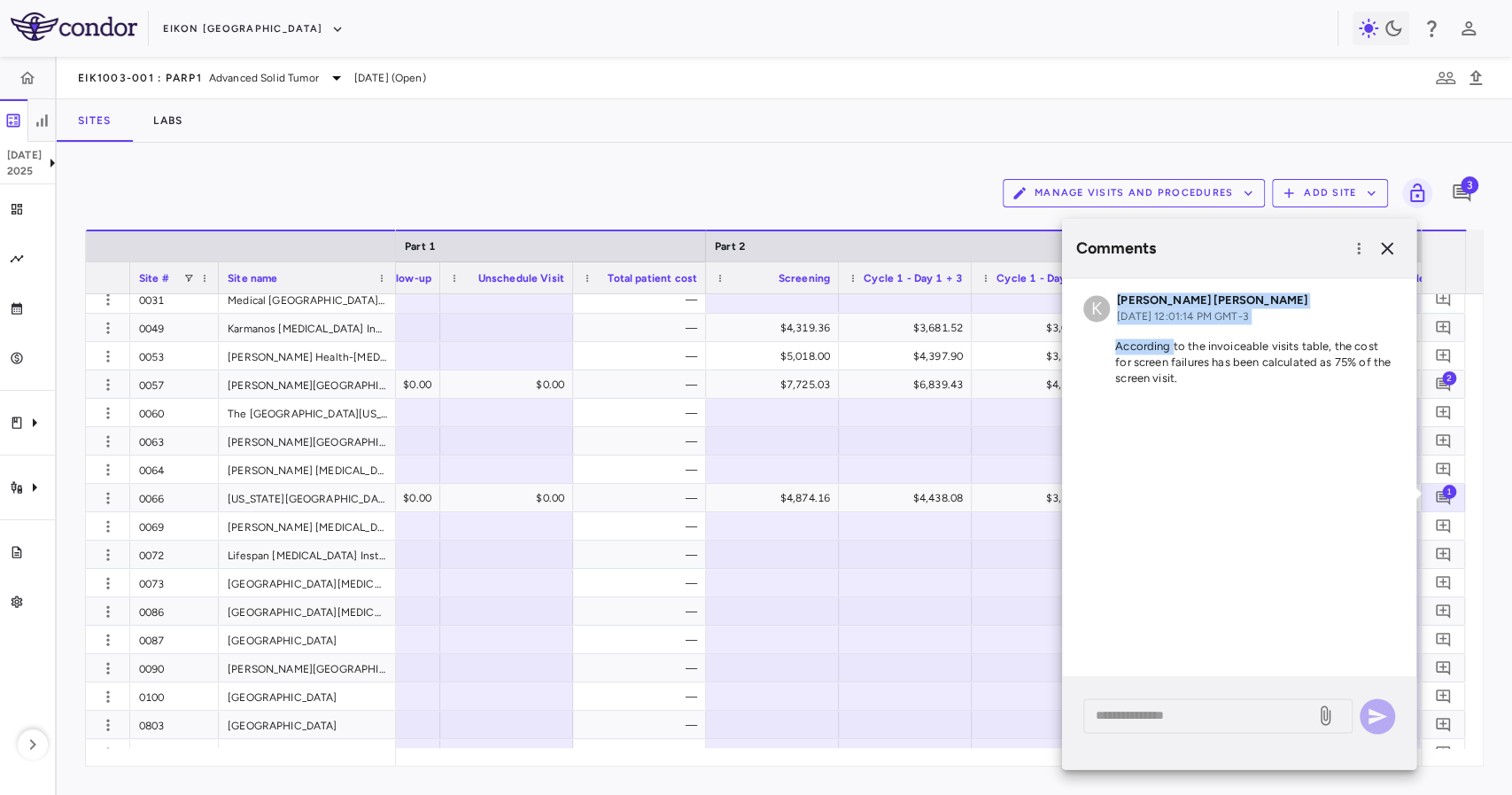
click at [1180, 344] on p "According to the invoiceable visits table, the cost for screen failures has bee…" at bounding box center [1239, 362] width 312 height 48
click at [1182, 346] on p "According to the invoiceable visits table, the cost for screen failures has bee…" at bounding box center [1239, 362] width 312 height 48
drag, startPoint x: 1182, startPoint y: 346, endPoint x: 1197, endPoint y: 374, distance: 31.8
click at [1197, 374] on p "According to the invoiceable visits table, the cost for screen failures has bee…" at bounding box center [1239, 362] width 312 height 48
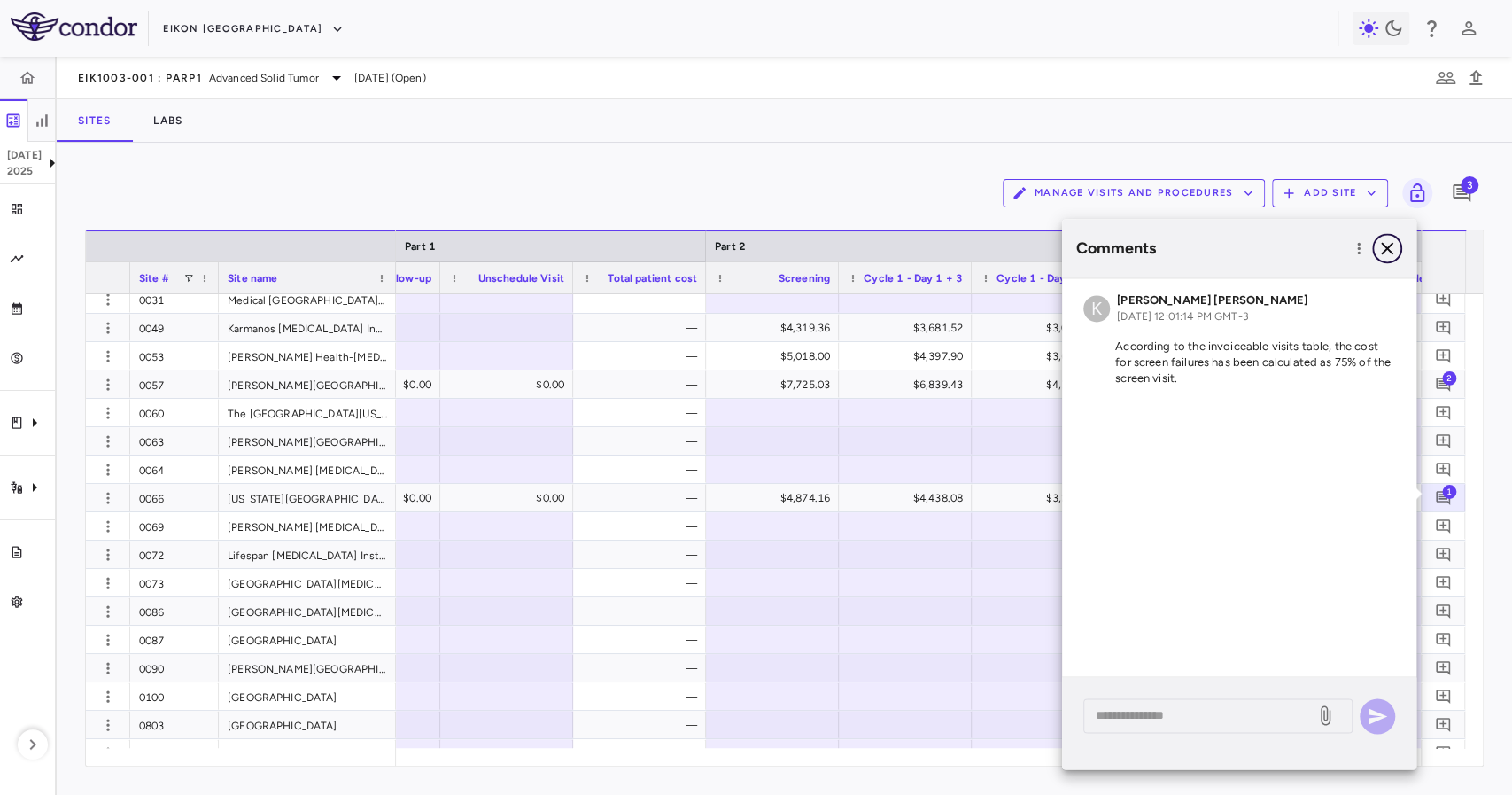
click at [1391, 244] on icon "button" at bounding box center [1387, 248] width 12 height 12
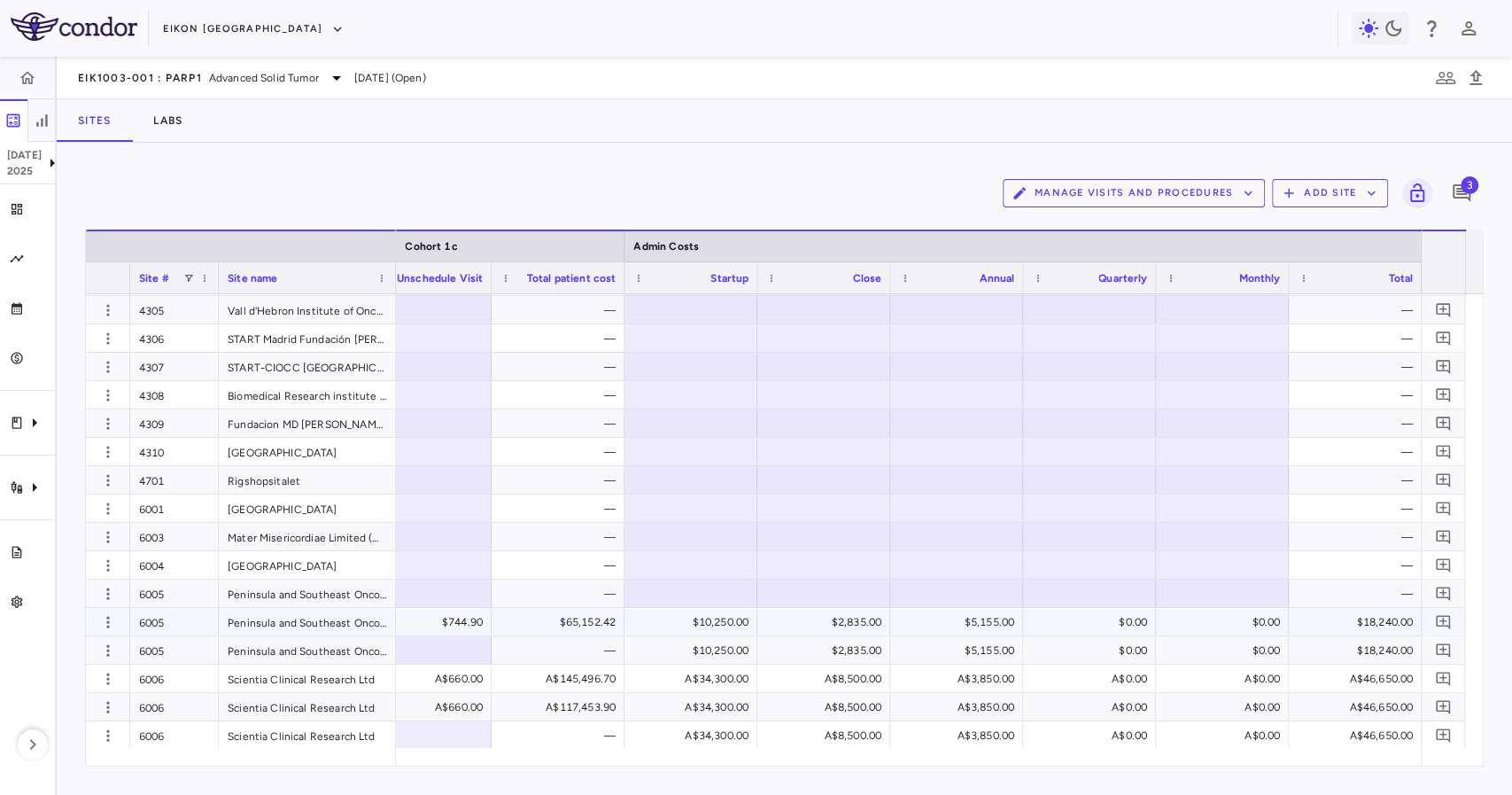
click at [1380, 614] on div "$18,240.00" at bounding box center [1359, 622] width 108 height 28
drag, startPoint x: 1383, startPoint y: 638, endPoint x: 1361, endPoint y: 659, distance: 30.4
click at [1383, 639] on div "$18,240.00" at bounding box center [1359, 651] width 108 height 28
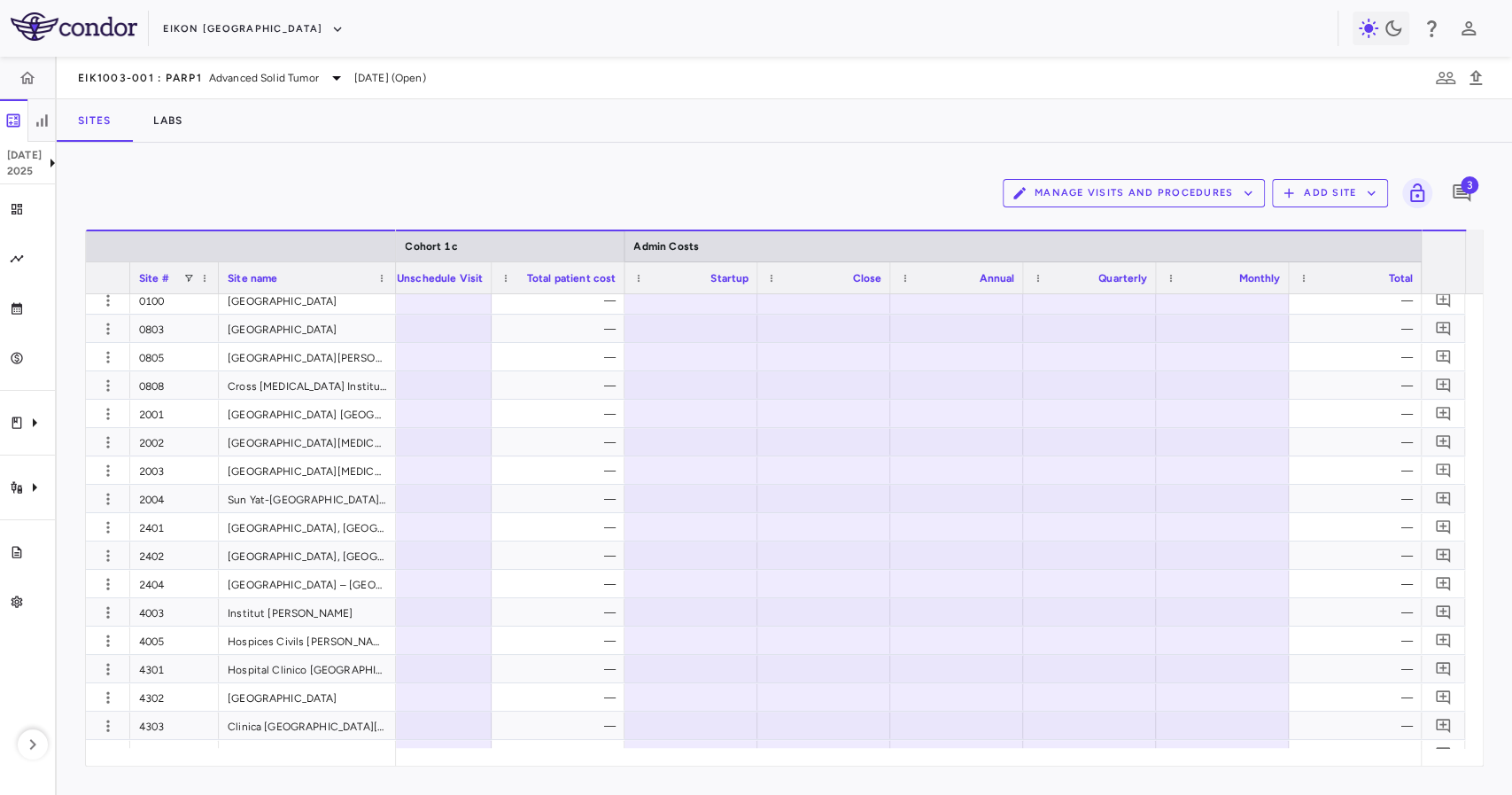
click at [1483, 182] on div "3" at bounding box center [1461, 193] width 44 height 44
click at [1469, 187] on span "3" at bounding box center [1469, 185] width 18 height 18
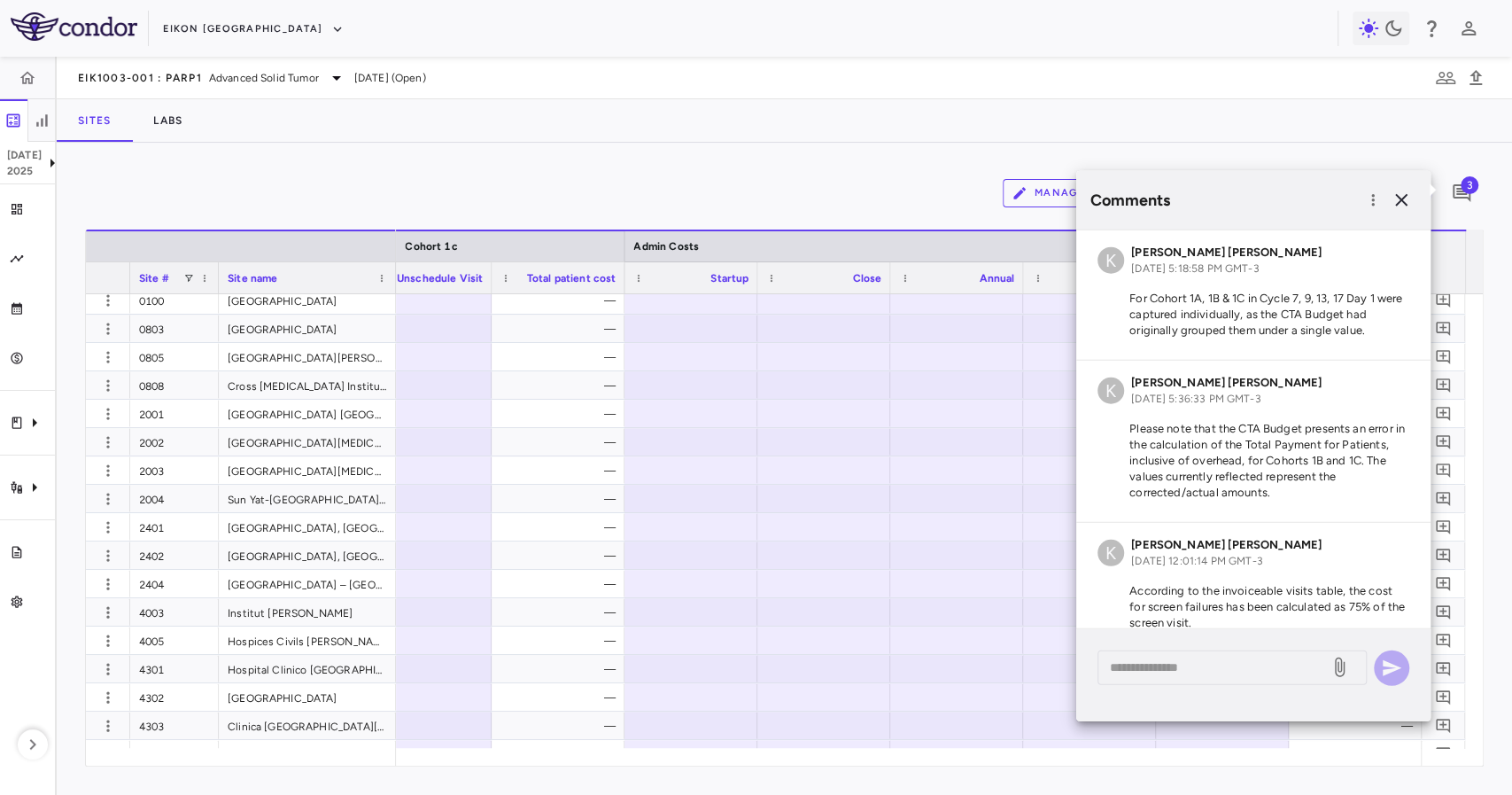
click at [1475, 174] on div "3" at bounding box center [1461, 193] width 44 height 44
click at [1477, 193] on div "3" at bounding box center [1461, 193] width 44 height 44
click at [1457, 180] on button "button" at bounding box center [1461, 193] width 30 height 30
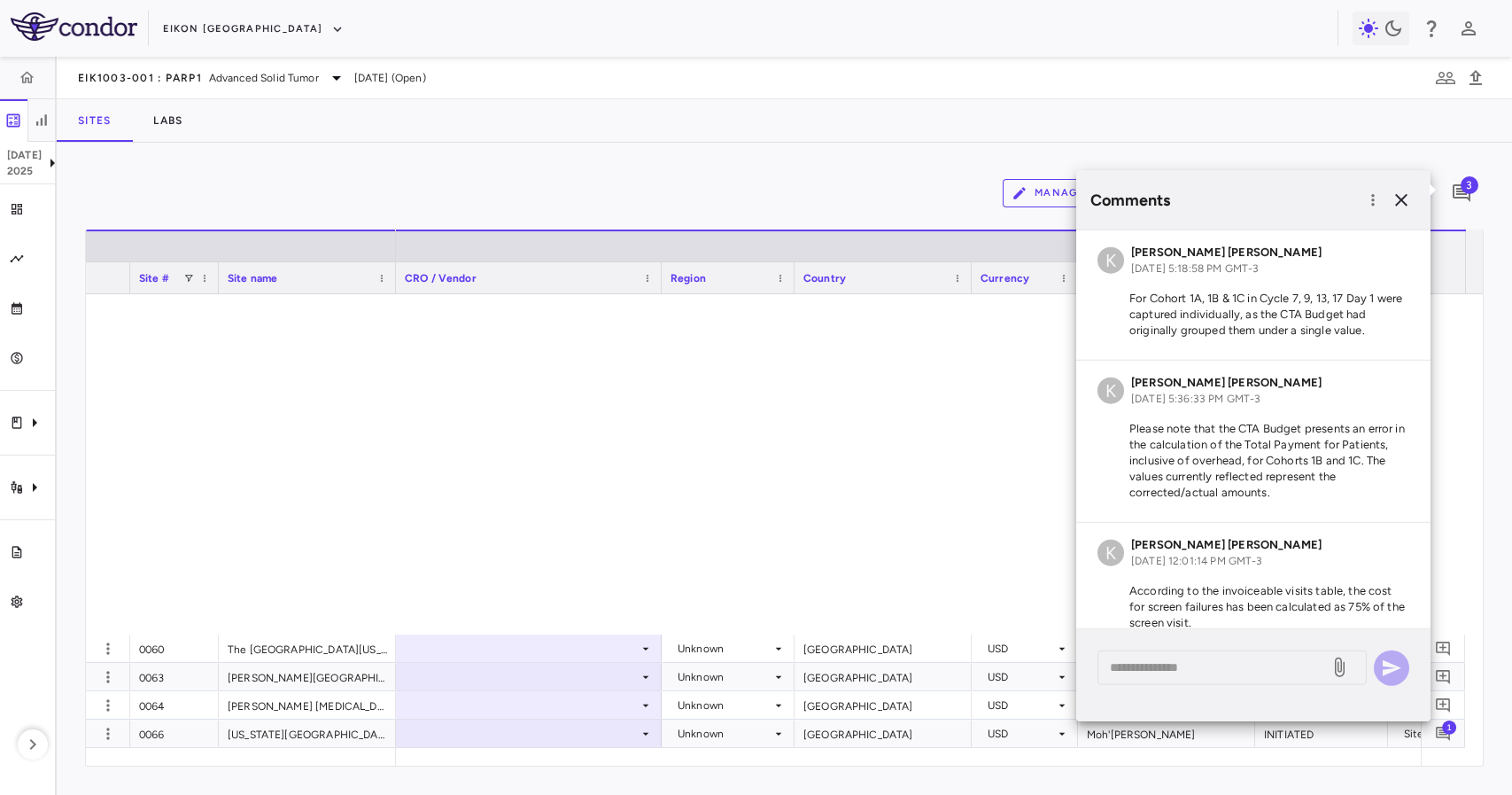
click at [1464, 181] on span "3" at bounding box center [1469, 185] width 18 height 18
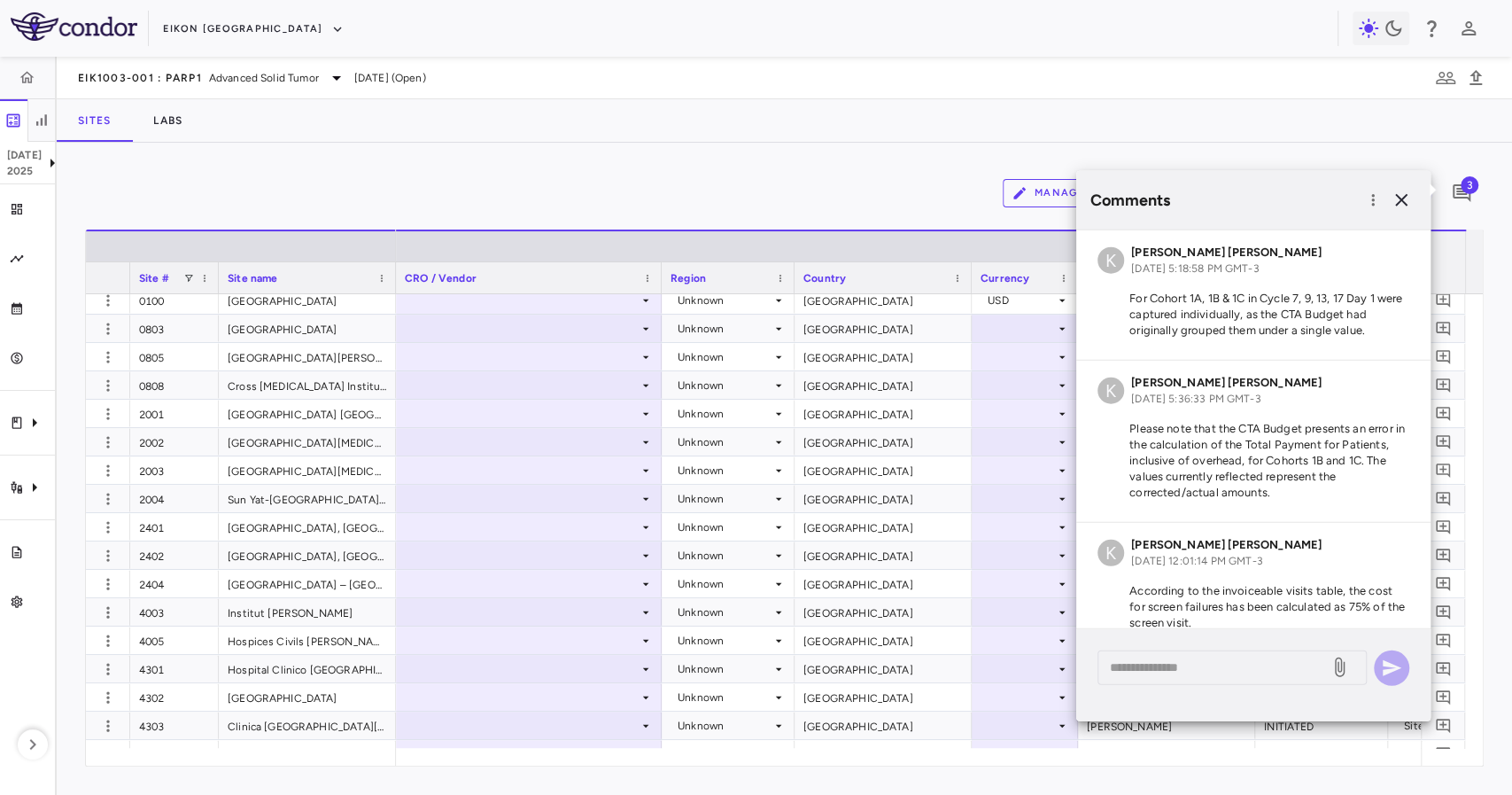
click at [1402, 181] on div "Comments" at bounding box center [1253, 200] width 355 height 58
click at [1404, 190] on icon "button" at bounding box center [1401, 200] width 21 height 21
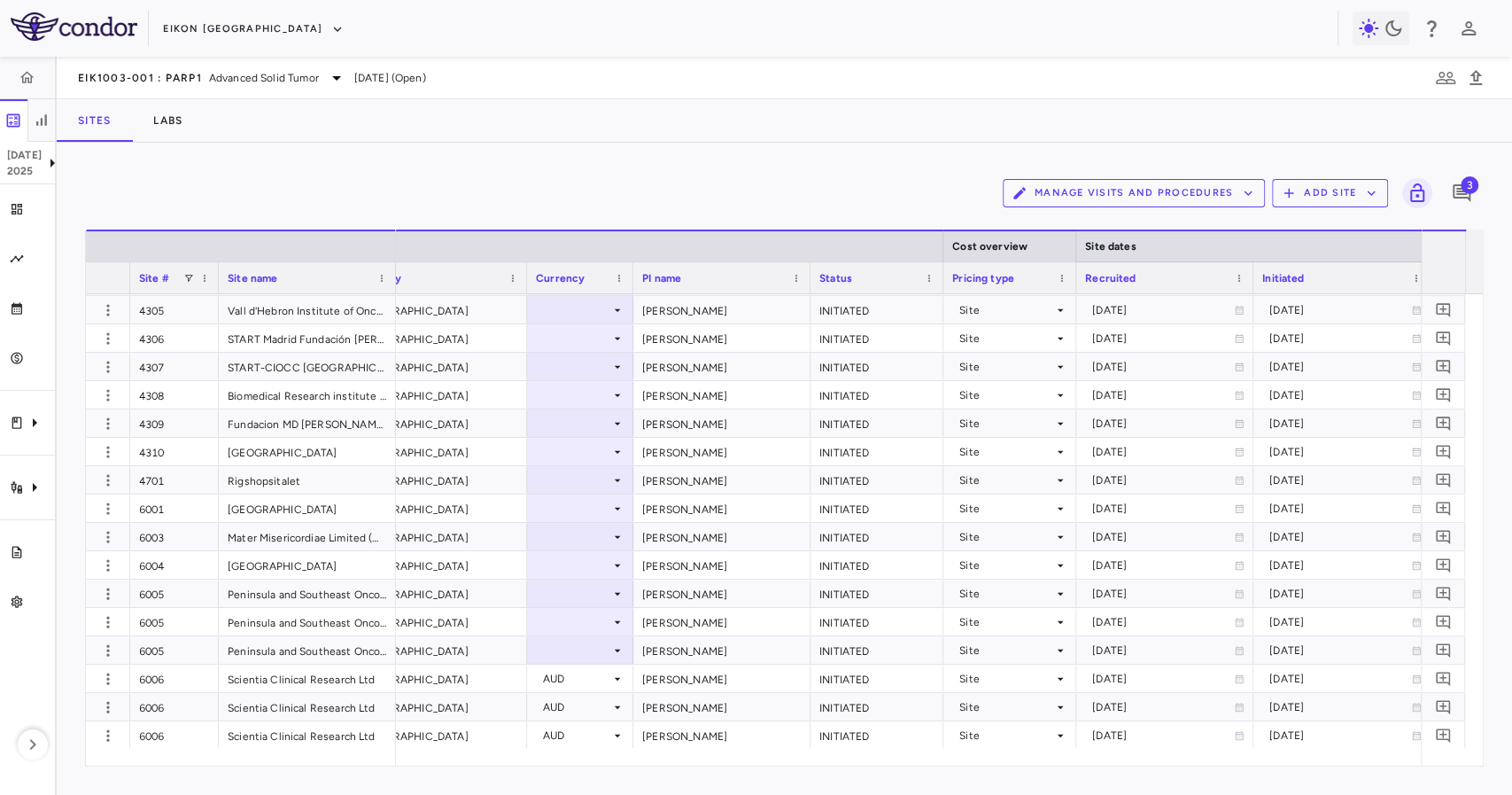
scroll to position [0, 613]
